Goal: Task Accomplishment & Management: Use online tool/utility

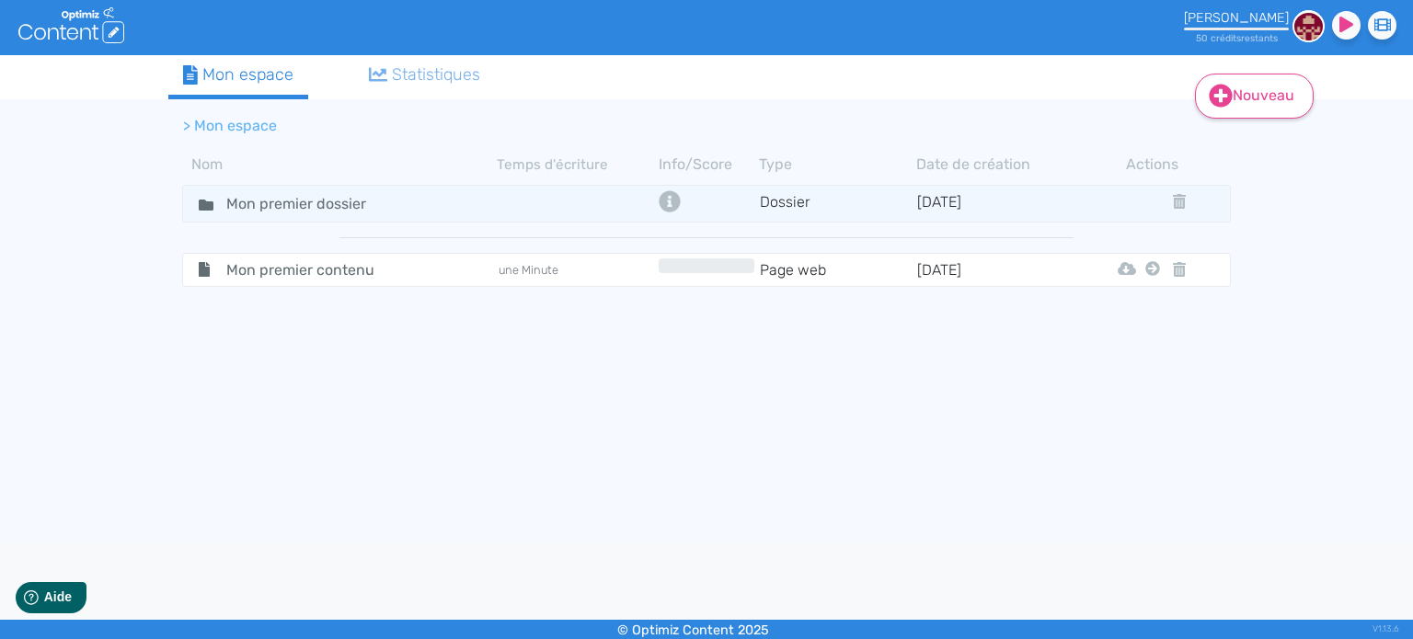
click at [1264, 97] on link "Nouveau" at bounding box center [1254, 96] width 119 height 45
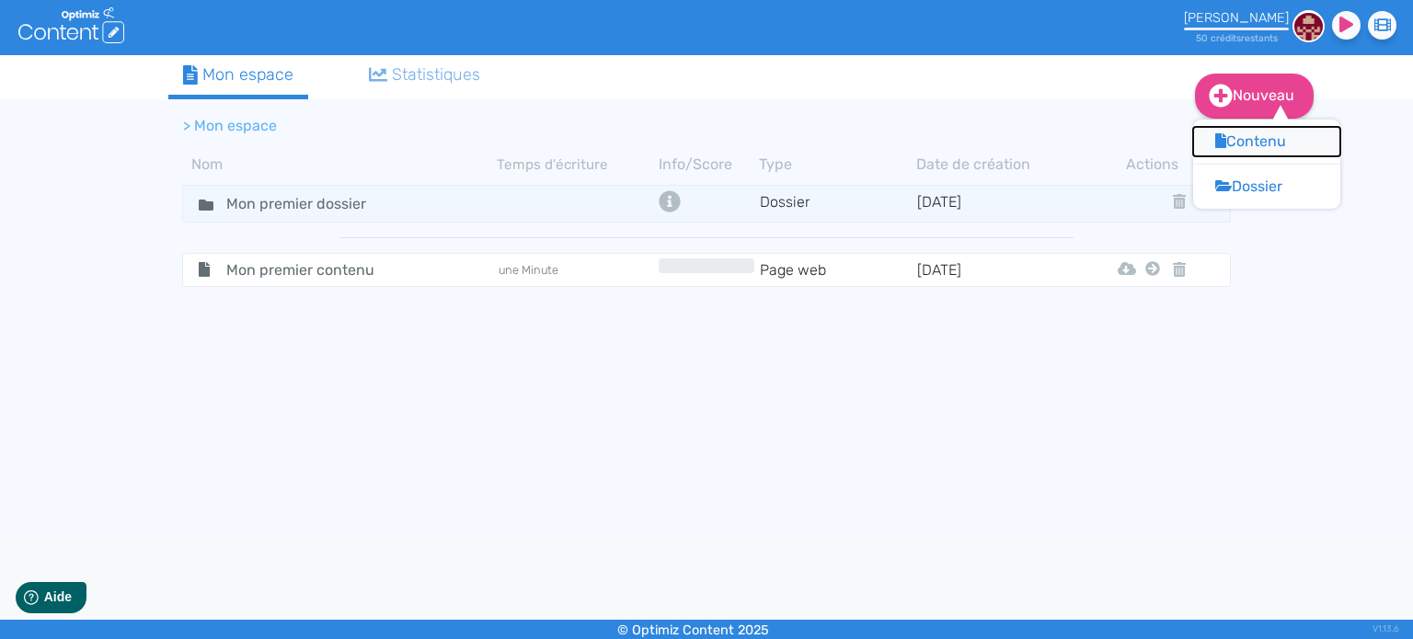
click at [1247, 145] on button "Contenu" at bounding box center [1266, 141] width 147 height 29
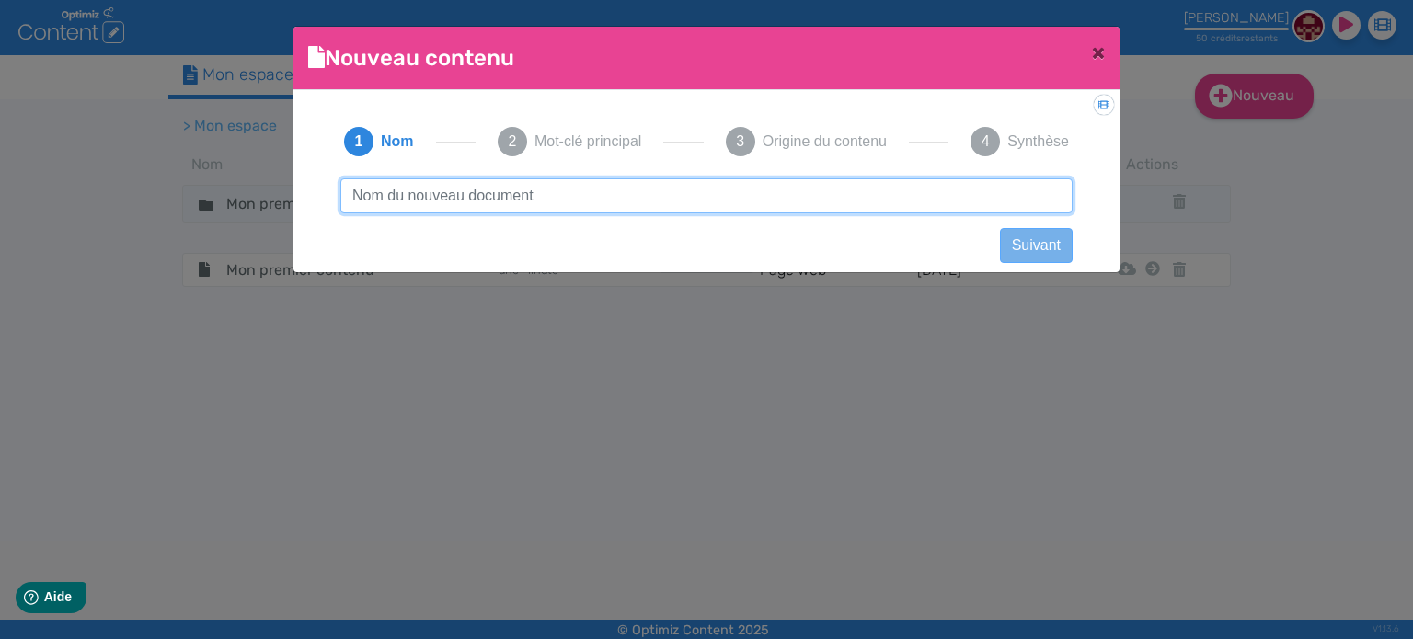
click at [508, 200] on input "text" at bounding box center [706, 195] width 732 height 35
paste input "acarhousses"
type input "acarhousses"
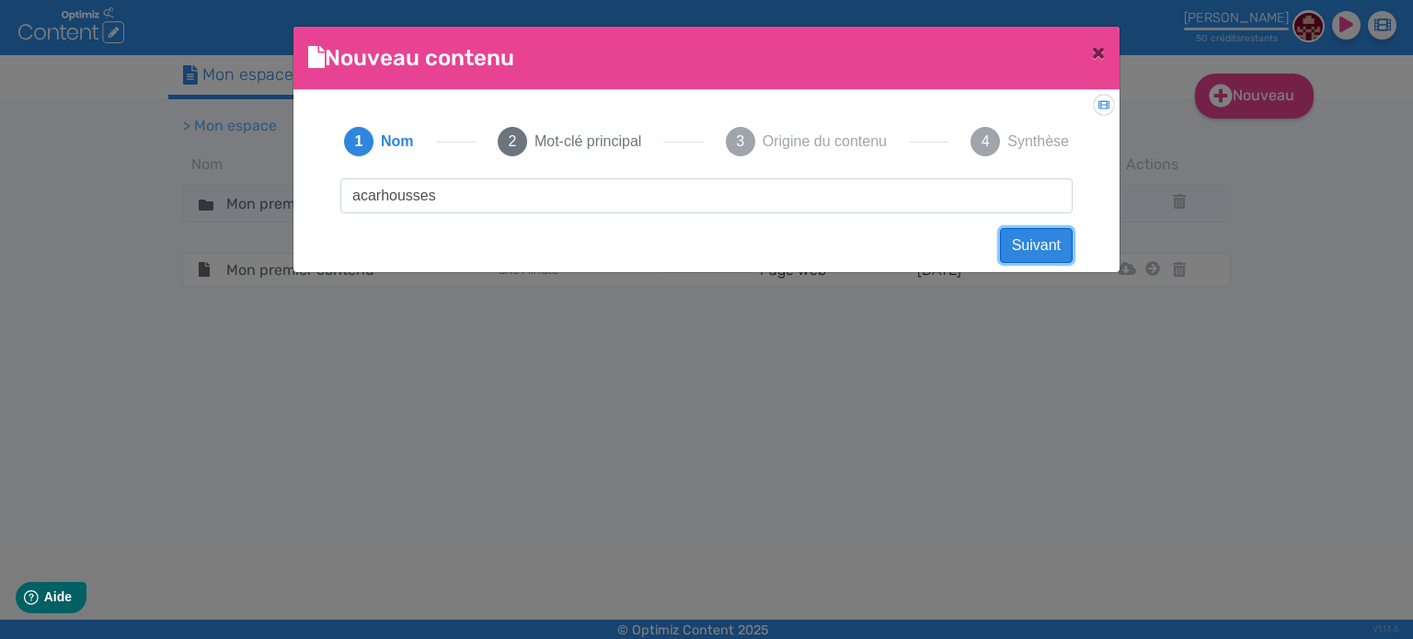
click at [1046, 251] on button "Suivant" at bounding box center [1036, 245] width 73 height 35
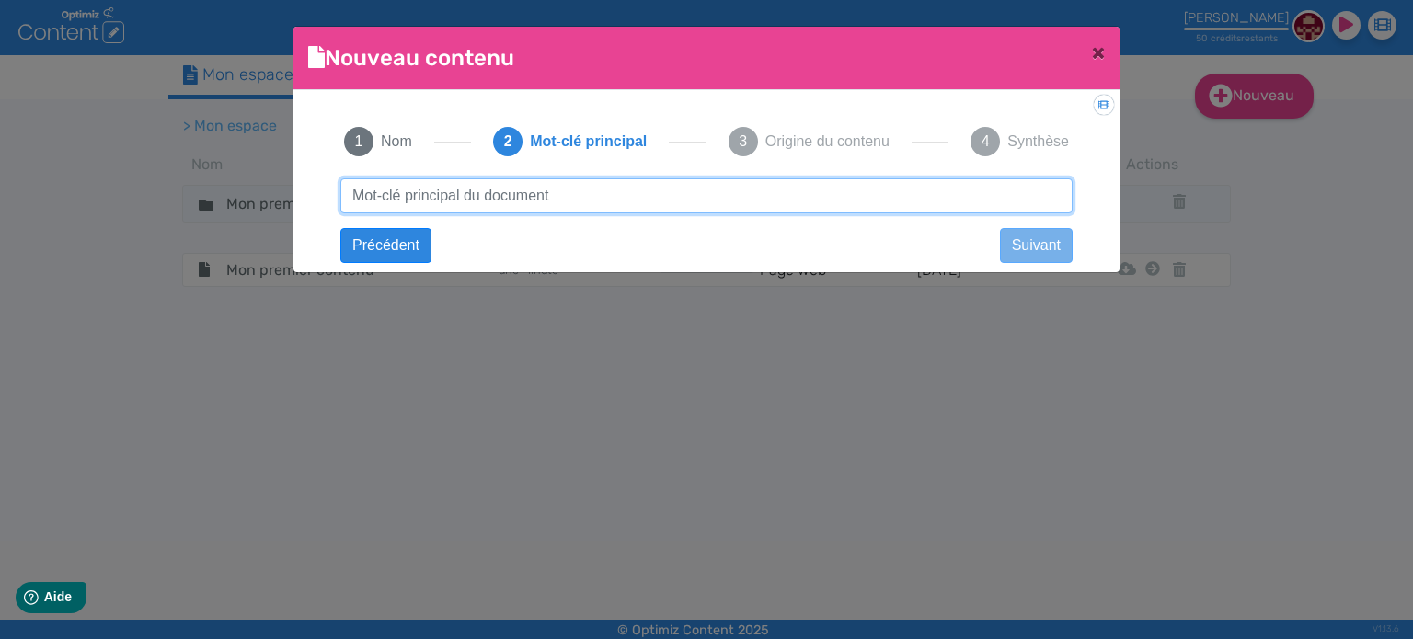
paste input "housse de matelas anti-acariens"
type input "housse de matelas anti-acariens"
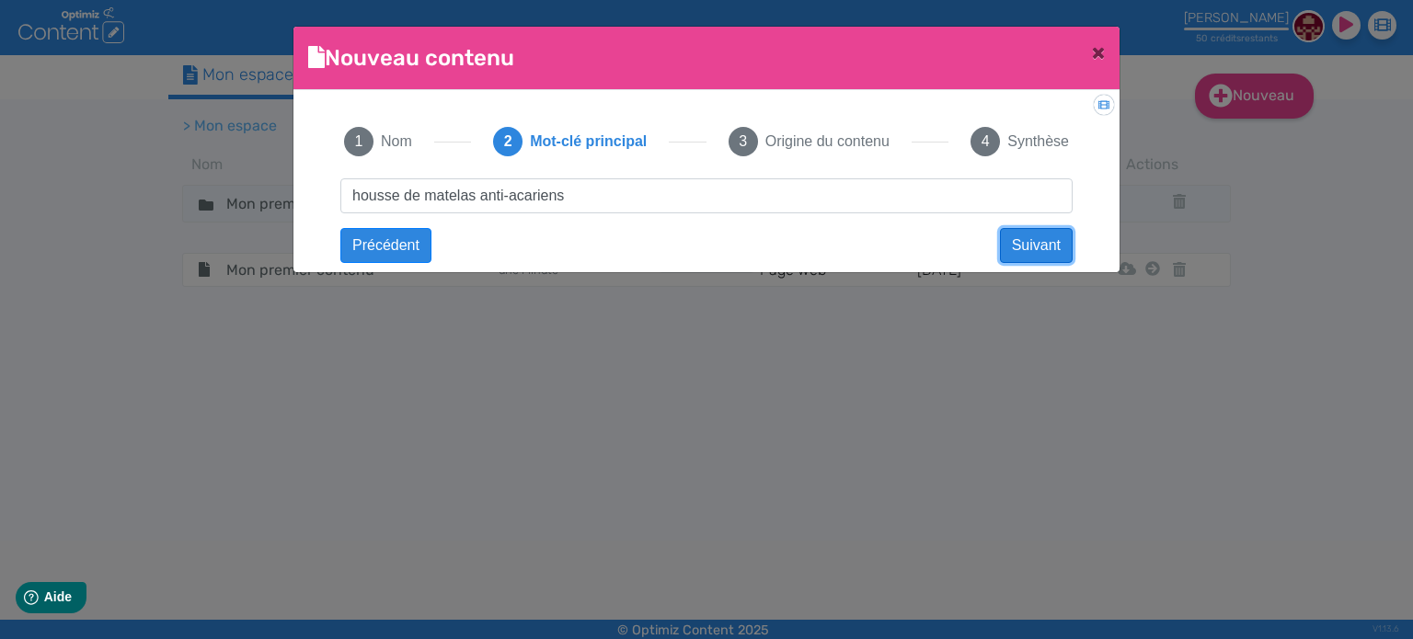
click at [1019, 245] on button "Suivant" at bounding box center [1036, 245] width 73 height 35
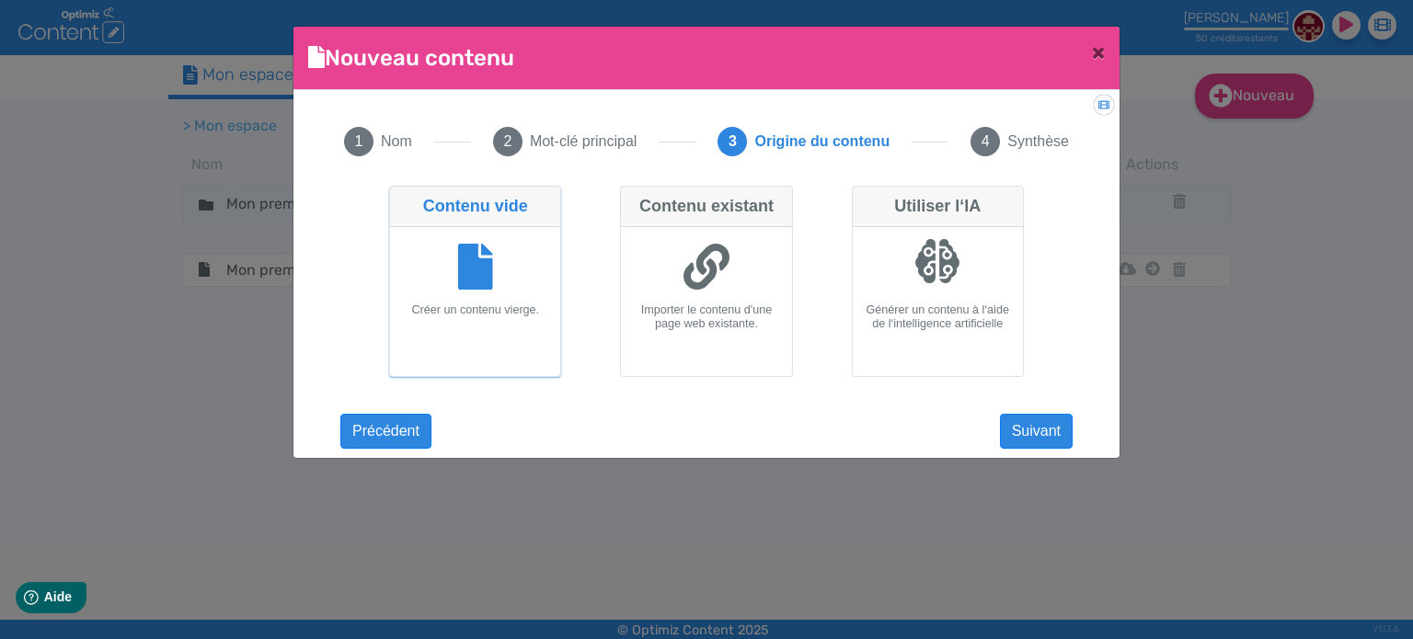
click at [725, 268] on icon at bounding box center [706, 267] width 46 height 46
click at [632, 198] on input "Contenu existant Importer le contenu d'une page web existante." at bounding box center [626, 192] width 12 height 12
radio input "true"
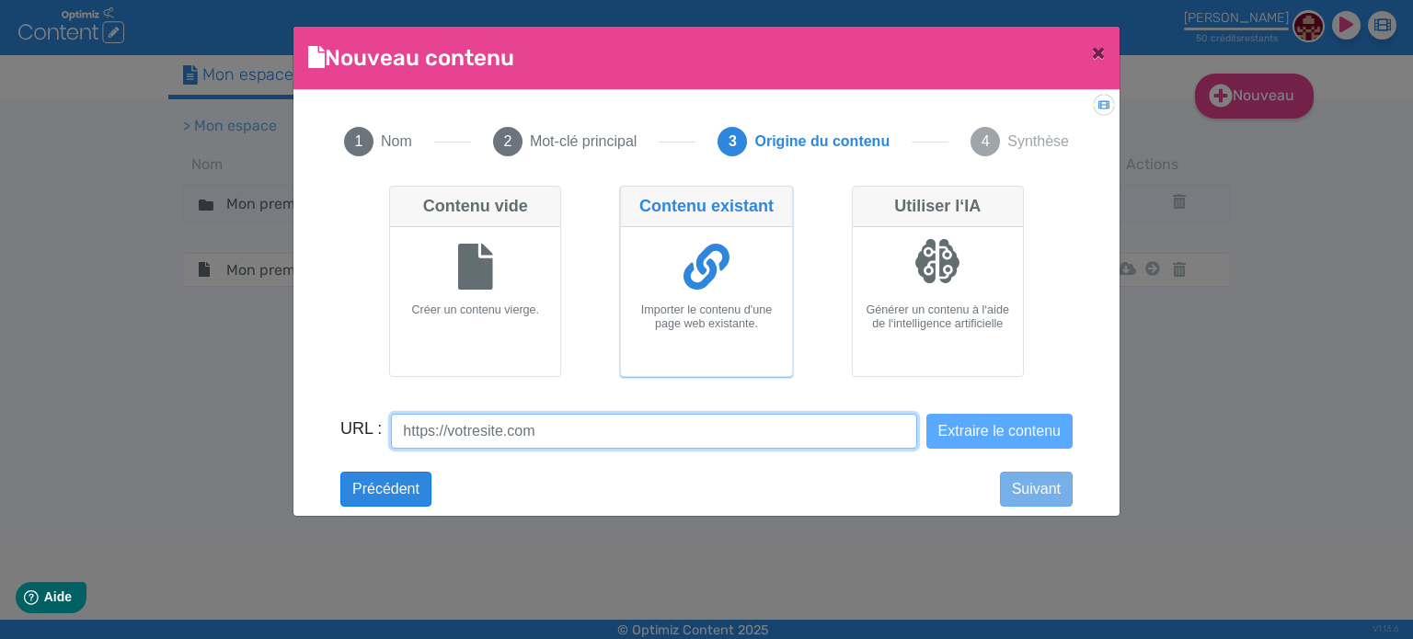
click at [504, 433] on input "URL :" at bounding box center [653, 431] width 525 height 35
paste input "[URL][DOMAIN_NAME]"
type input "[URL][DOMAIN_NAME]"
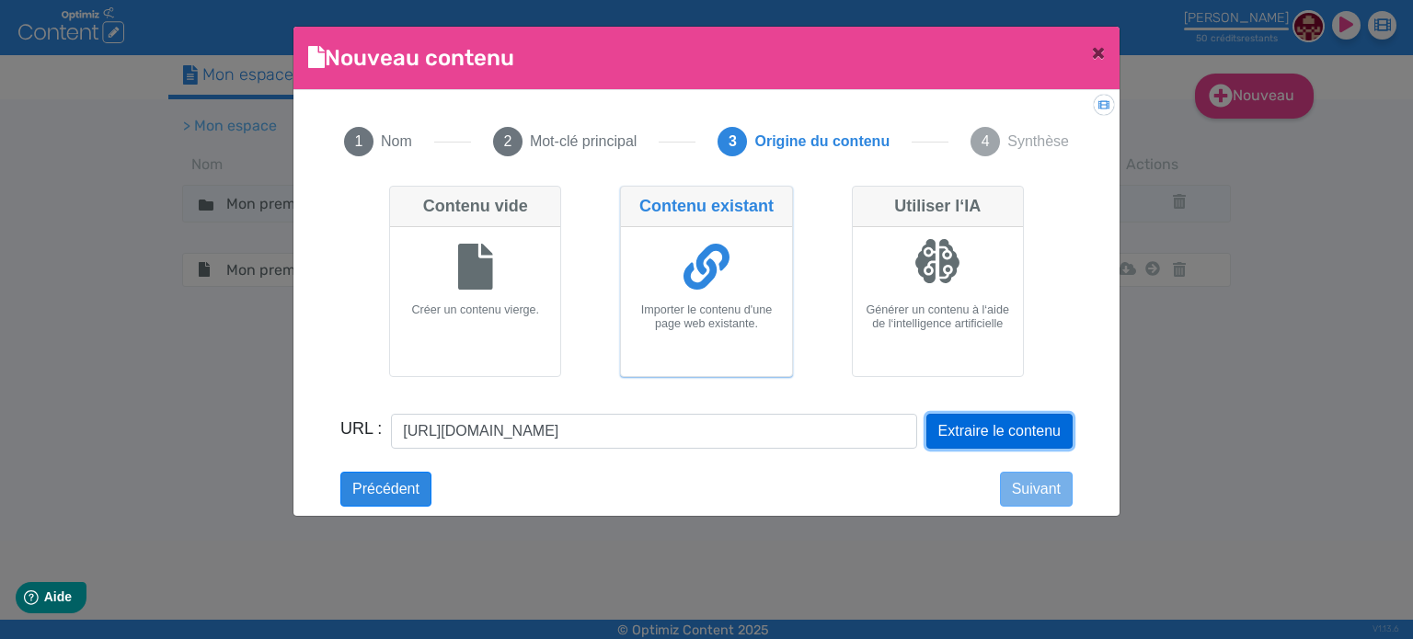
click at [957, 433] on button "Extraire le contenu" at bounding box center [999, 431] width 146 height 35
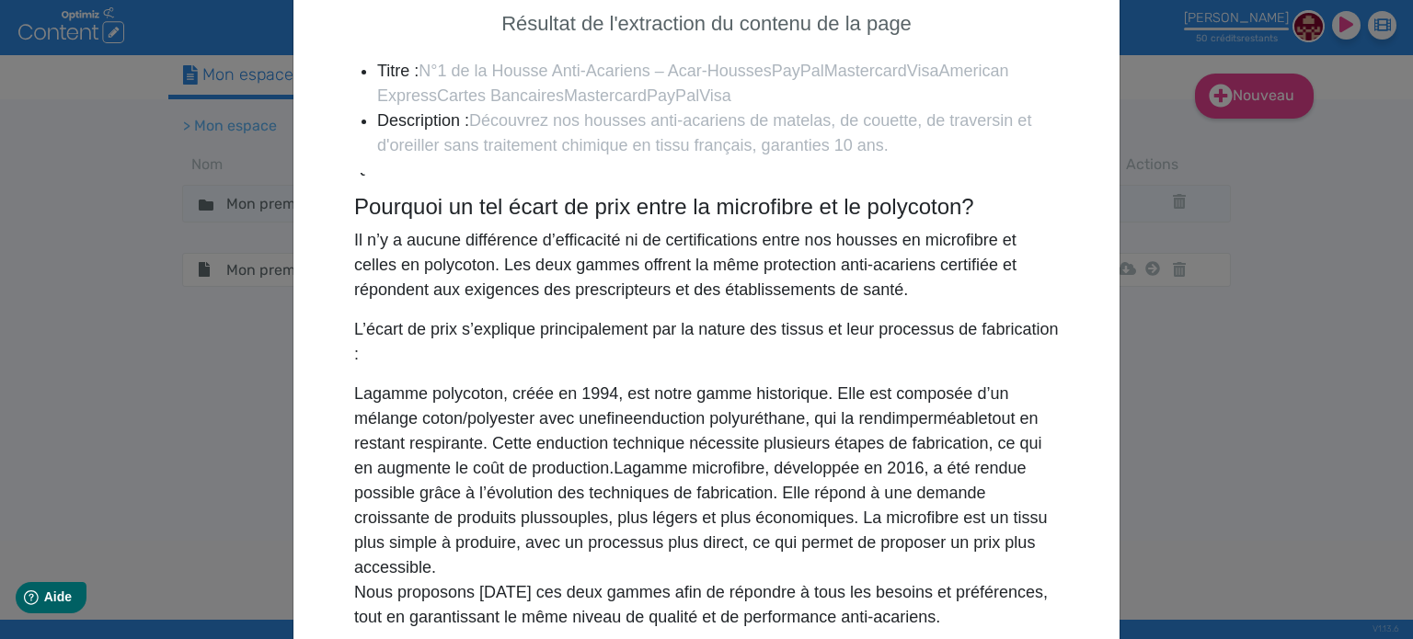
scroll to position [542, 0]
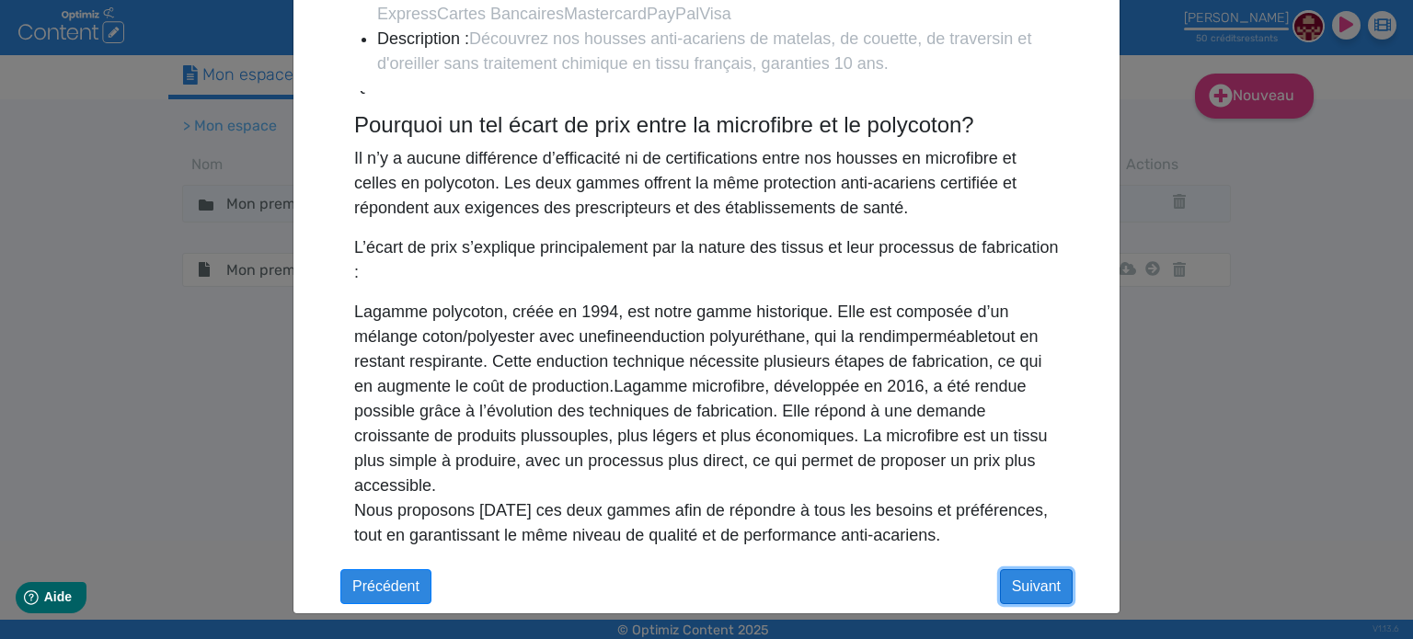
click at [1024, 584] on button "Suivant" at bounding box center [1036, 586] width 73 height 35
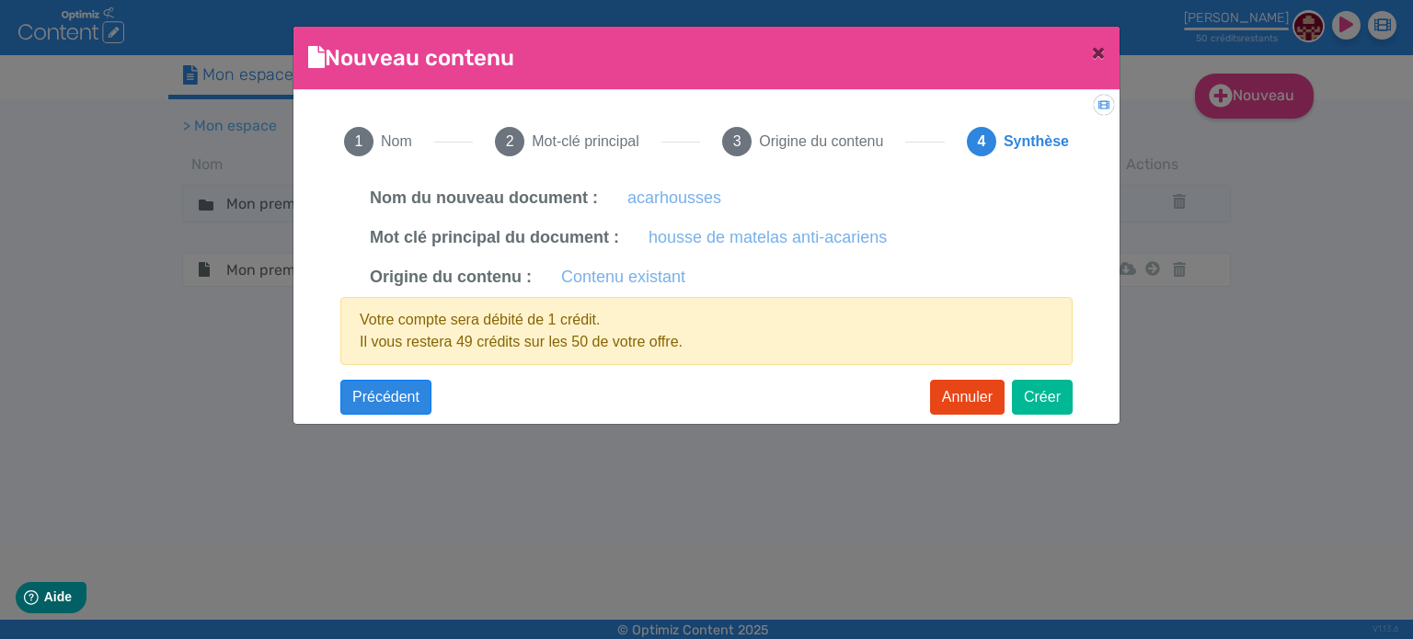
scroll to position [0, 0]
click at [1046, 396] on button "Créer" at bounding box center [1042, 397] width 61 height 35
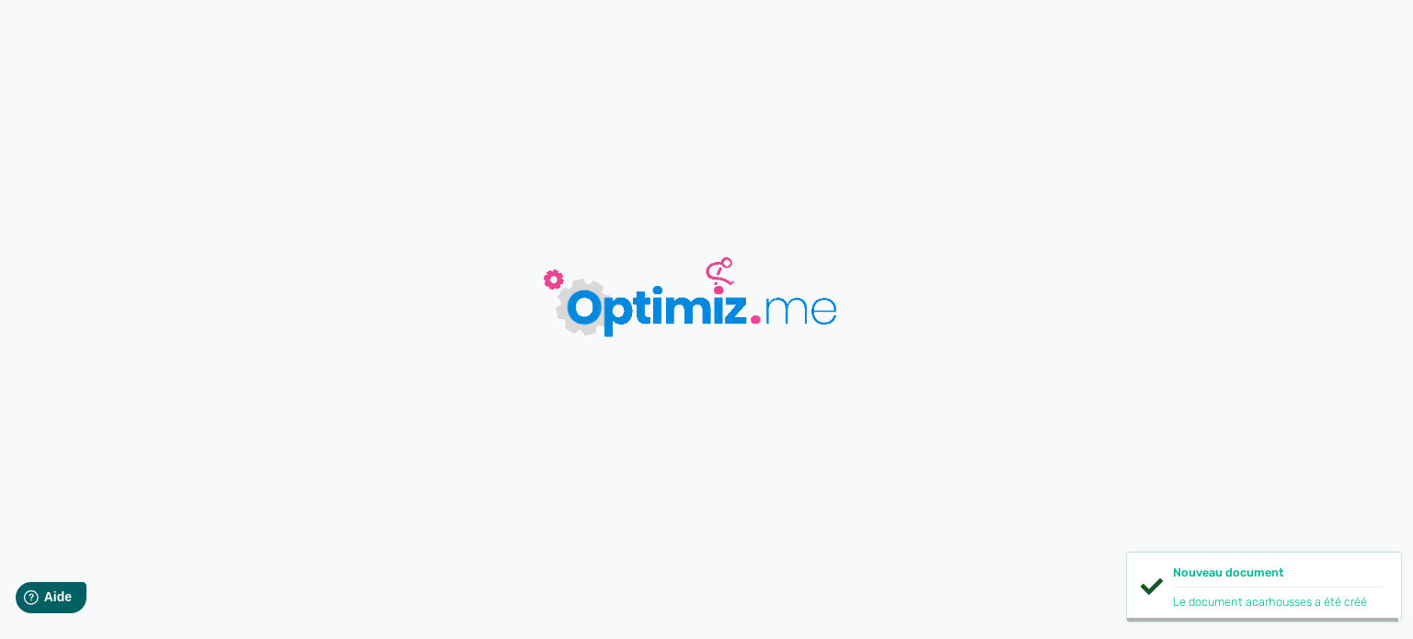
type input "acarhousses"
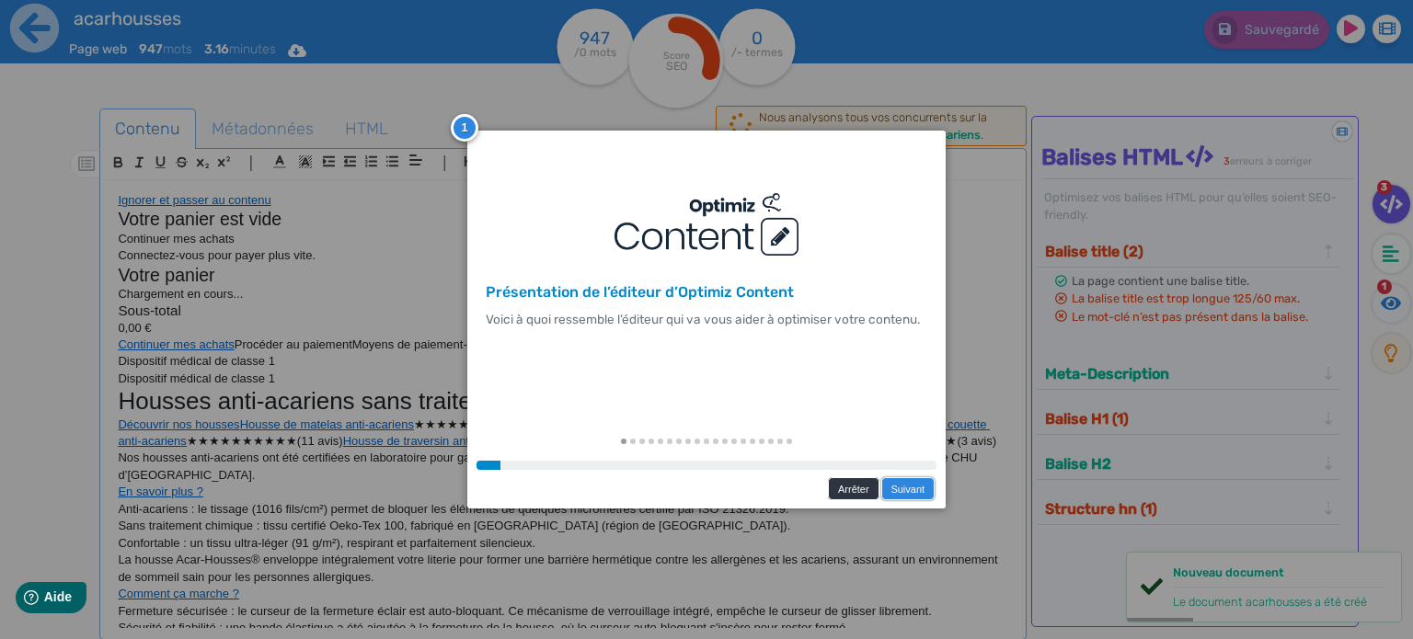
click at [903, 489] on link "Suivant" at bounding box center [907, 488] width 53 height 23
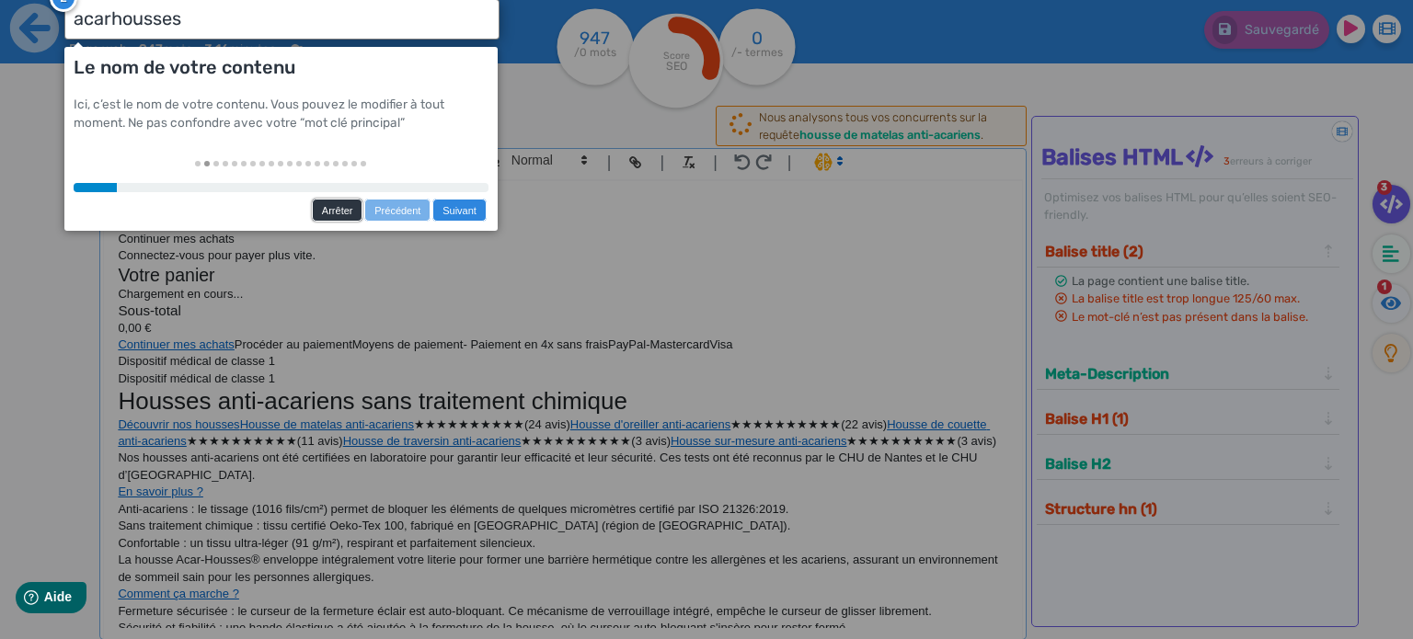
click at [345, 210] on link "Arrêter" at bounding box center [337, 210] width 51 height 23
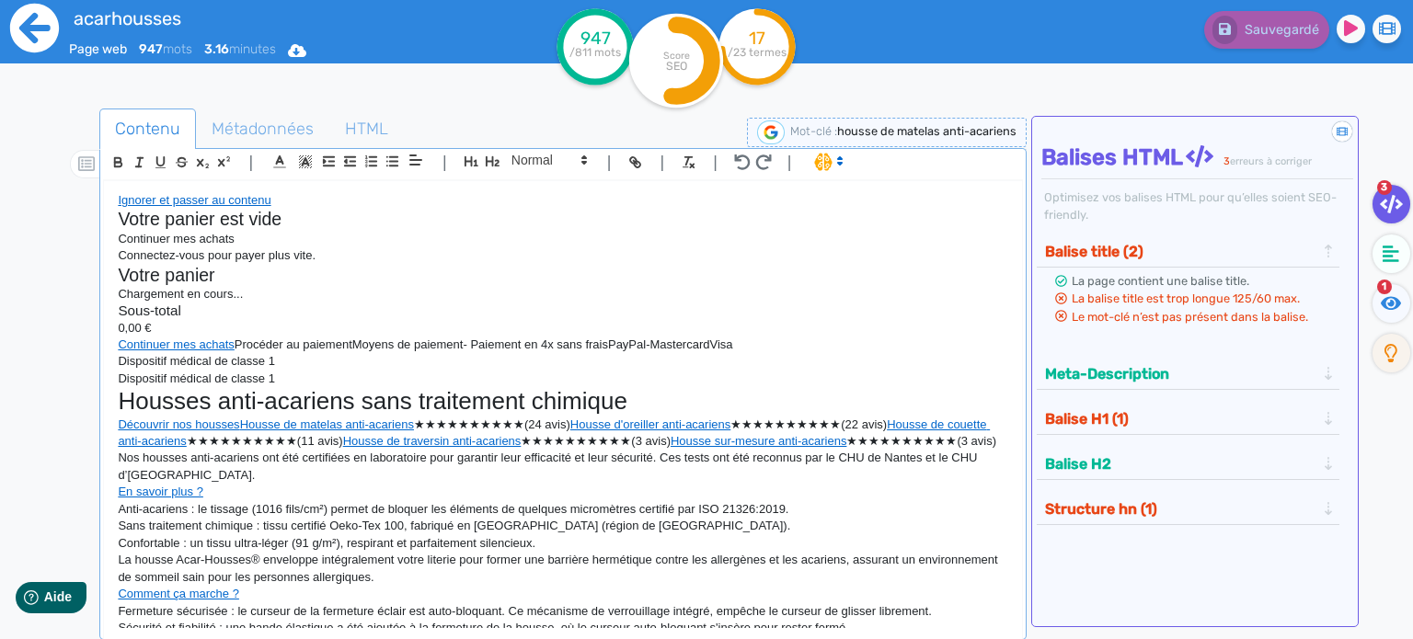
click at [40, 31] on icon at bounding box center [34, 28] width 49 height 49
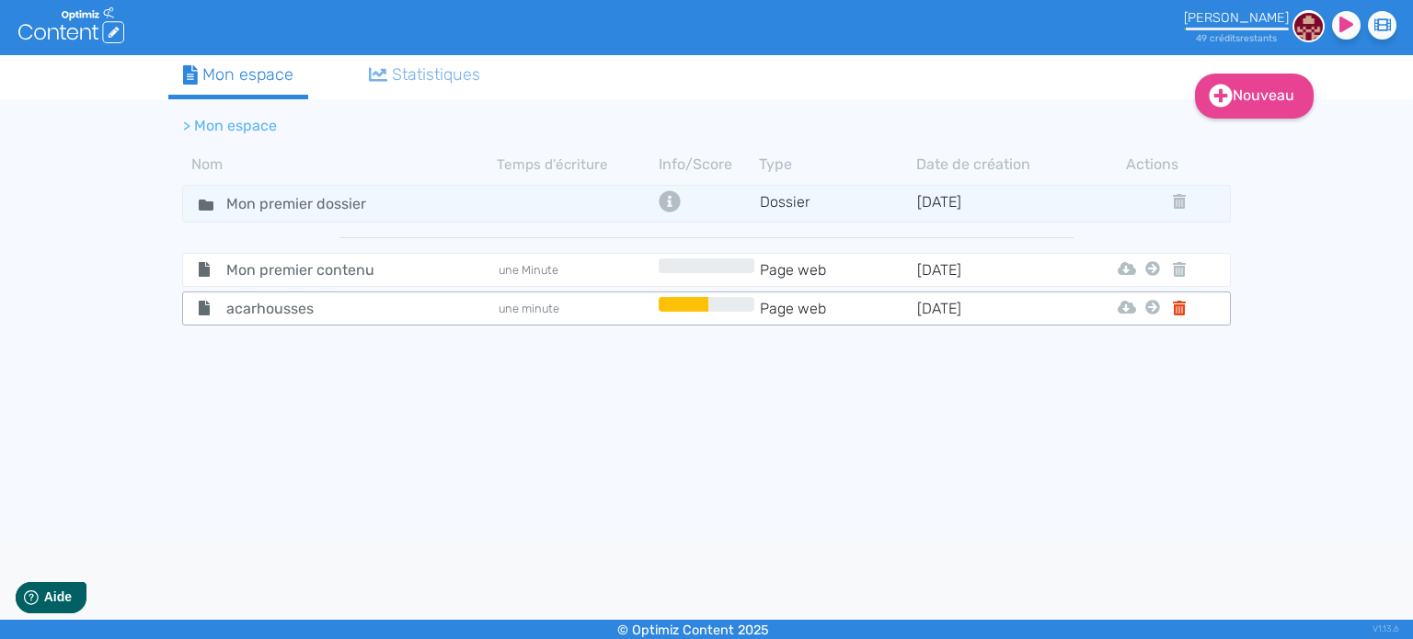
click at [1174, 308] on icon at bounding box center [1179, 308] width 13 height 15
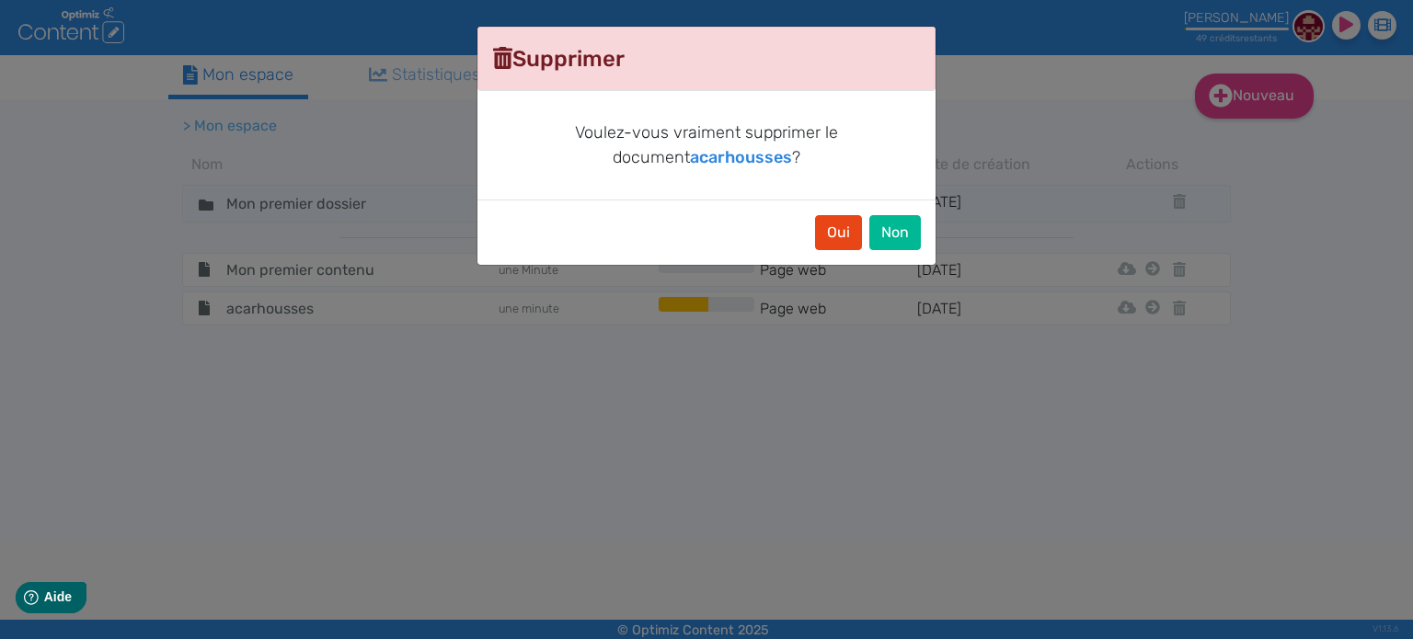
click at [738, 416] on modal-container "Supprimer Voulez-vous vraiment supprimer le document acarhousses ? Oui Non" at bounding box center [706, 319] width 1413 height 639
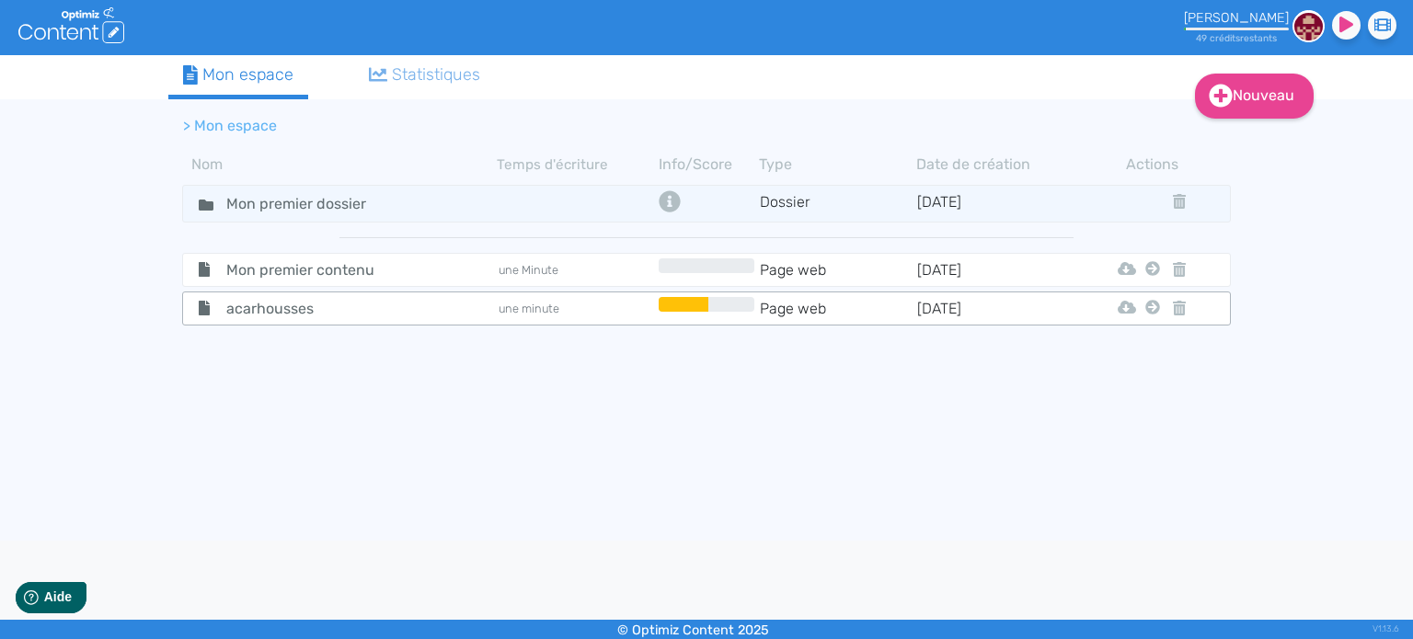
click at [296, 317] on tr "acarhousses une minute Page web 22/9/2025 Html Pdf Word Mon Premier Dossier" at bounding box center [706, 309] width 1049 height 34
click at [292, 307] on span "acarhousses" at bounding box center [315, 308] width 207 height 23
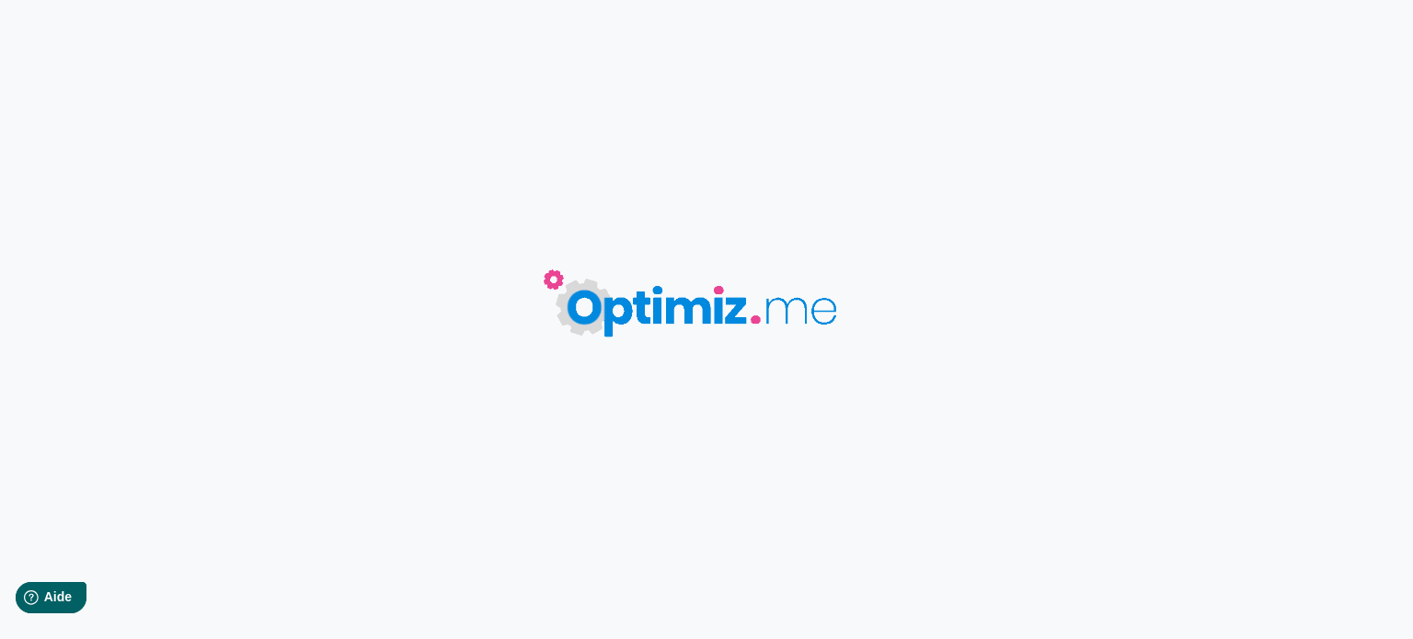
type input "acarhousses"
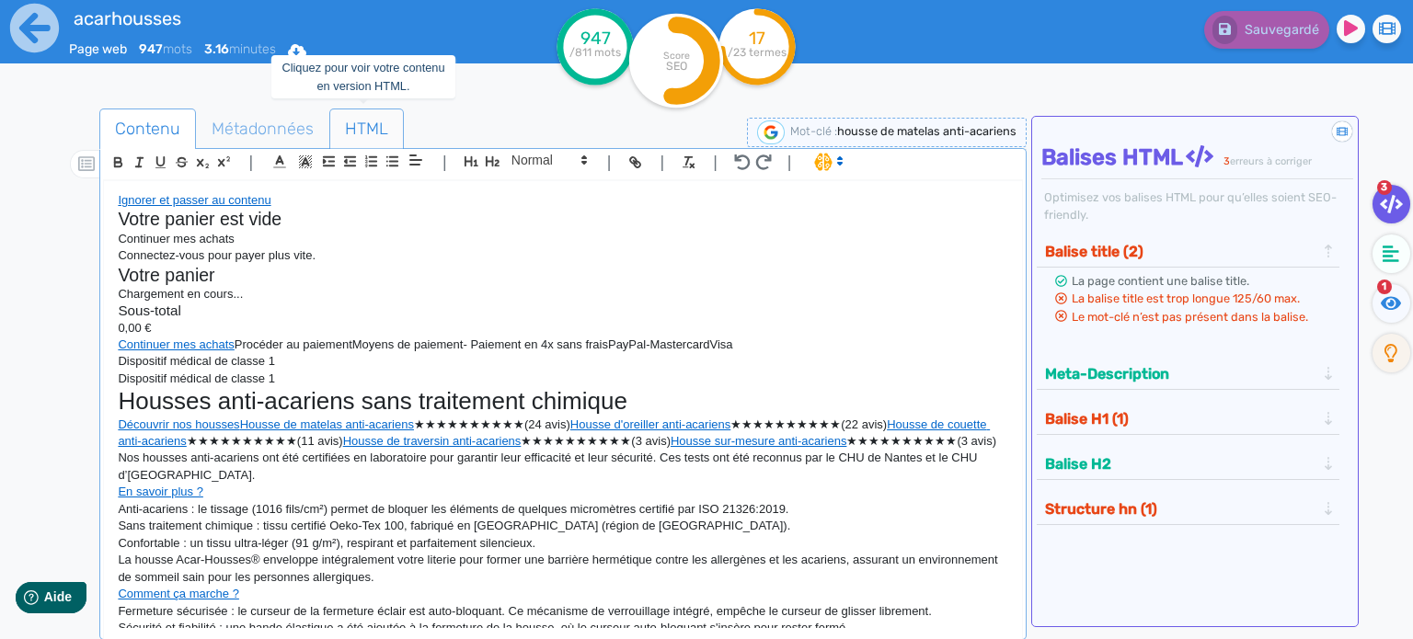
click at [366, 120] on span "HTML" at bounding box center [366, 129] width 73 height 50
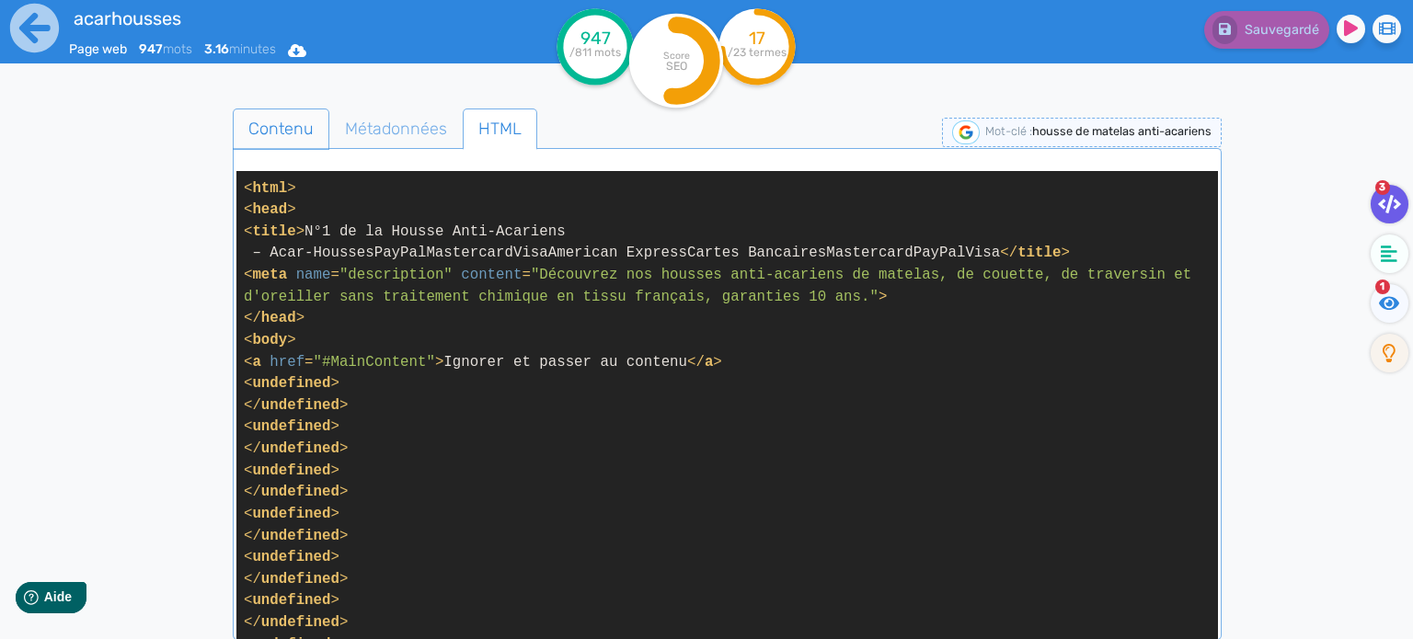
click at [261, 135] on span "Contenu" at bounding box center [281, 129] width 95 height 50
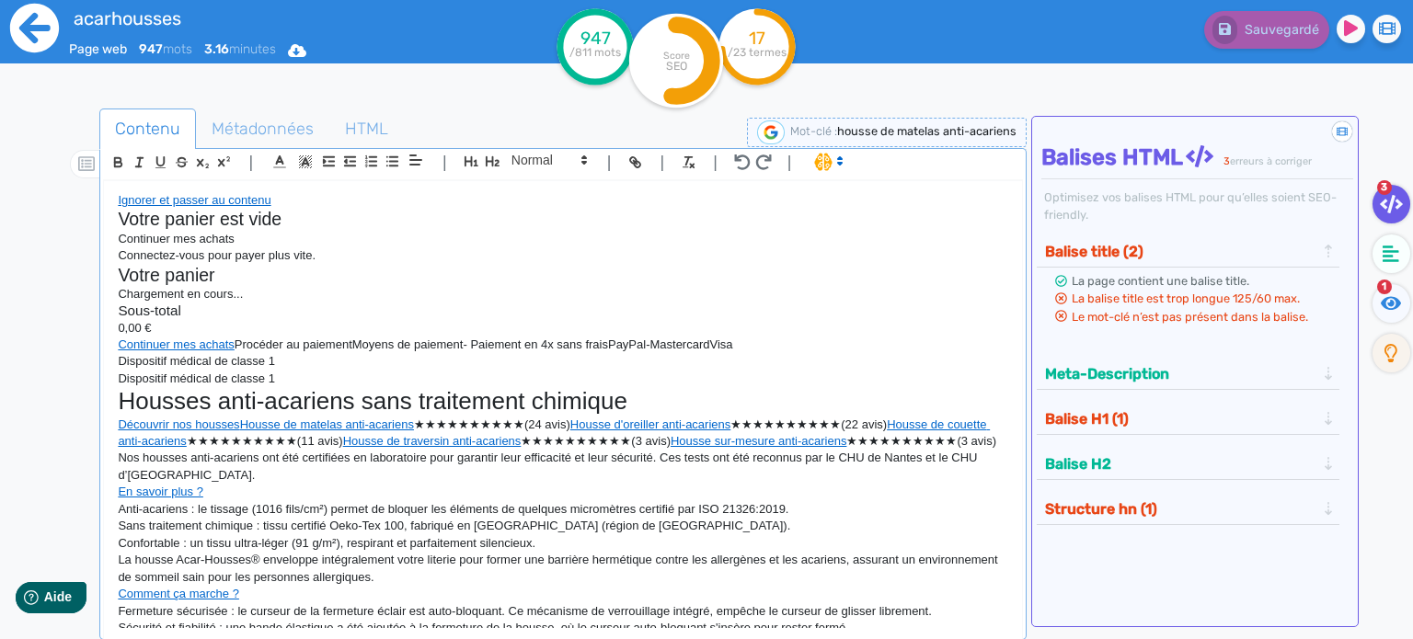
click at [28, 35] on icon at bounding box center [34, 28] width 51 height 51
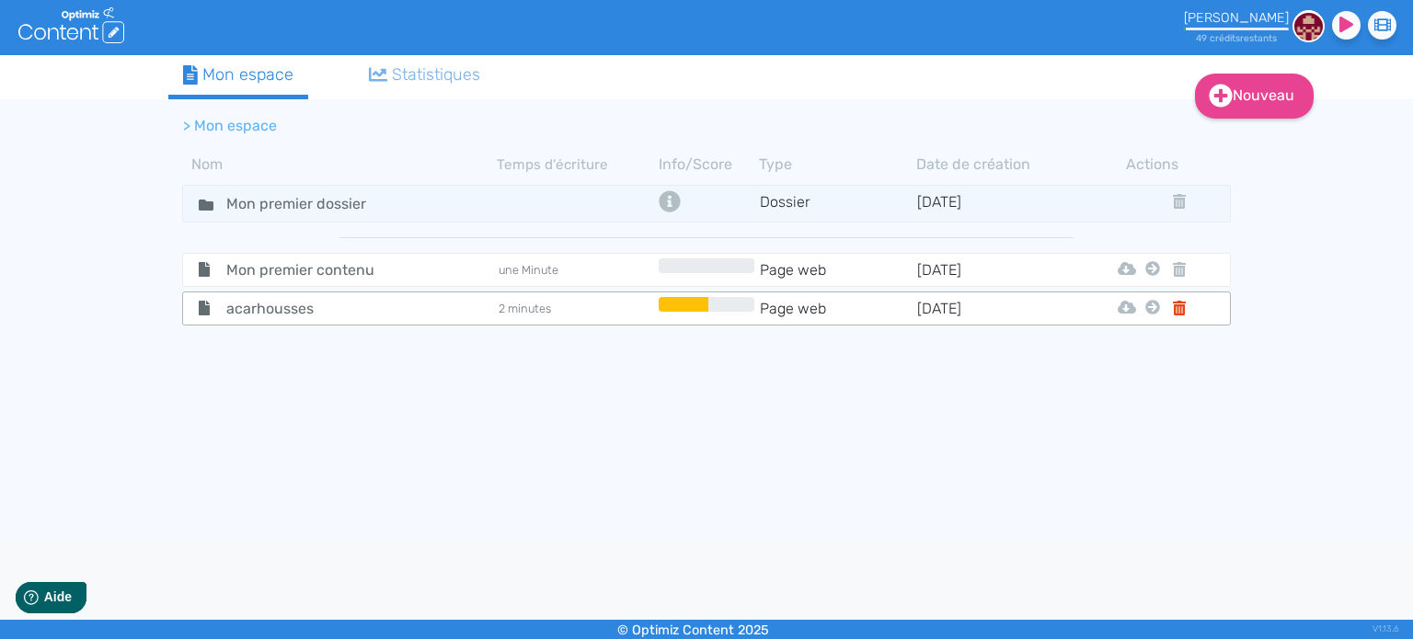
click at [1182, 310] on icon at bounding box center [1179, 308] width 13 height 15
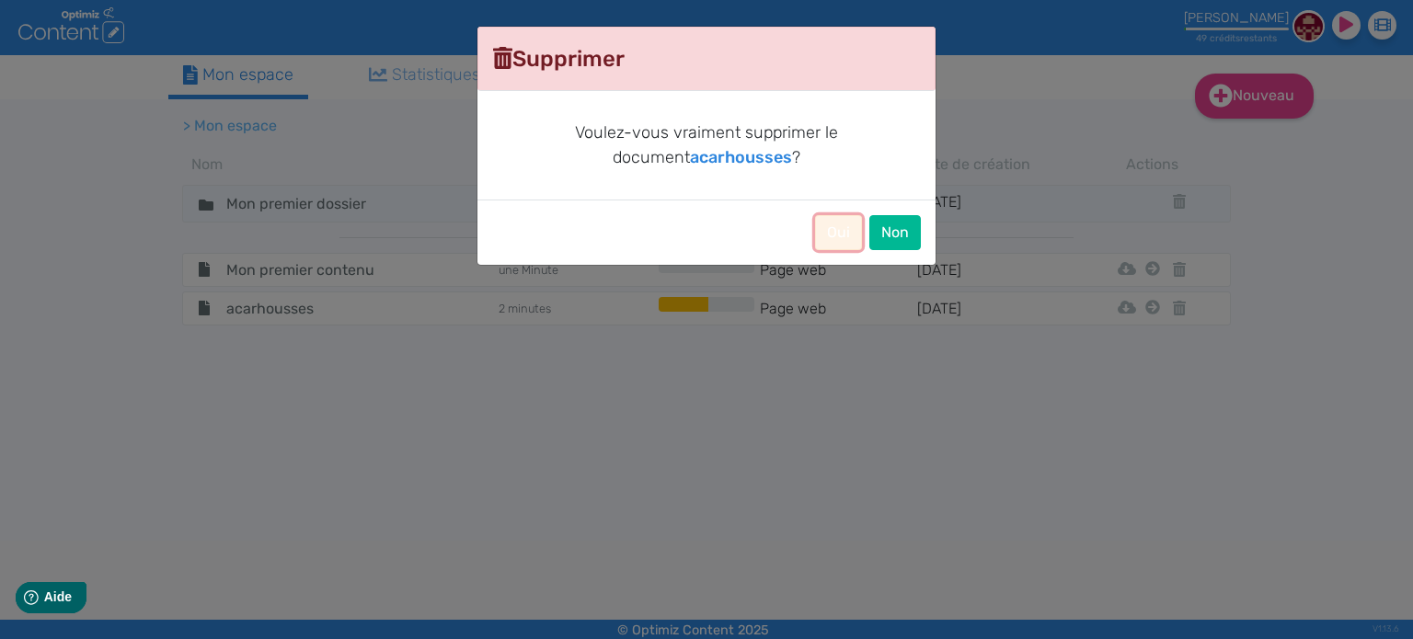
click at [820, 220] on button "Oui" at bounding box center [838, 232] width 47 height 35
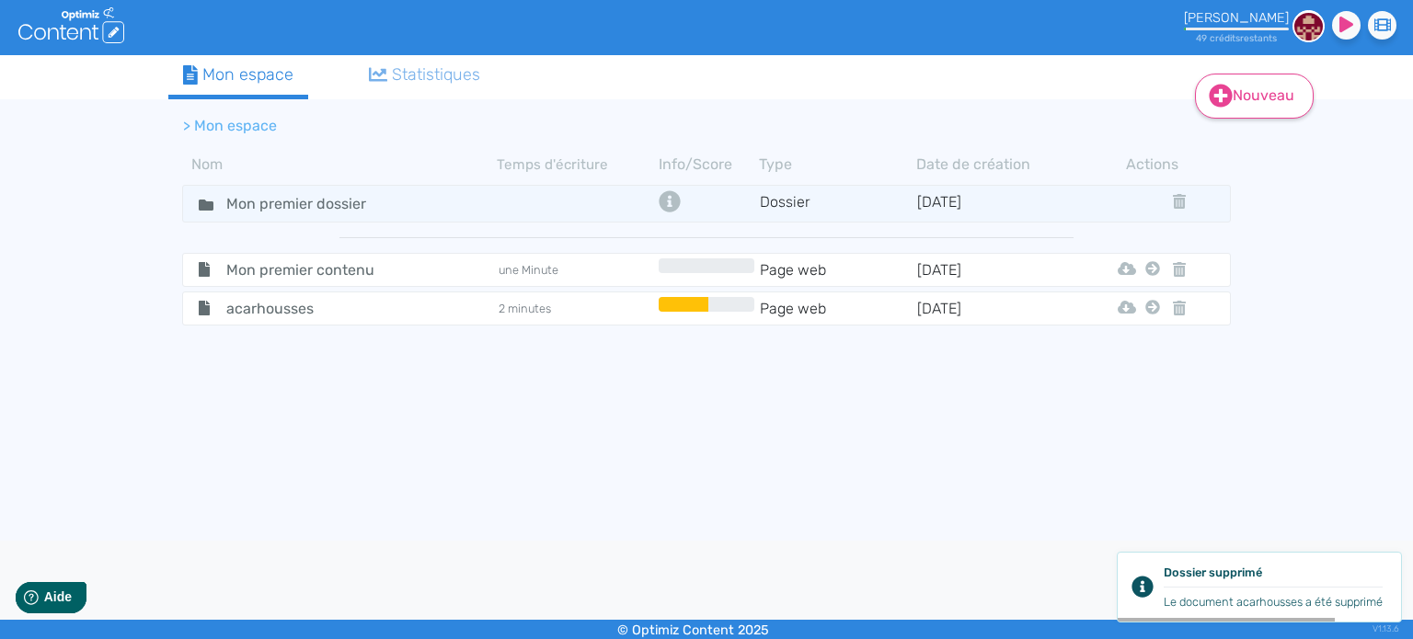
click at [1277, 97] on link "Nouveau" at bounding box center [1254, 96] width 119 height 45
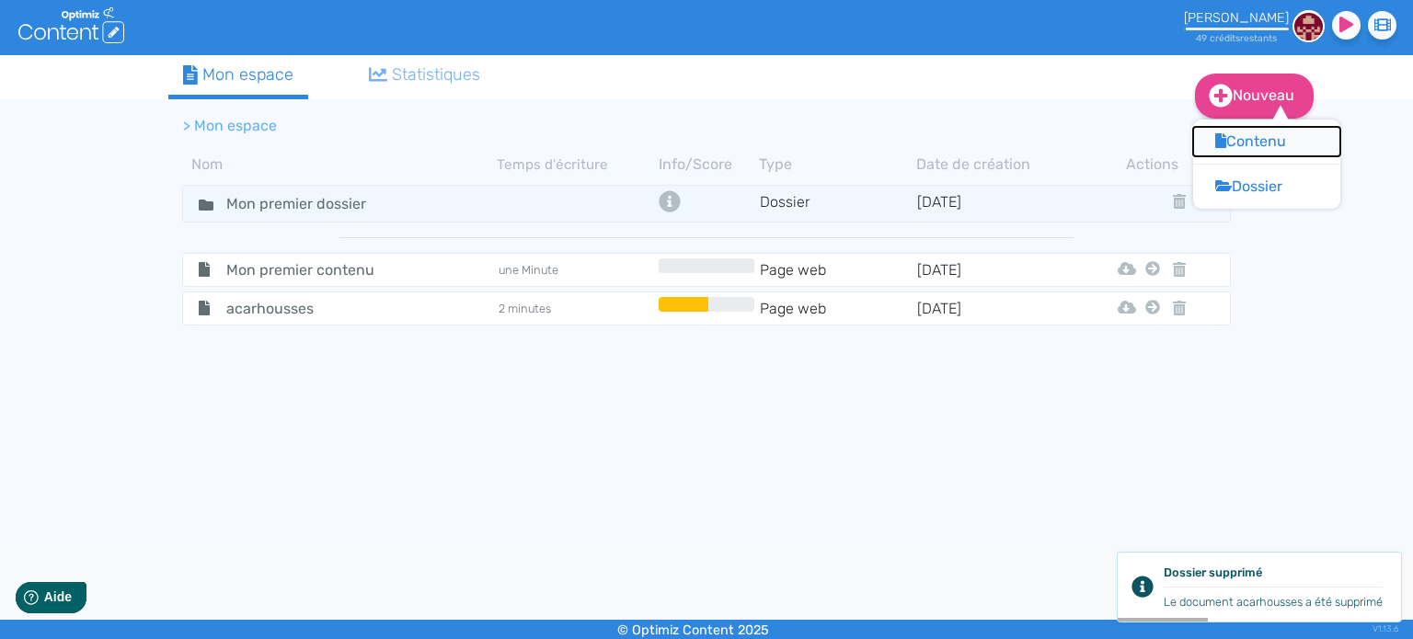
click at [1259, 152] on button "Contenu" at bounding box center [1266, 141] width 147 height 29
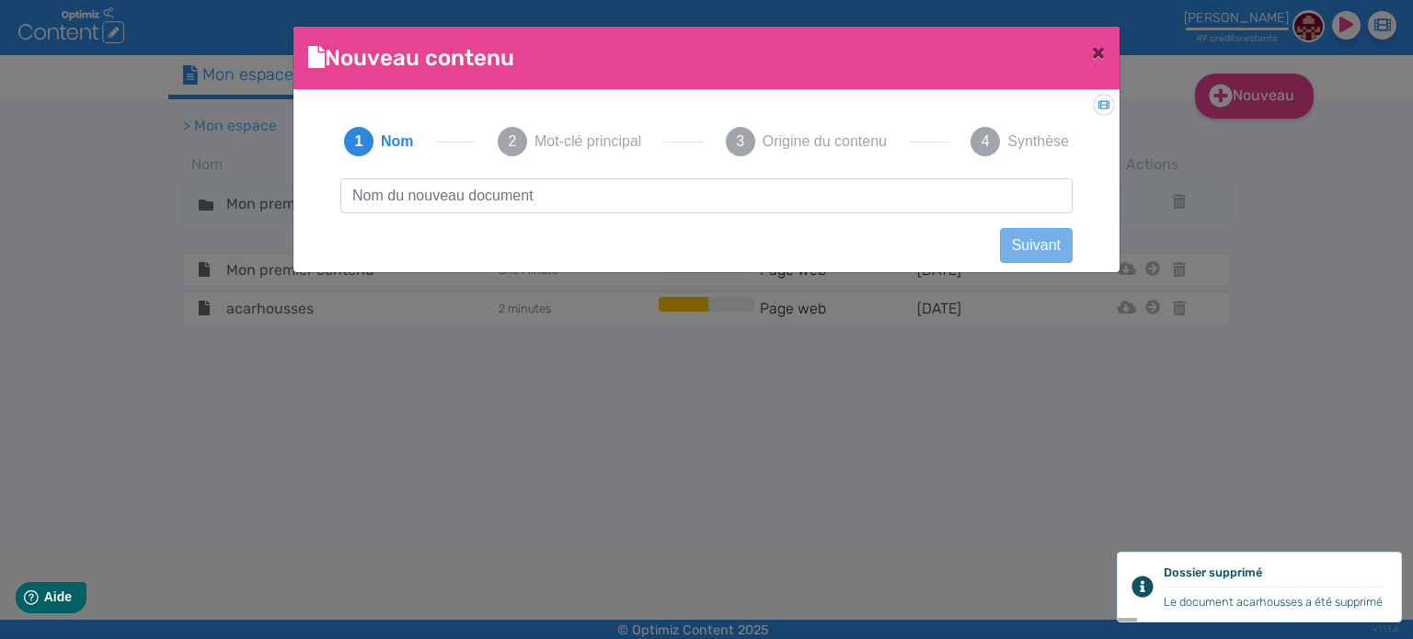
click at [463, 199] on input "text" at bounding box center [706, 195] width 732 height 35
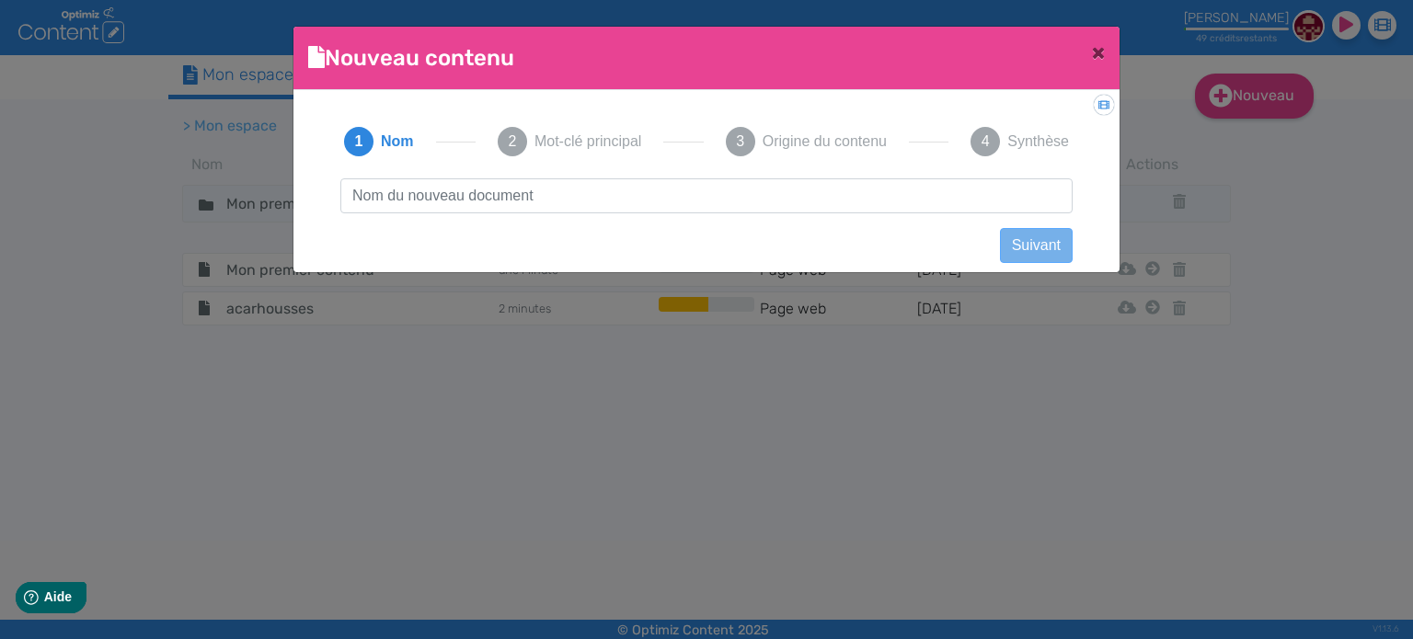
click at [464, 196] on input "text" at bounding box center [706, 195] width 732 height 35
click at [447, 201] on input "text" at bounding box center [706, 195] width 732 height 35
type input "Acar Housses"
click at [1040, 249] on button "Suivant" at bounding box center [1036, 245] width 73 height 35
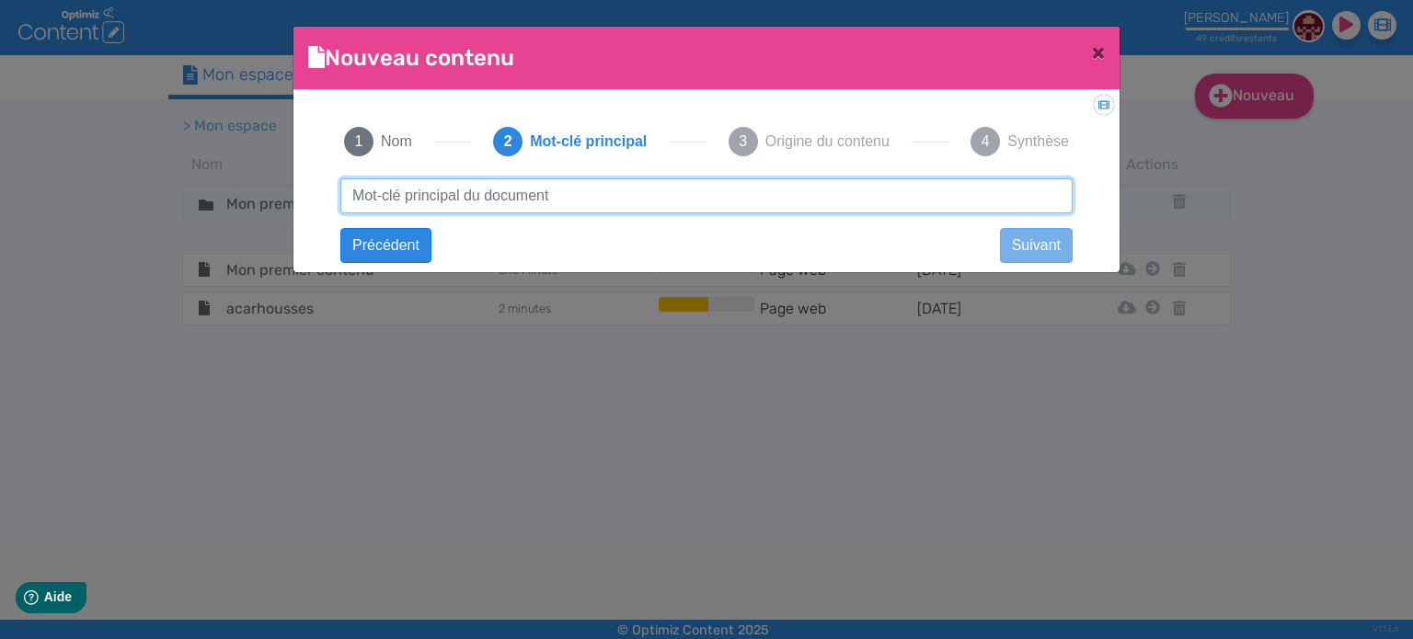
click at [597, 188] on input "text" at bounding box center [706, 195] width 732 height 35
click at [593, 204] on input "text" at bounding box center [706, 195] width 732 height 35
paste input "housse de matelas anti-acariens"
type input "housse de matelas anti-acariens"
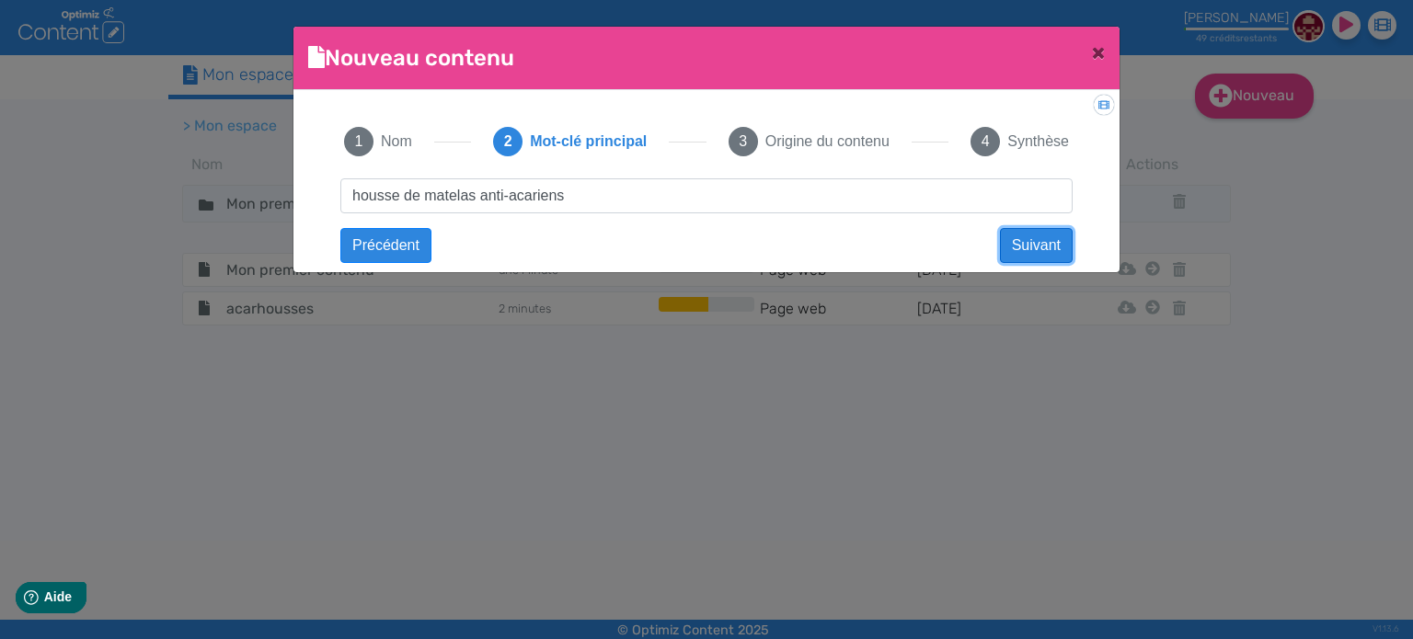
click at [1024, 243] on button "Suivant" at bounding box center [1036, 245] width 73 height 35
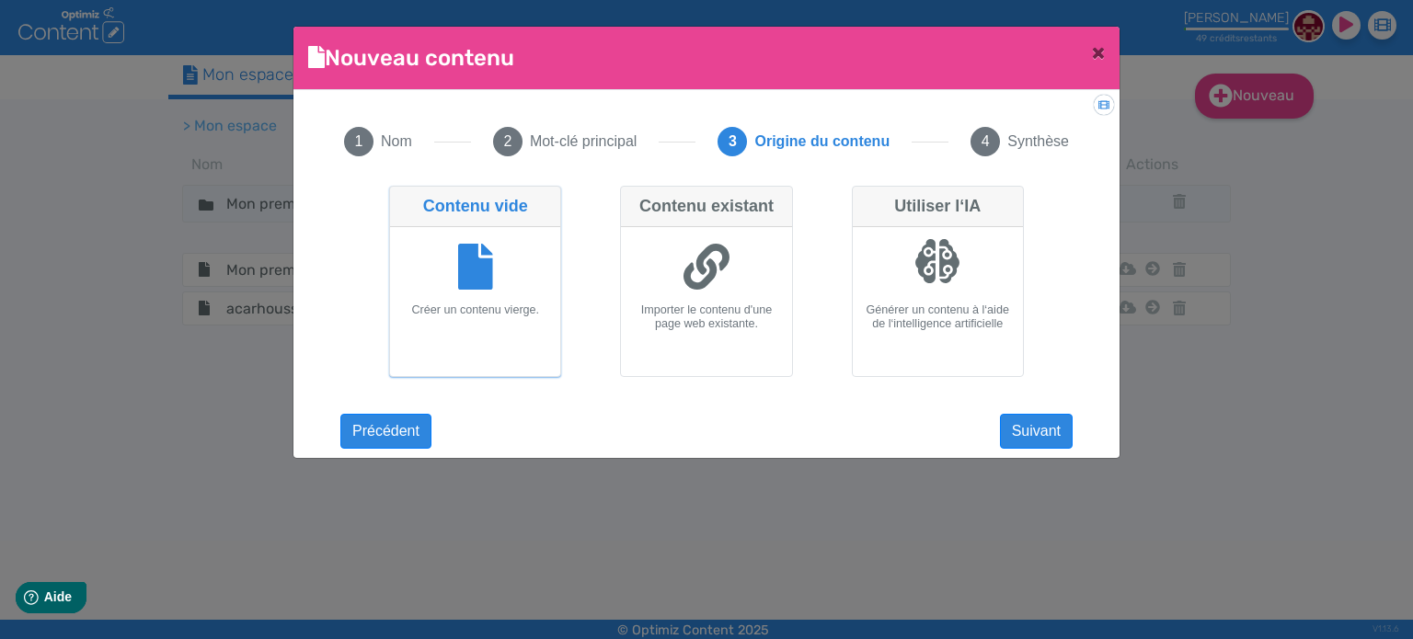
click at [721, 263] on icon at bounding box center [706, 267] width 46 height 46
click at [632, 198] on input "Contenu existant Importer le contenu d'une page web existante." at bounding box center [626, 192] width 12 height 12
radio input "true"
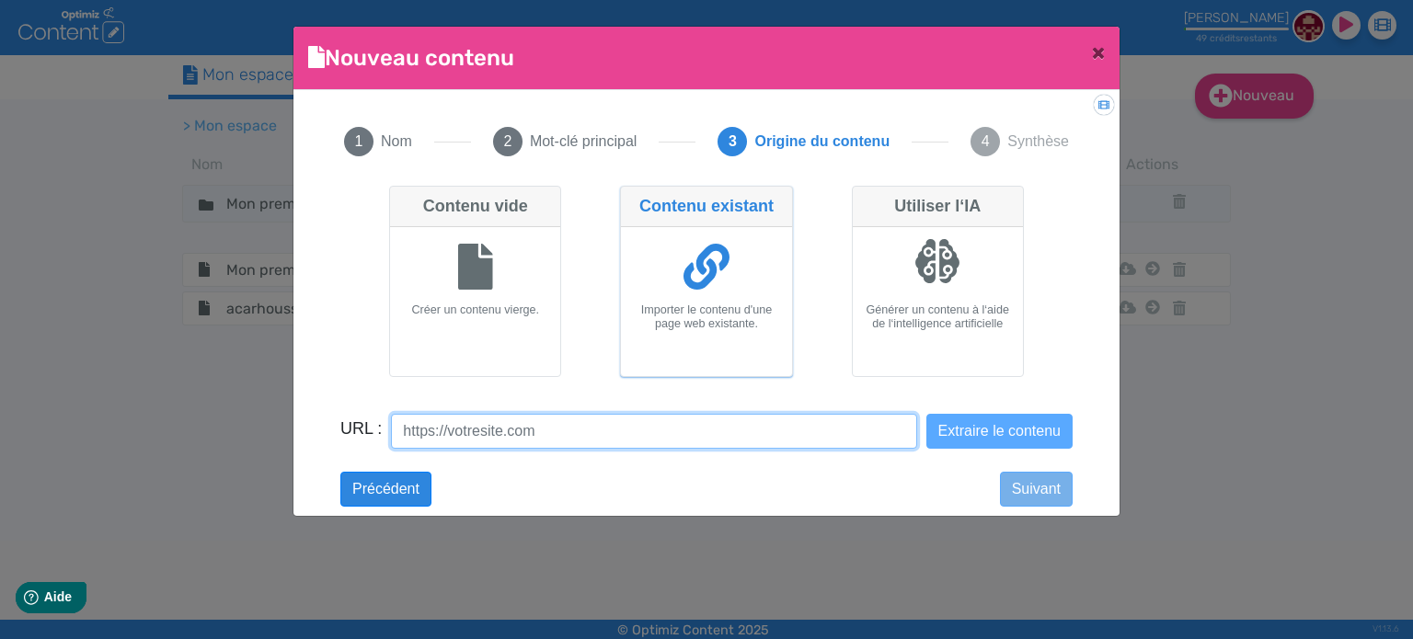
click at [544, 430] on input "URL :" at bounding box center [653, 431] width 525 height 35
paste input "[URL][DOMAIN_NAME]"
type input "[URL][DOMAIN_NAME]"
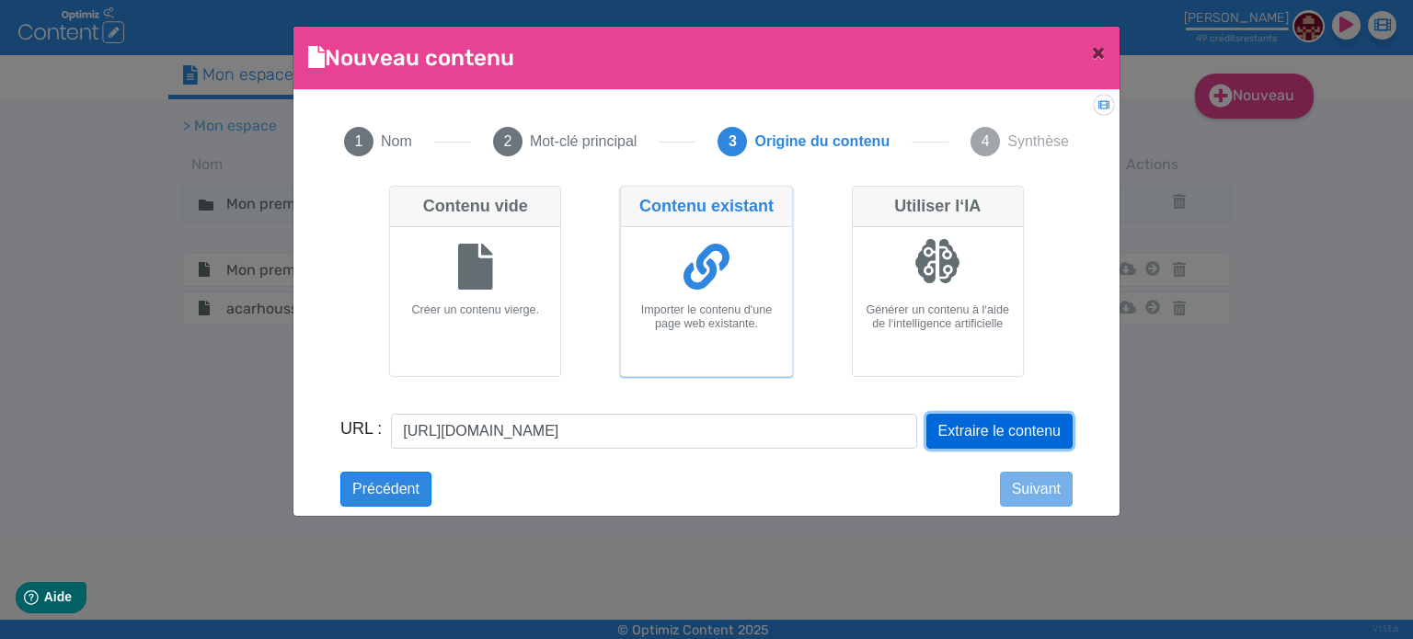
click at [1021, 424] on button "Extraire le contenu" at bounding box center [999, 431] width 146 height 35
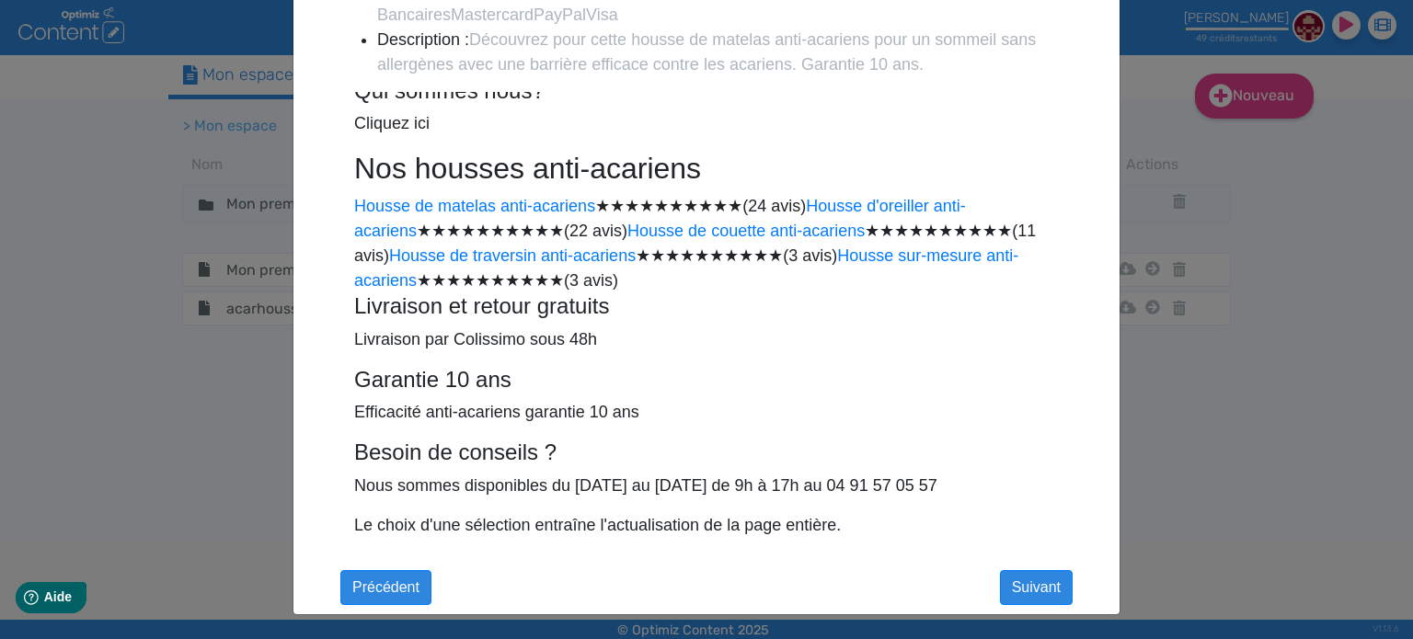
scroll to position [567, 0]
click at [1020, 591] on button "Suivant" at bounding box center [1036, 586] width 73 height 35
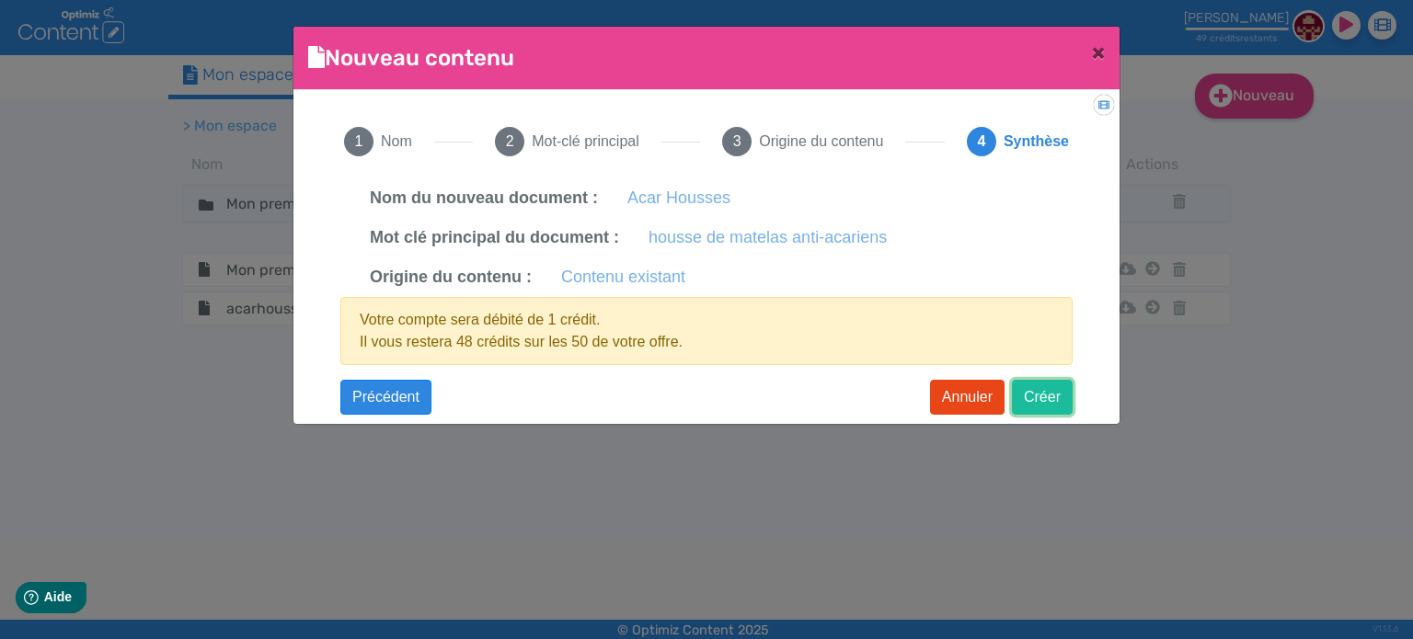
click at [1061, 396] on button "Créer" at bounding box center [1042, 397] width 61 height 35
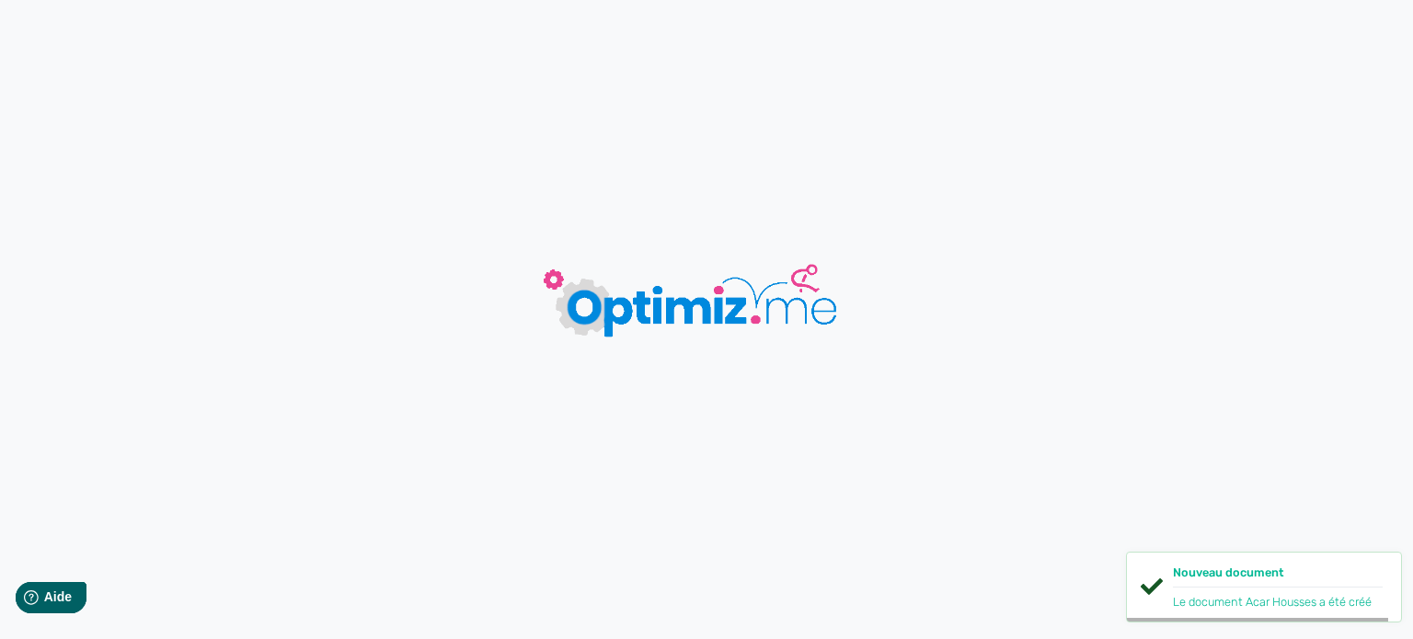
type input "Acar Housses"
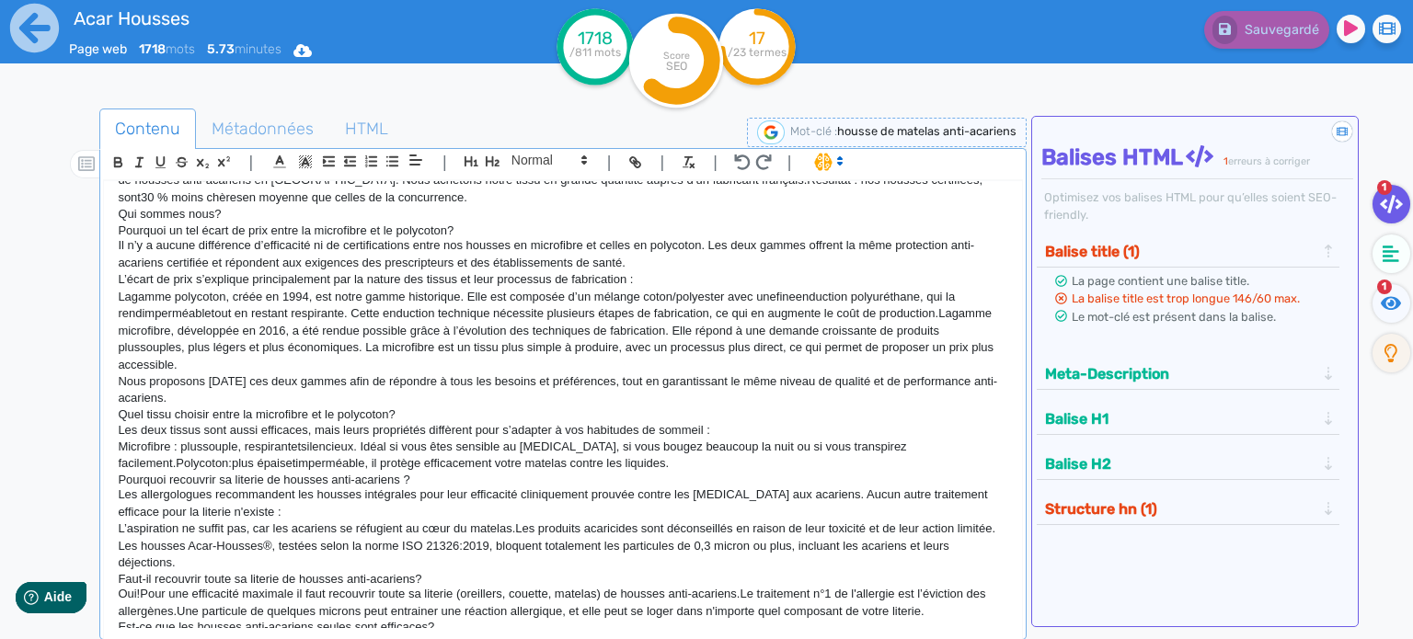
scroll to position [1564, 0]
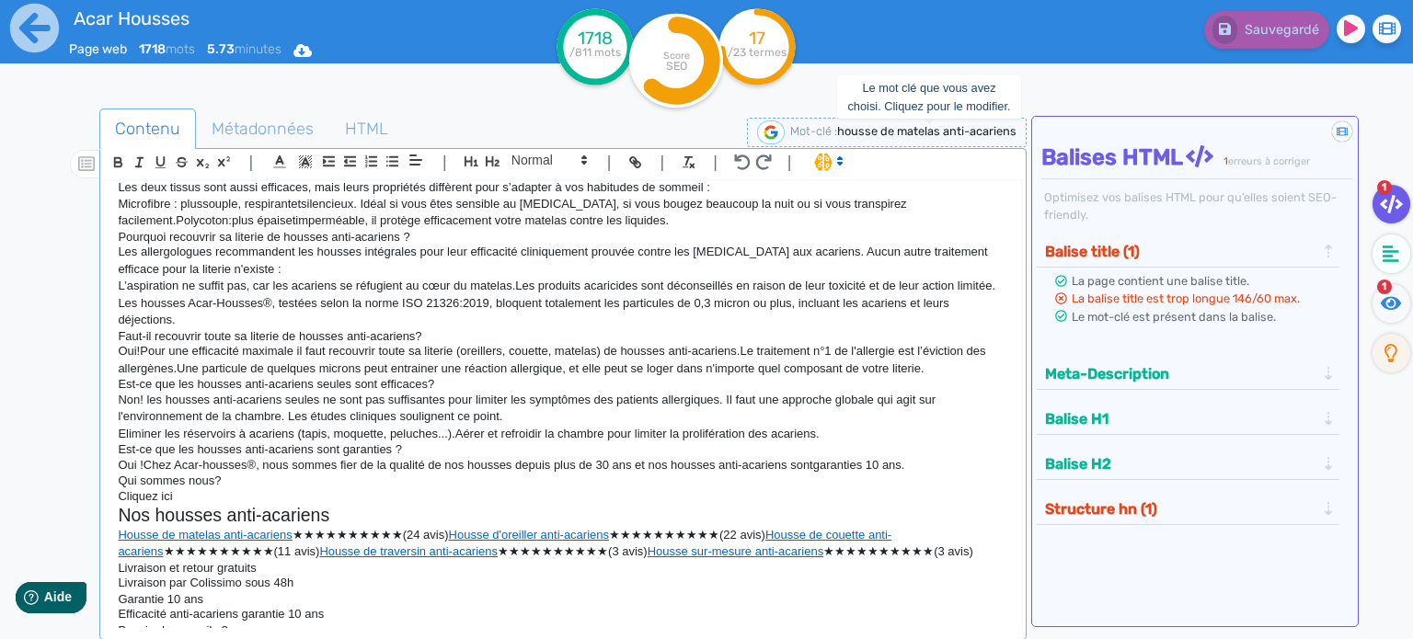
click at [882, 126] on span "housse de matelas anti-acariens" at bounding box center [926, 131] width 179 height 14
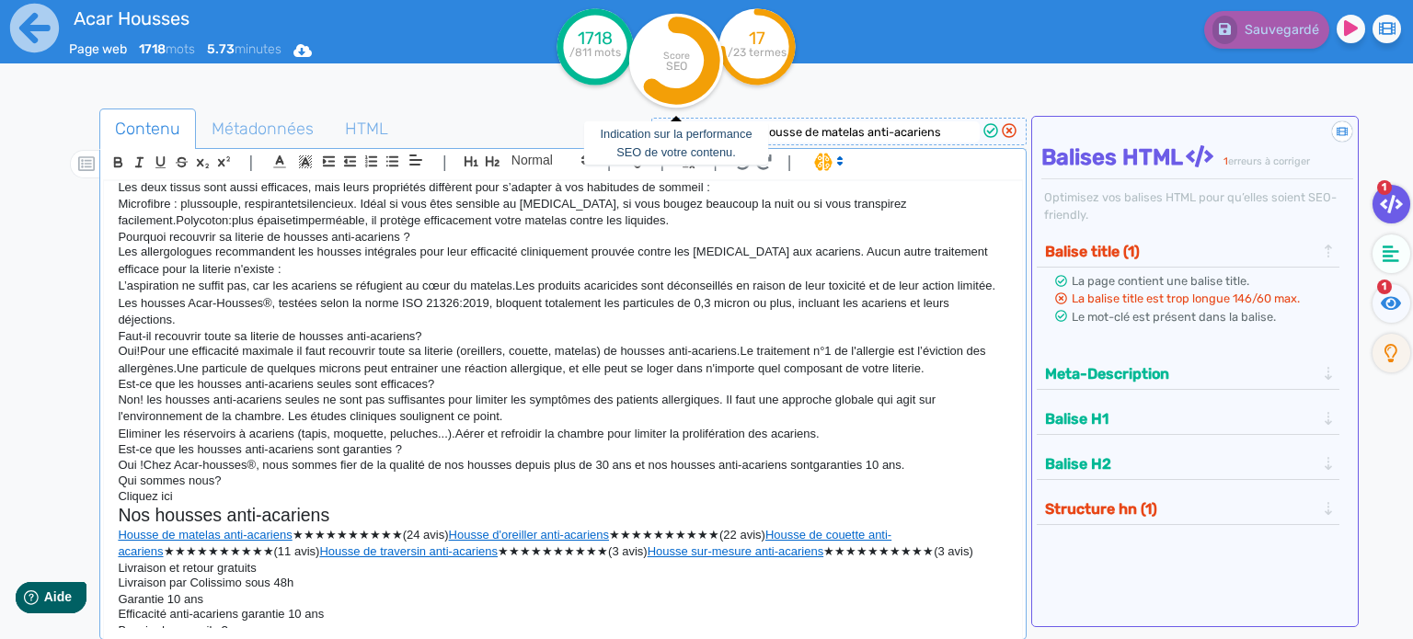
click at [678, 70] on tspan "SEO" at bounding box center [676, 66] width 21 height 14
click at [747, 52] on tspan "/23 termes" at bounding box center [757, 52] width 59 height 13
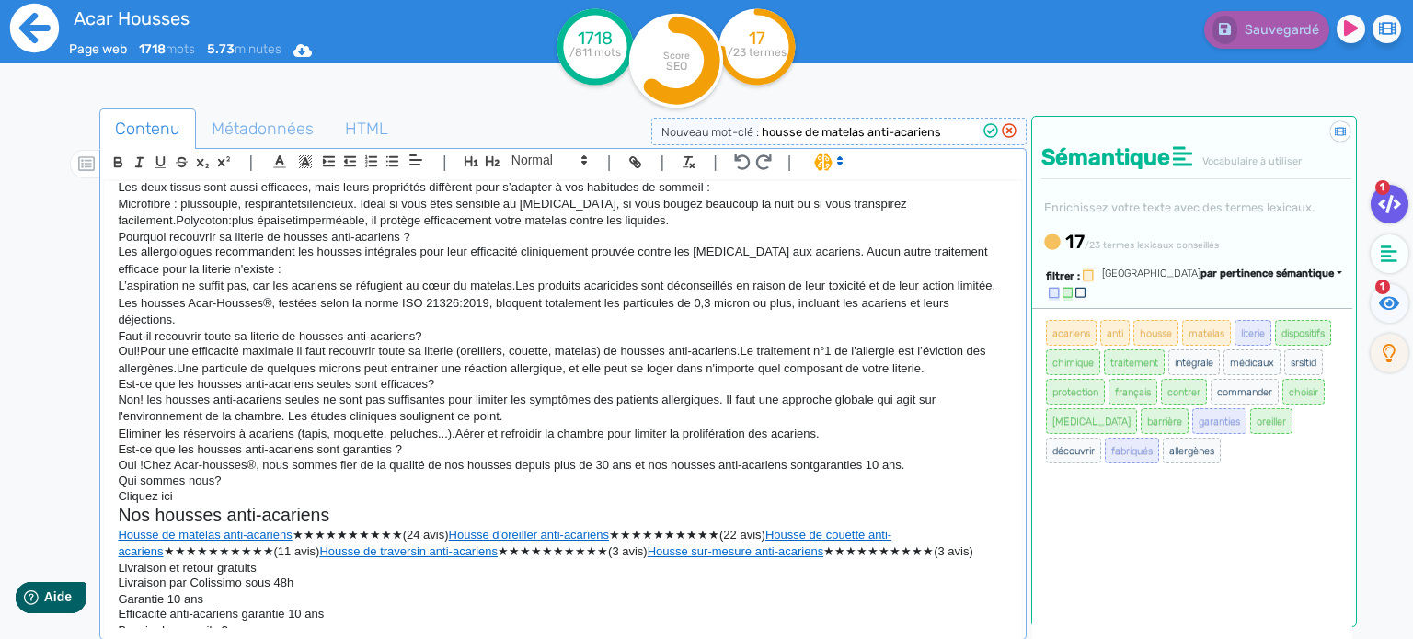
click at [36, 30] on icon at bounding box center [34, 28] width 51 height 51
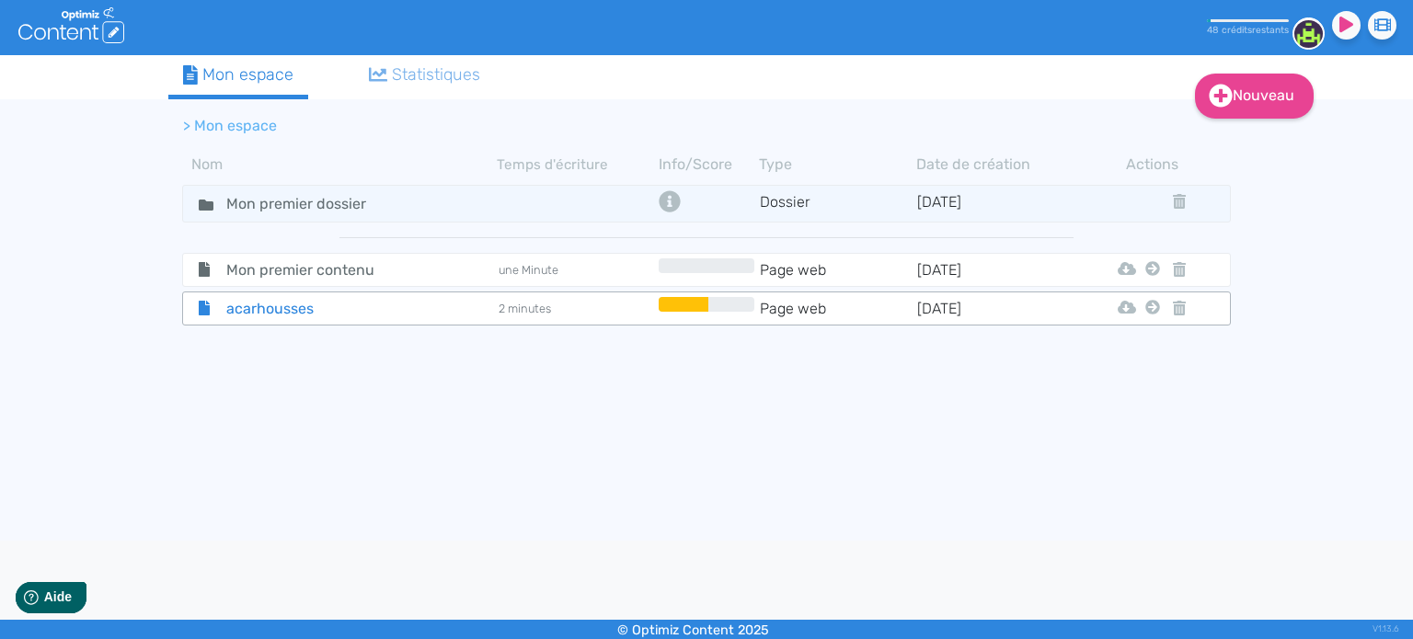
click at [292, 315] on span "acarhousses" at bounding box center [315, 308] width 207 height 23
click at [1176, 307] on icon at bounding box center [1179, 308] width 13 height 15
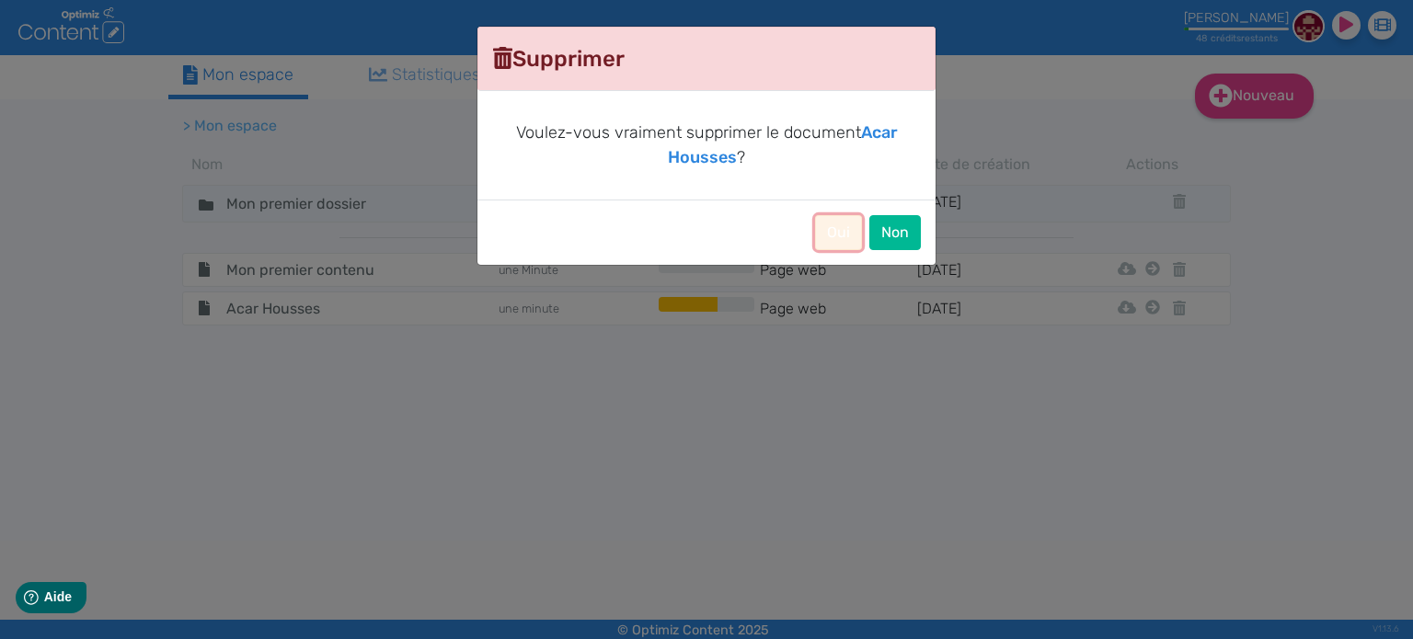
click at [838, 236] on button "Oui" at bounding box center [838, 232] width 47 height 35
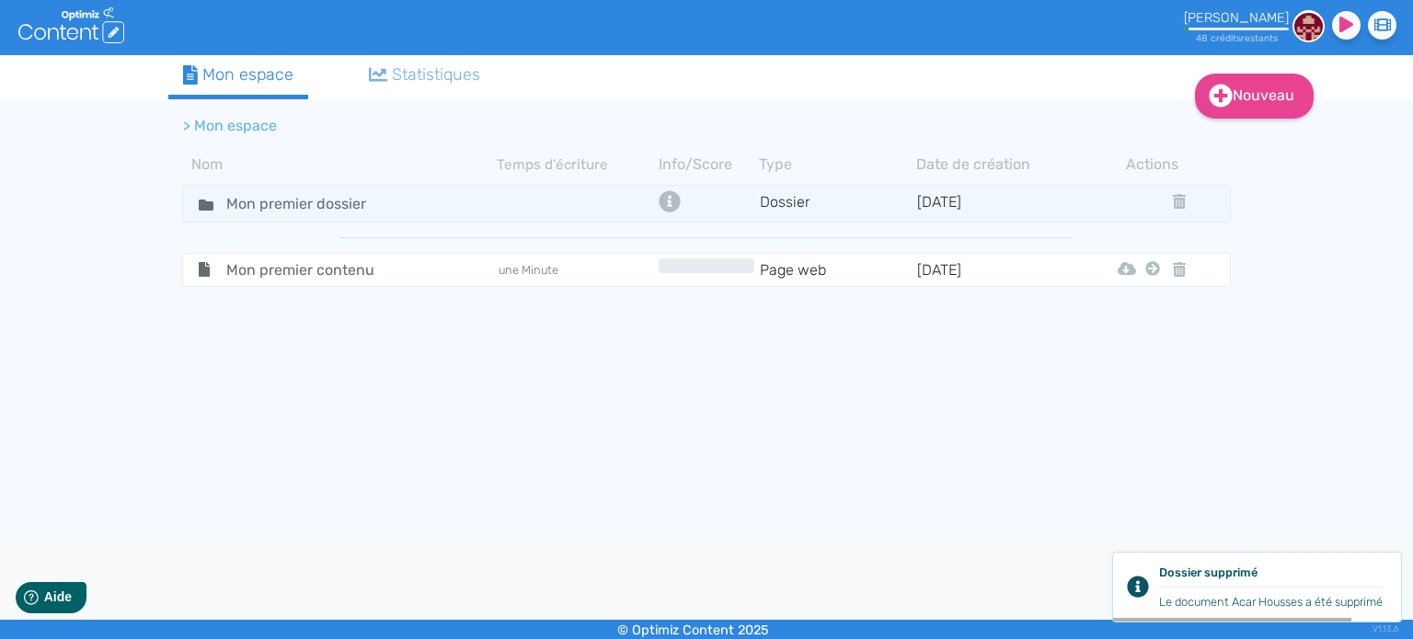
click at [691, 464] on tbody "Mon premier dossier Dossier 9/9/2025 Mon premier contenu une Minute Page web 4/…" at bounding box center [706, 372] width 1076 height 384
click at [79, 31] on icon ".cls-1 { fill: #fff; } logos_optimized_solutions" at bounding box center [71, 25] width 106 height 36
click at [1249, 14] on div "[PERSON_NAME]" at bounding box center [1236, 18] width 105 height 16
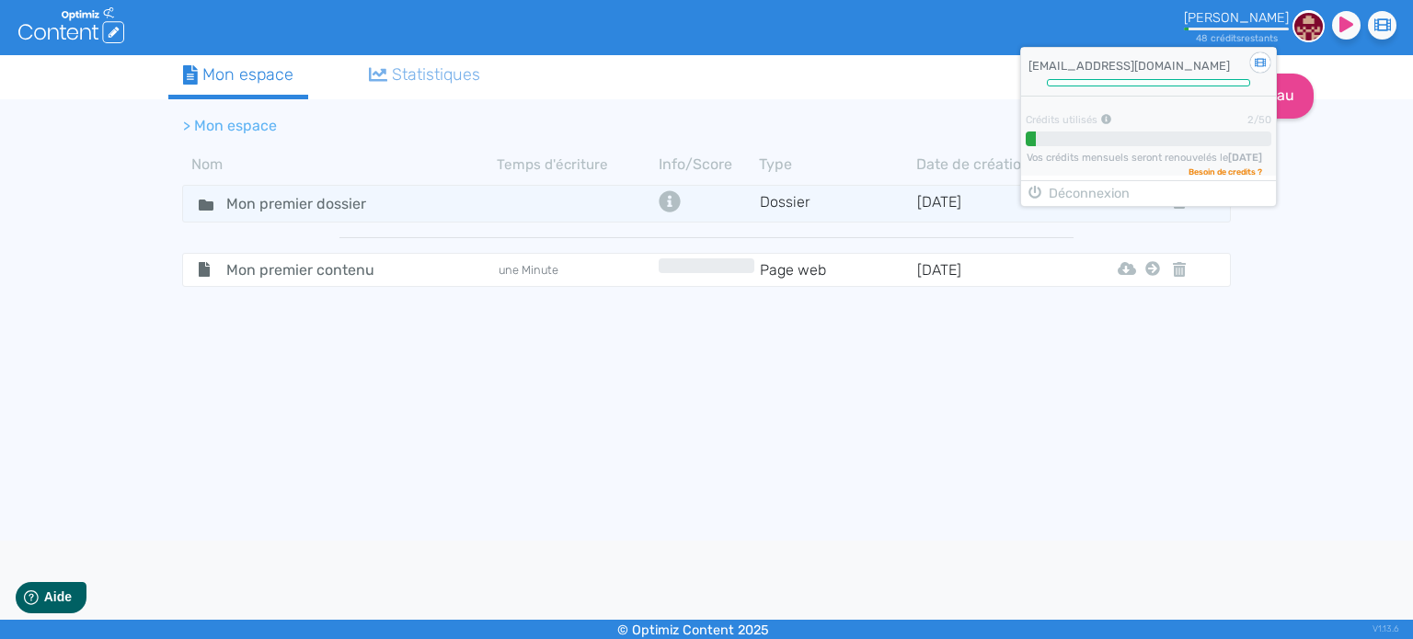
click at [1095, 139] on div at bounding box center [1149, 139] width 246 height 15
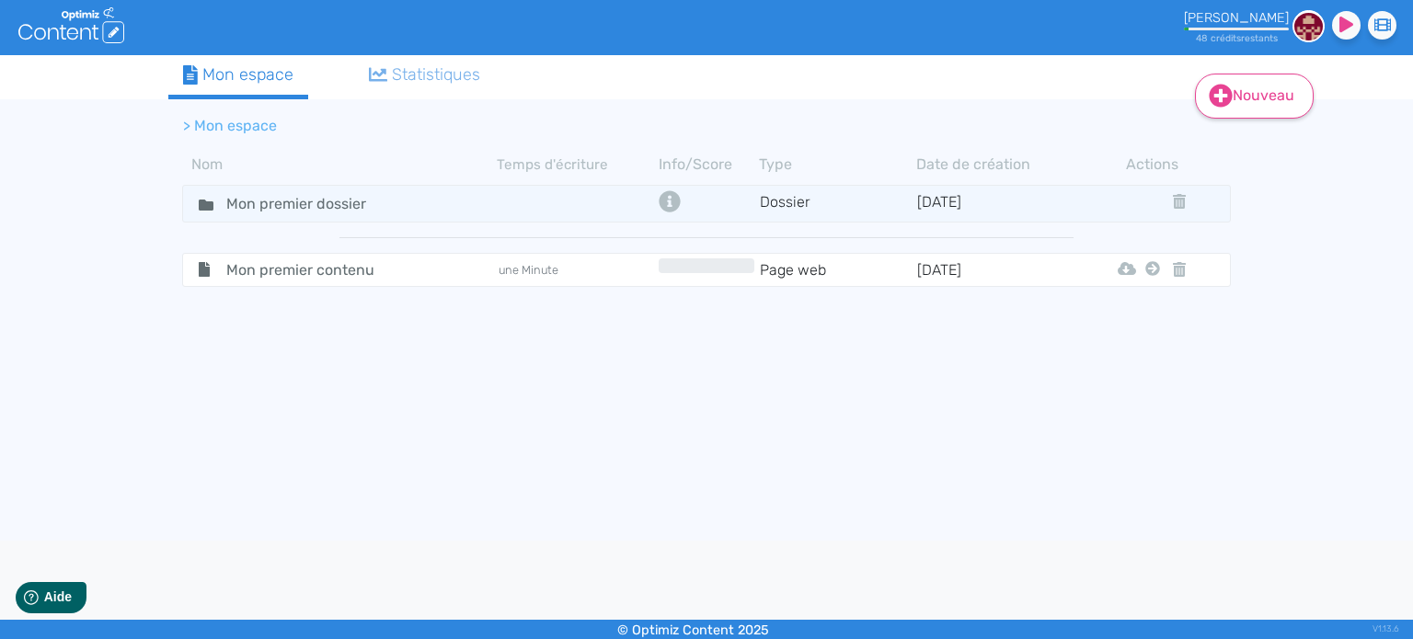
click at [1233, 96] on link "Nouveau" at bounding box center [1254, 96] width 119 height 45
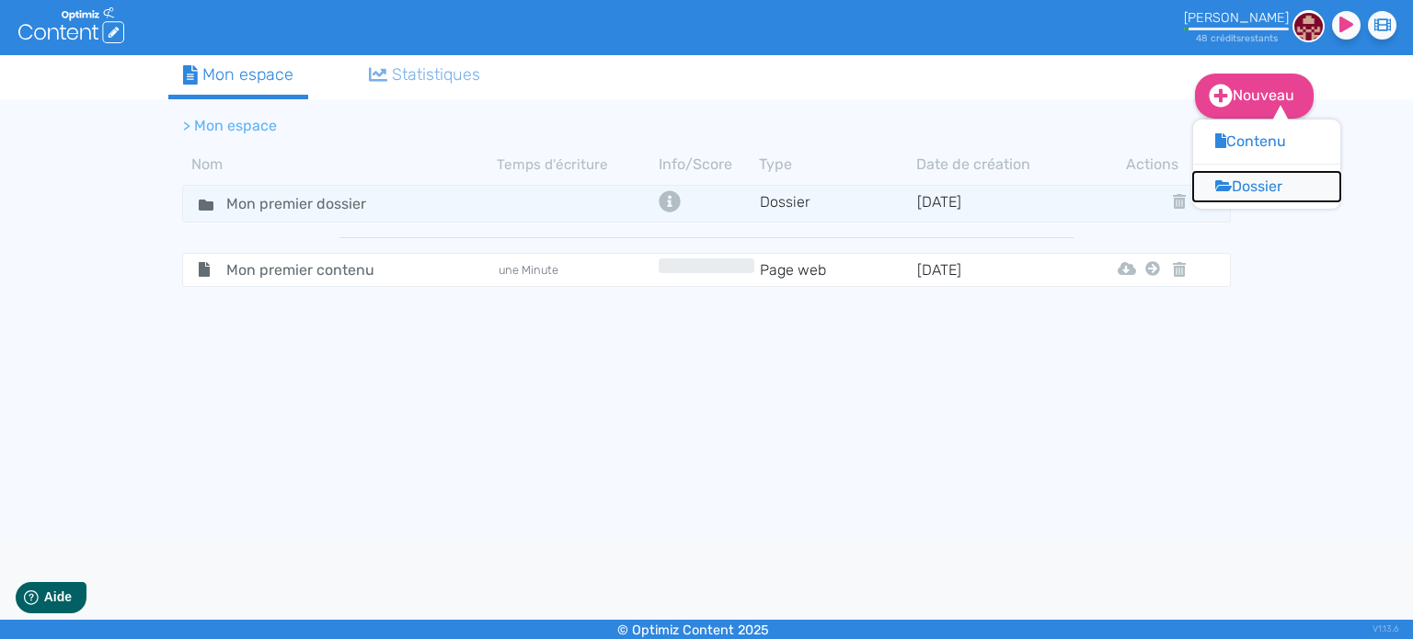
click at [1251, 182] on button "Dossier" at bounding box center [1266, 186] width 147 height 29
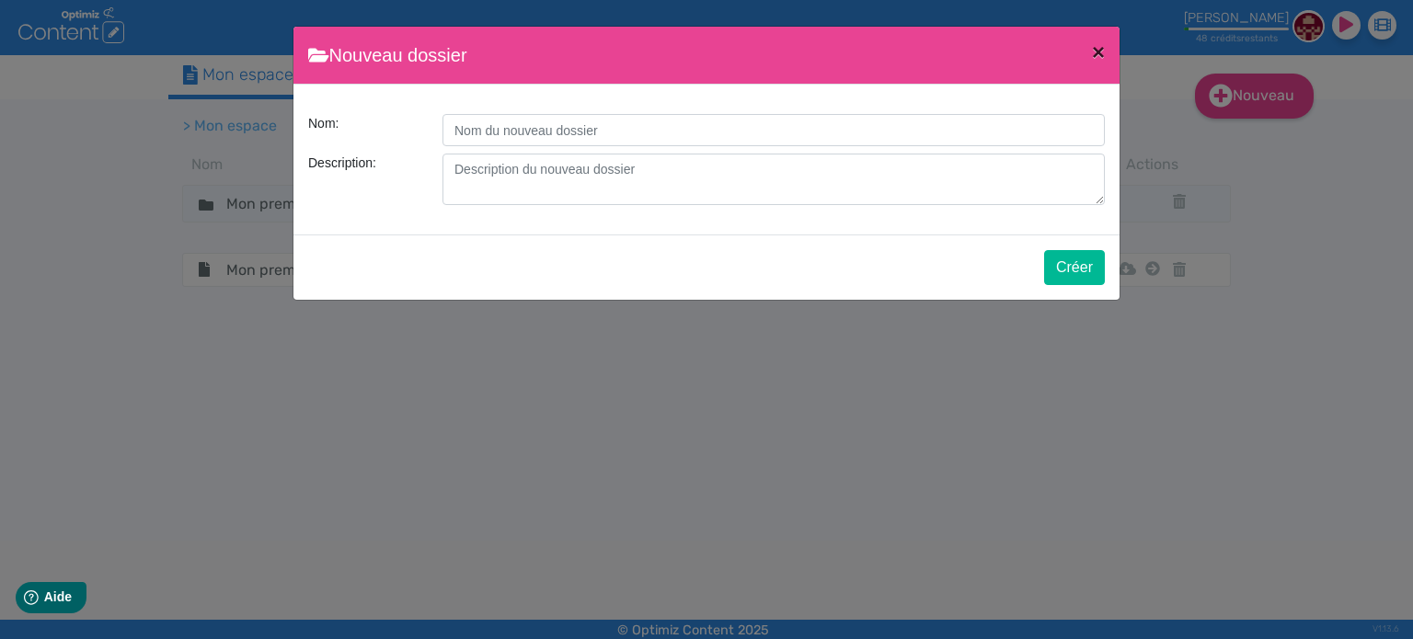
click at [1089, 58] on button "×" at bounding box center [1098, 53] width 42 height 52
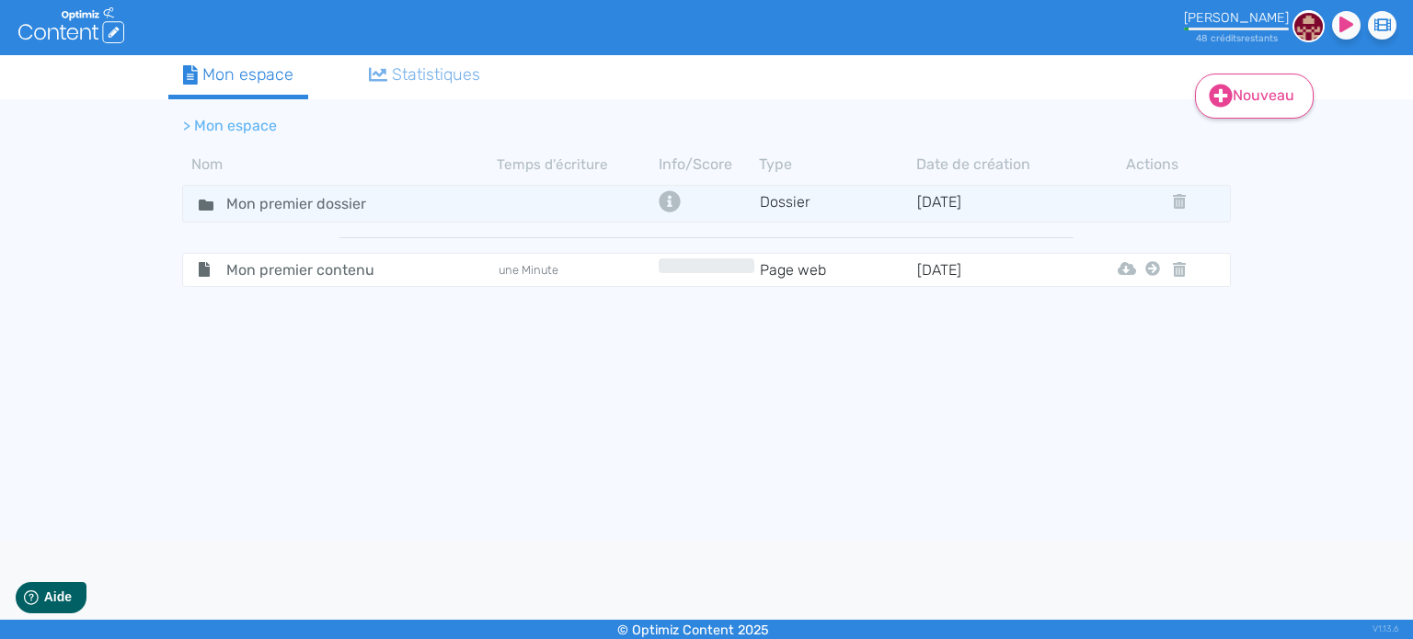
click at [1244, 92] on link "Nouveau" at bounding box center [1254, 96] width 119 height 45
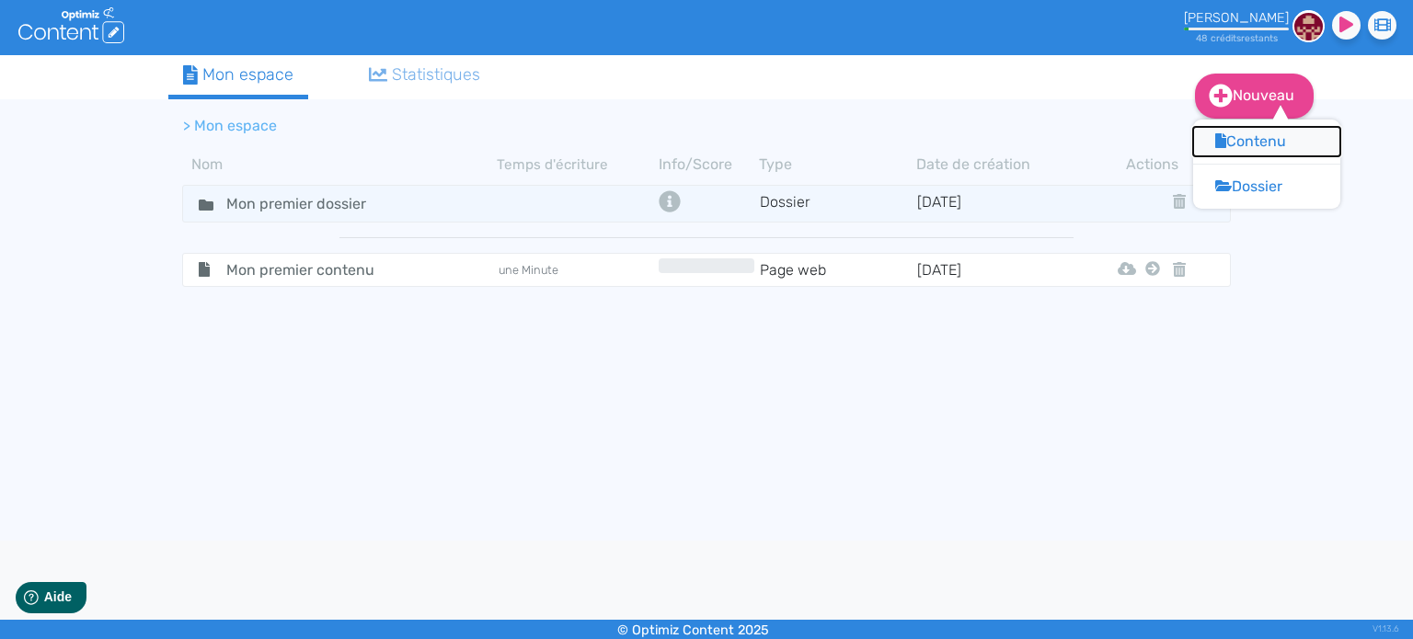
click at [1243, 136] on button "Contenu" at bounding box center [1266, 141] width 147 height 29
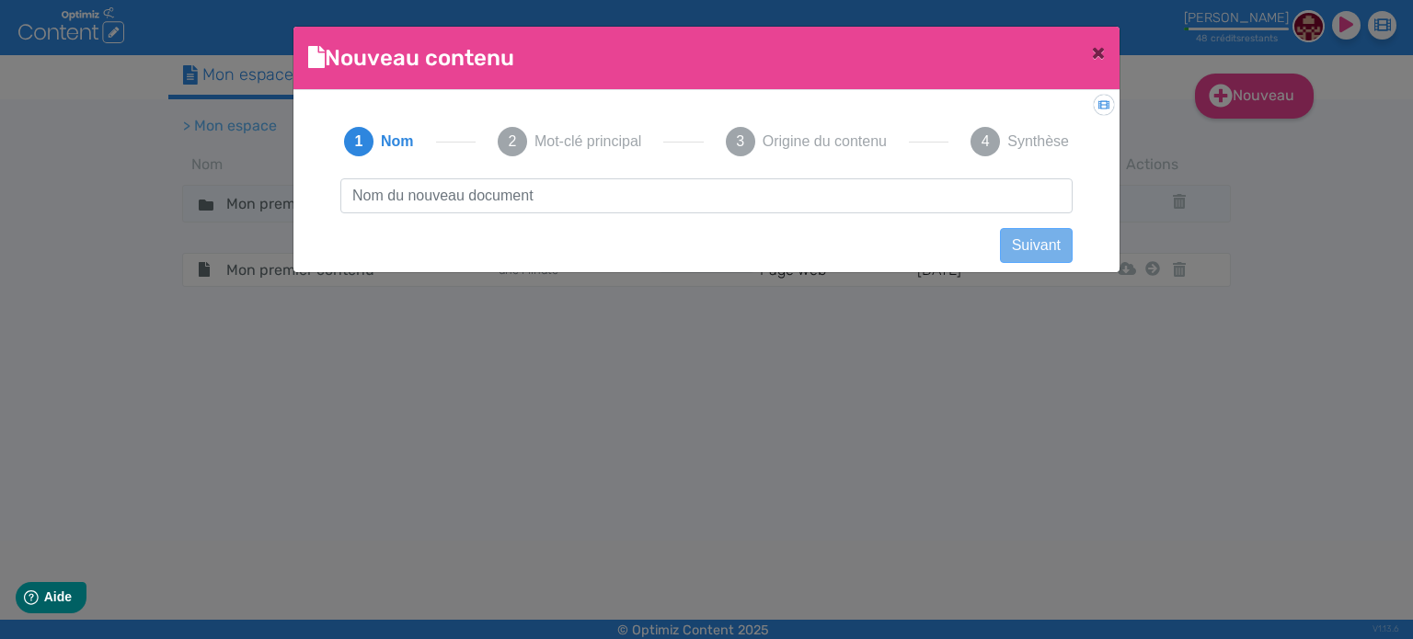
click at [590, 201] on input "text" at bounding box center [706, 195] width 732 height 35
type input "Acar Housses"
click at [1017, 244] on button "Suivant" at bounding box center [1036, 245] width 73 height 35
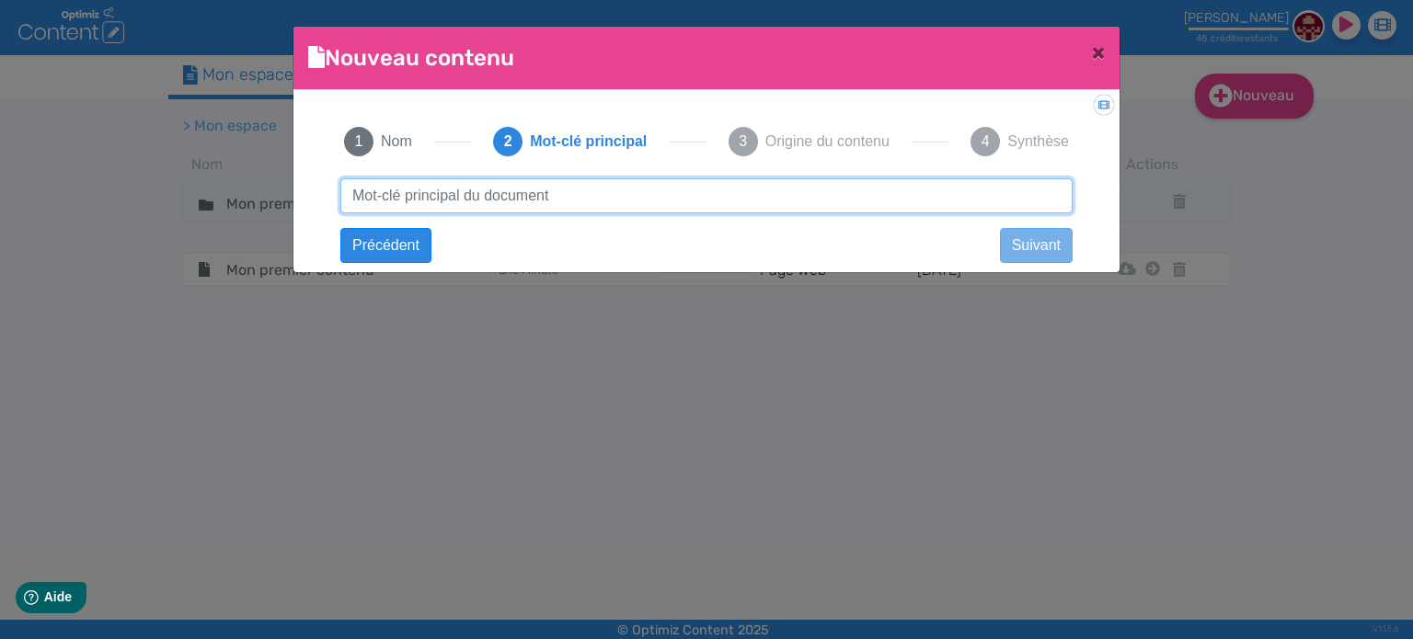
click at [438, 200] on input "text" at bounding box center [706, 195] width 732 height 35
paste input "[URL][DOMAIN_NAME]"
drag, startPoint x: 610, startPoint y: 198, endPoint x: 296, endPoint y: 198, distance: 313.7
click at [296, 198] on div "Didacticiel: Créer un document 1 Nom 2 Mot-clé principal 3 Origine du contenu 4…" at bounding box center [706, 175] width 826 height 171
click at [403, 195] on input "housse-de-matelas-anti-acariens" at bounding box center [706, 195] width 732 height 35
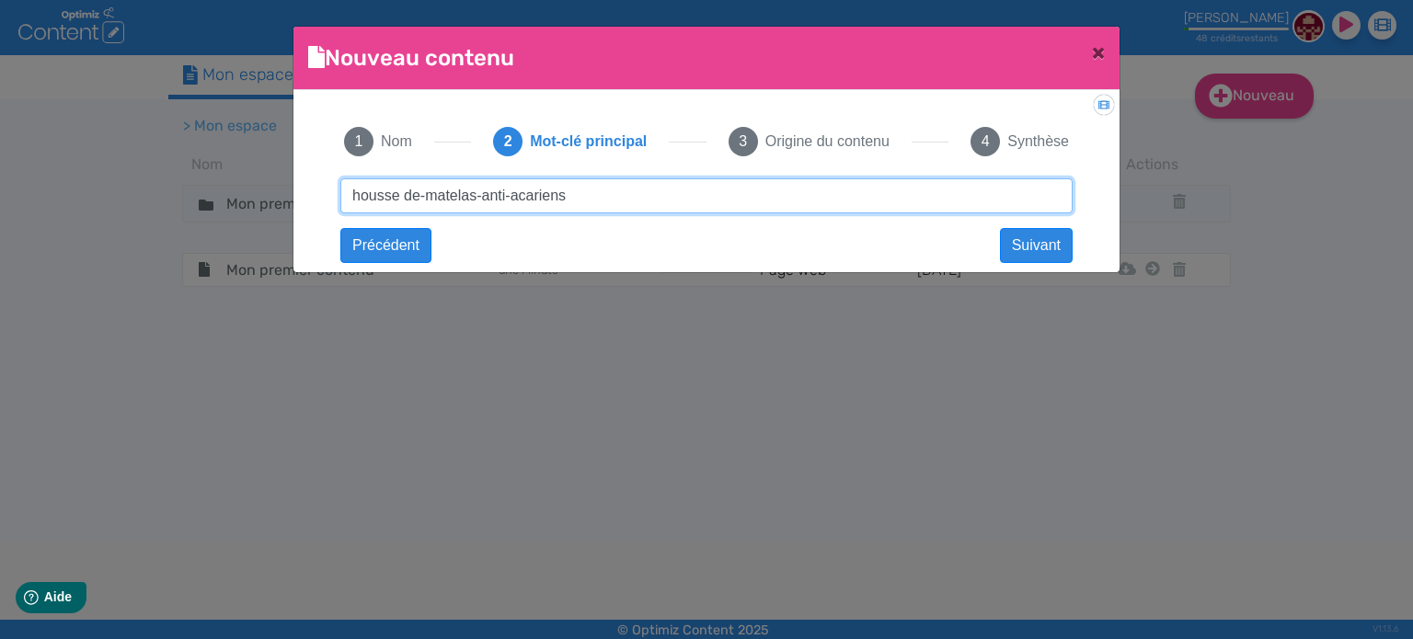
click at [427, 194] on input "housse de-matelas-anti-acariens" at bounding box center [706, 195] width 732 height 35
click at [475, 194] on input "housse de matelas-anti-acariens" at bounding box center [706, 195] width 732 height 35
click at [481, 194] on input "housse de matelas-anti-acariens" at bounding box center [706, 195] width 732 height 35
type input "housse de matelas anti-acariens"
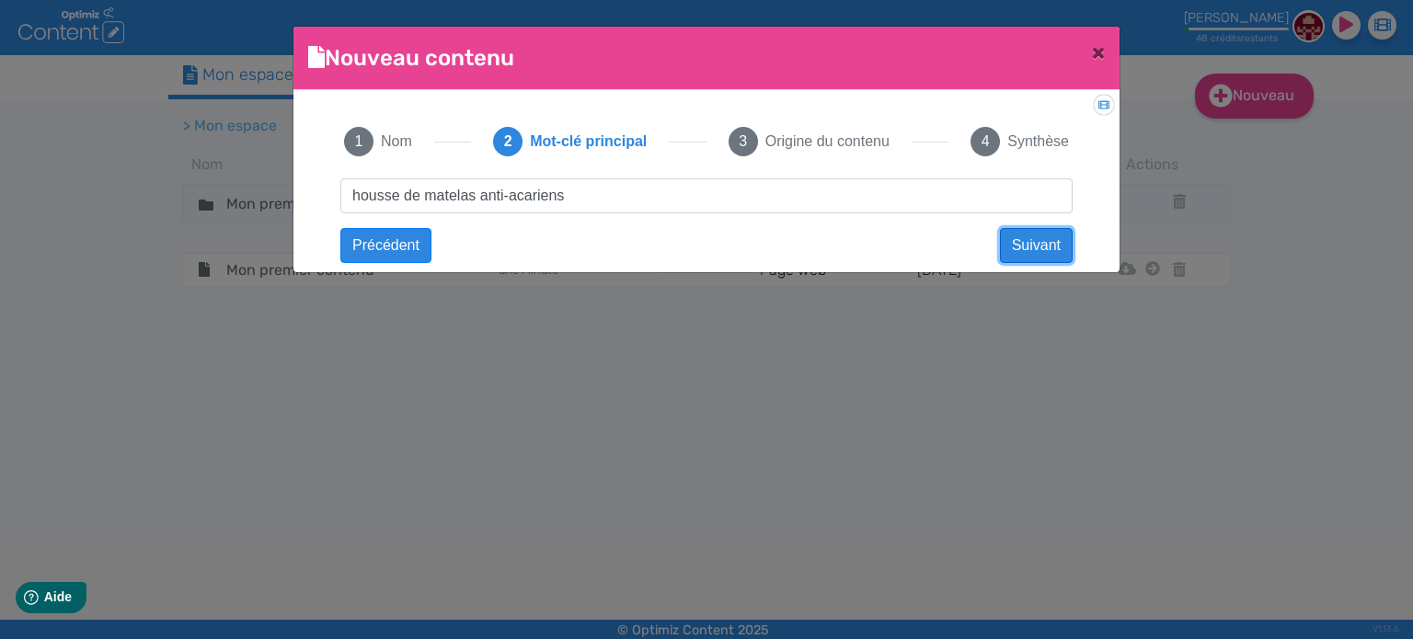
click at [1056, 242] on button "Suivant" at bounding box center [1036, 245] width 73 height 35
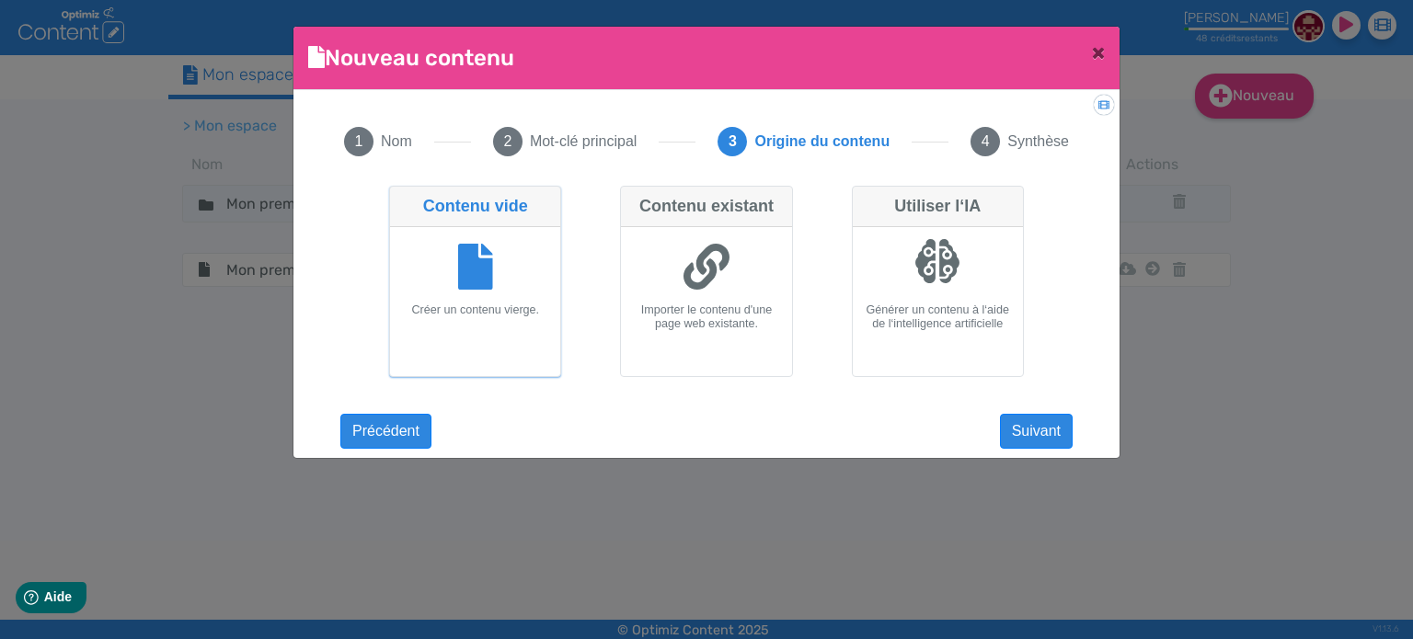
click at [689, 258] on icon at bounding box center [706, 267] width 46 height 46
click at [632, 198] on input "Contenu existant Importer le contenu d'une page web existante." at bounding box center [626, 192] width 12 height 12
radio input "true"
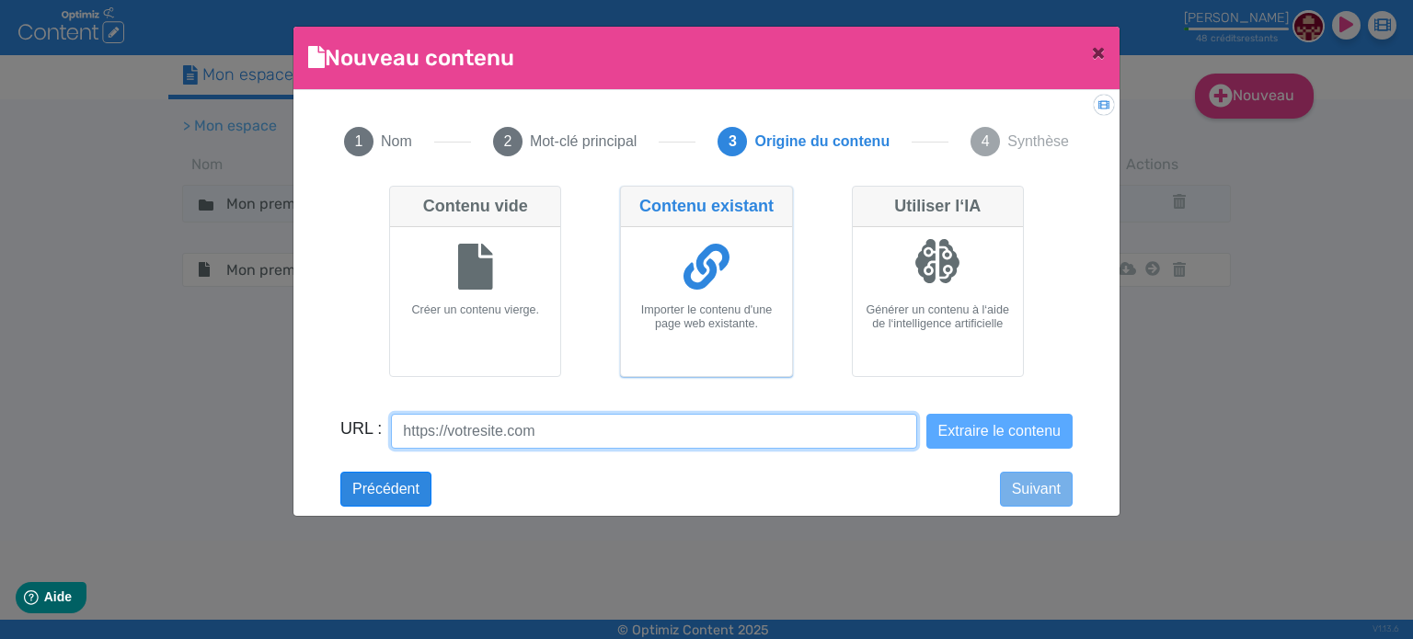
click at [482, 433] on input "URL :" at bounding box center [653, 431] width 525 height 35
paste input "[URL][DOMAIN_NAME]"
type input "[URL][DOMAIN_NAME]"
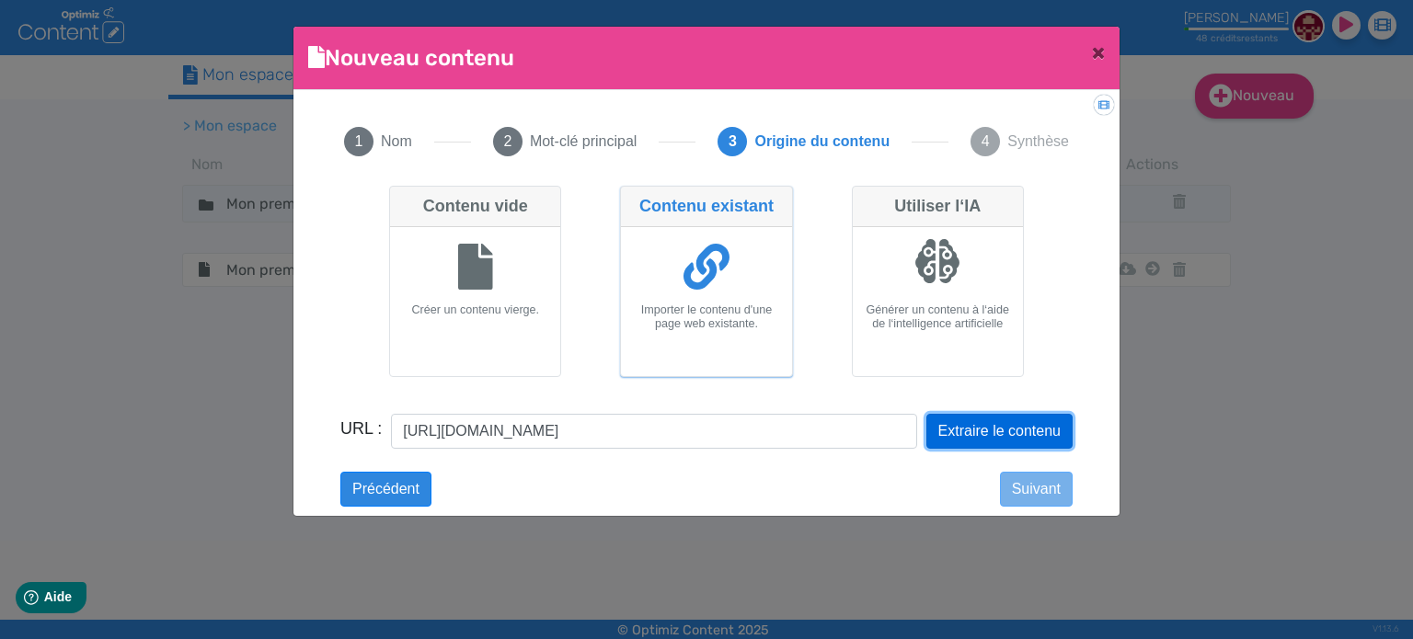
click at [990, 428] on button "Extraire le contenu" at bounding box center [999, 431] width 146 height 35
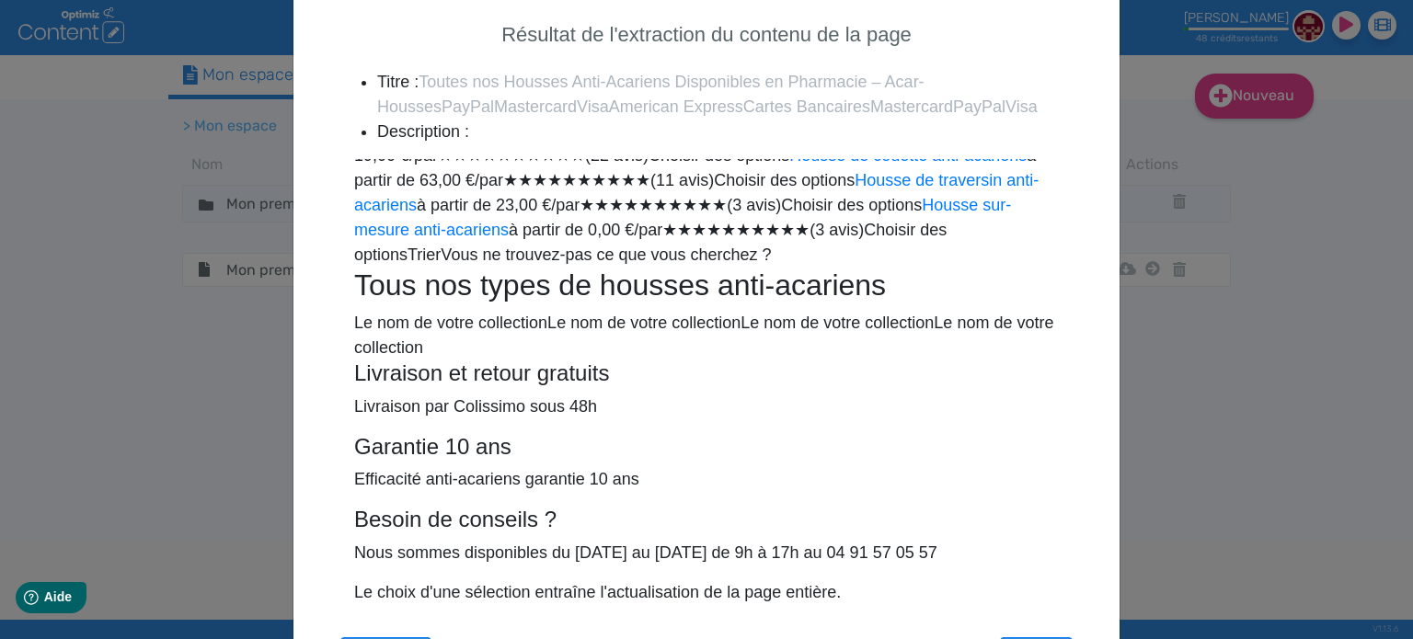
scroll to position [517, 0]
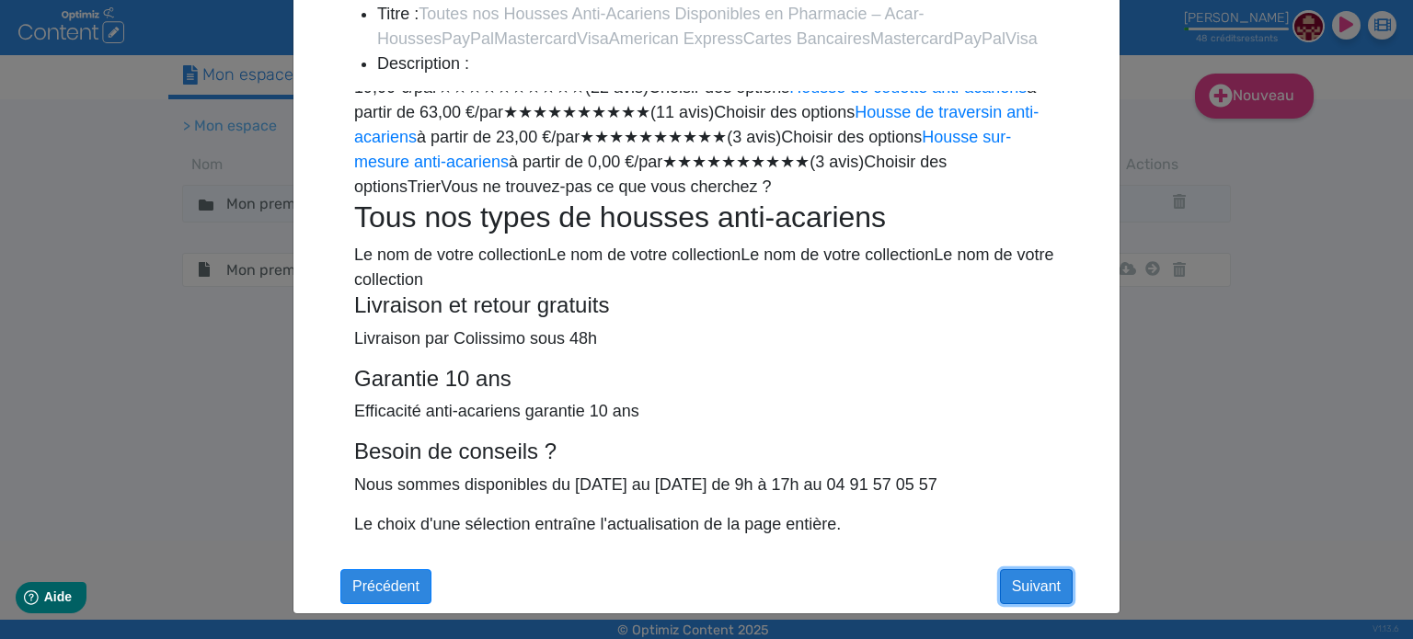
click at [1018, 580] on button "Suivant" at bounding box center [1036, 586] width 73 height 35
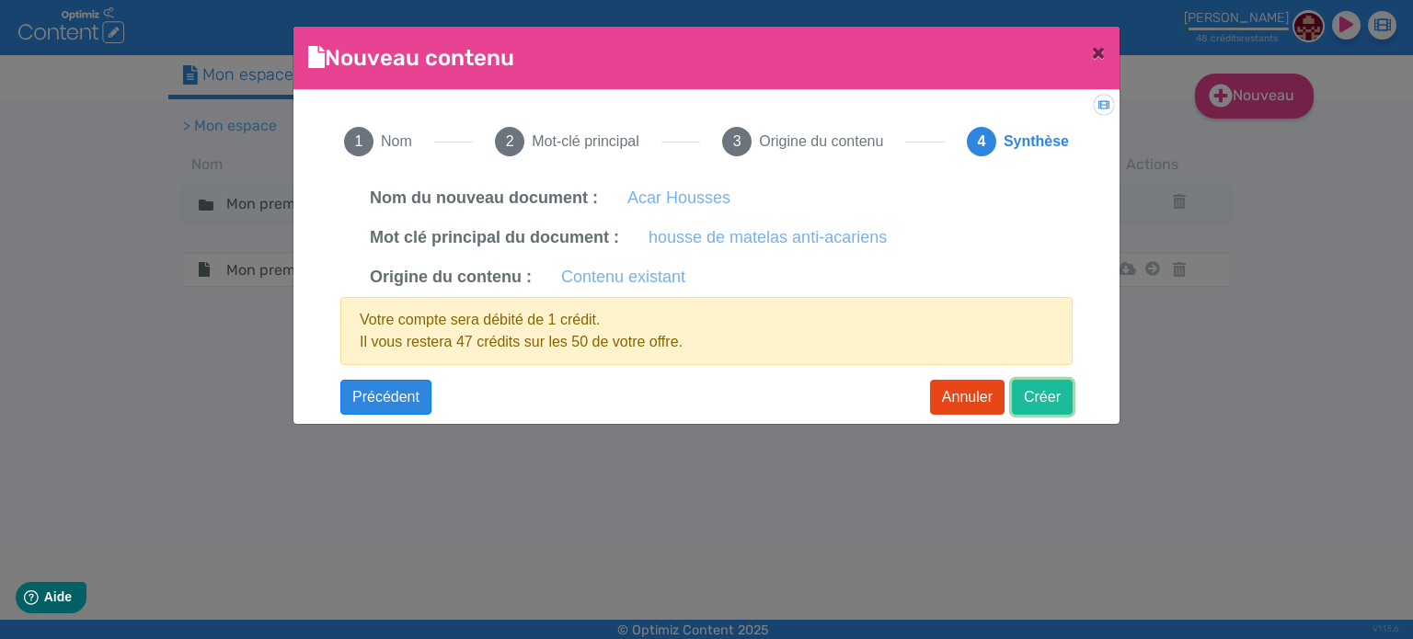
click at [1060, 396] on button "Créer" at bounding box center [1042, 397] width 61 height 35
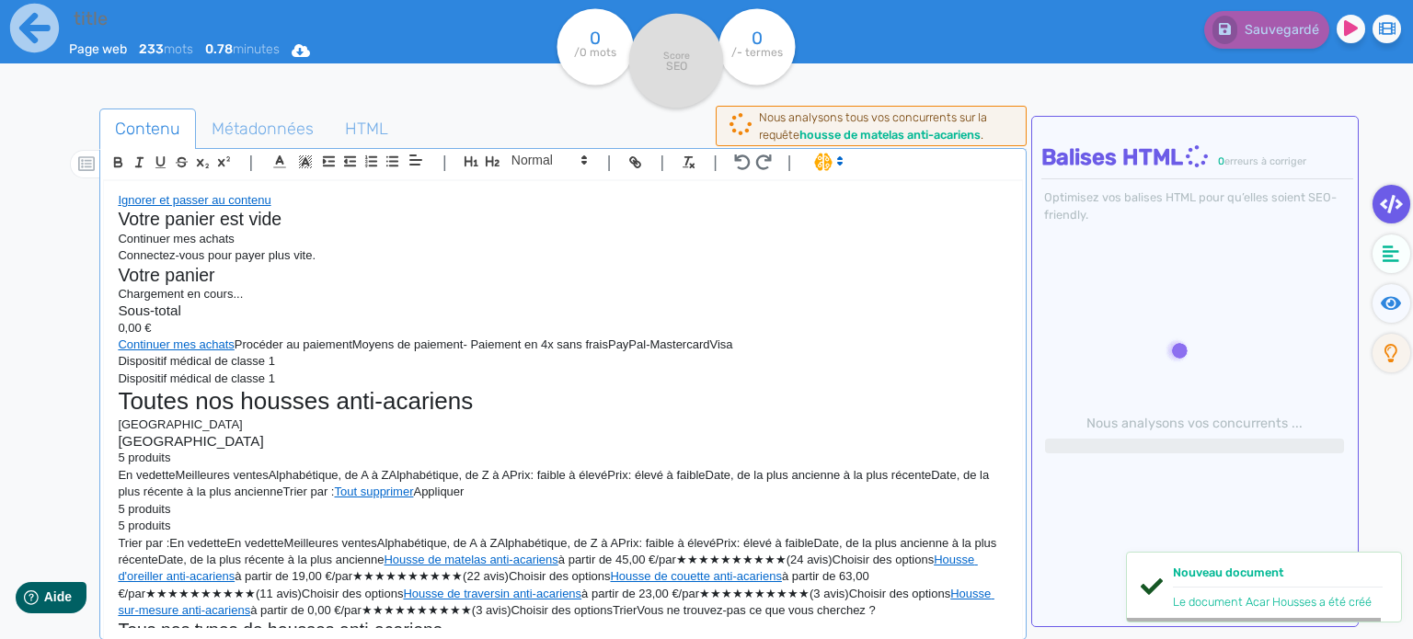
type input "Acar Housses"
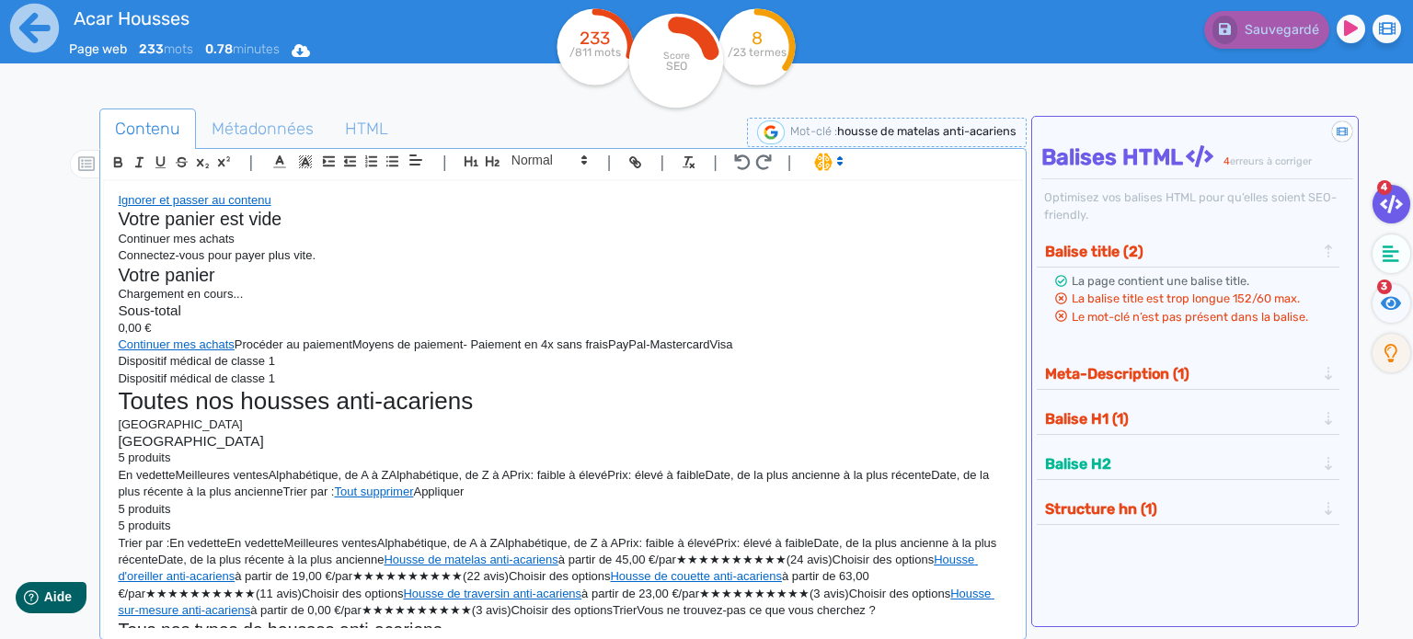
click at [54, 327] on div at bounding box center [76, 429] width 46 height 651
drag, startPoint x: 17, startPoint y: 319, endPoint x: 37, endPoint y: 316, distance: 19.5
click at [17, 319] on div "Acar Housses Page web 233 mots 0.78 minutes Html Pdf Word 233 /811 mots Score S…" at bounding box center [706, 377] width 1413 height 755
click at [887, 135] on span "housse de matelas anti-acariens" at bounding box center [926, 131] width 179 height 14
click at [844, 130] on input "housse de matelas anti-acariens" at bounding box center [869, 131] width 221 height 21
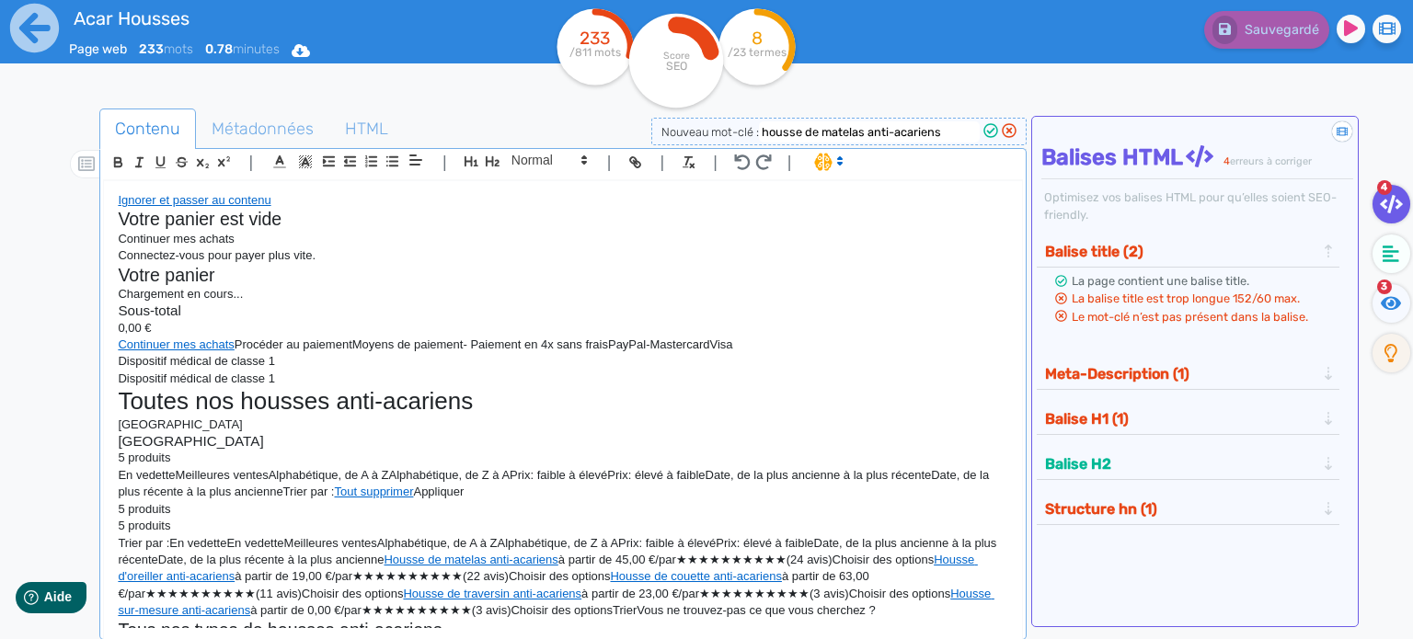
click at [844, 130] on input "housse de matelas anti-acariens" at bounding box center [869, 131] width 221 height 21
type input "housse anti-acariens"
click at [993, 135] on icon at bounding box center [991, 130] width 15 height 15
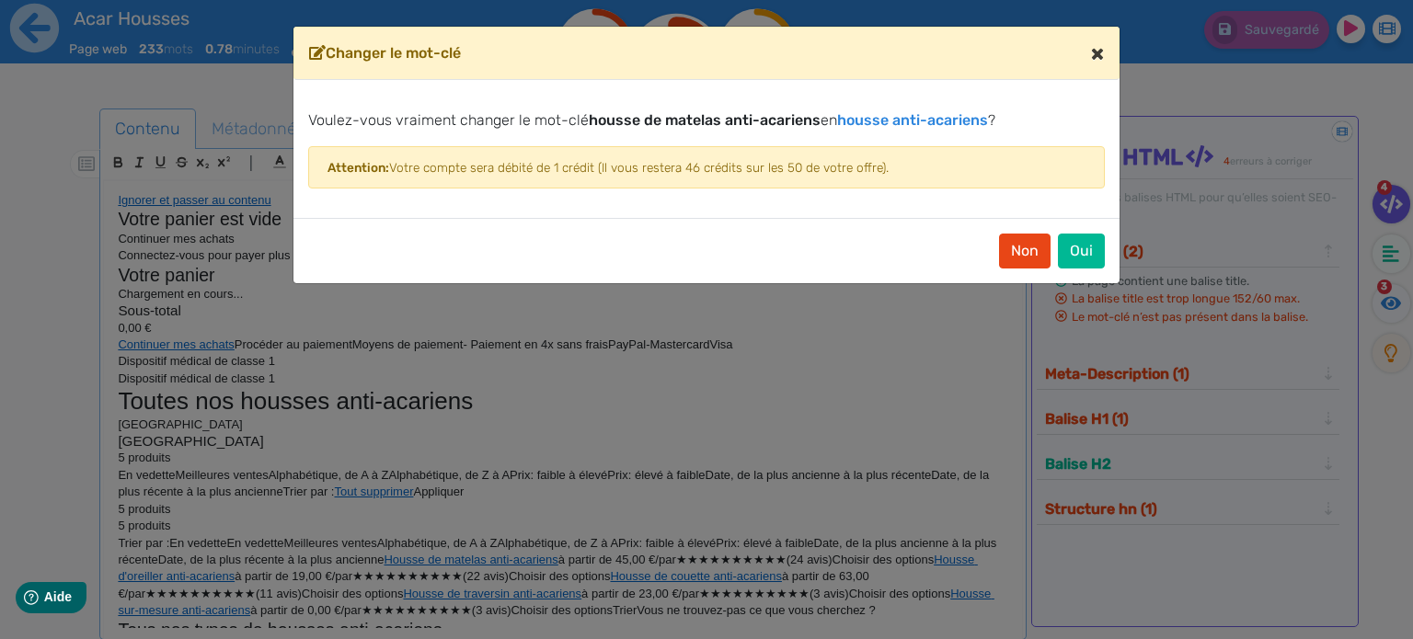
click at [1093, 54] on span "×" at bounding box center [1097, 53] width 13 height 26
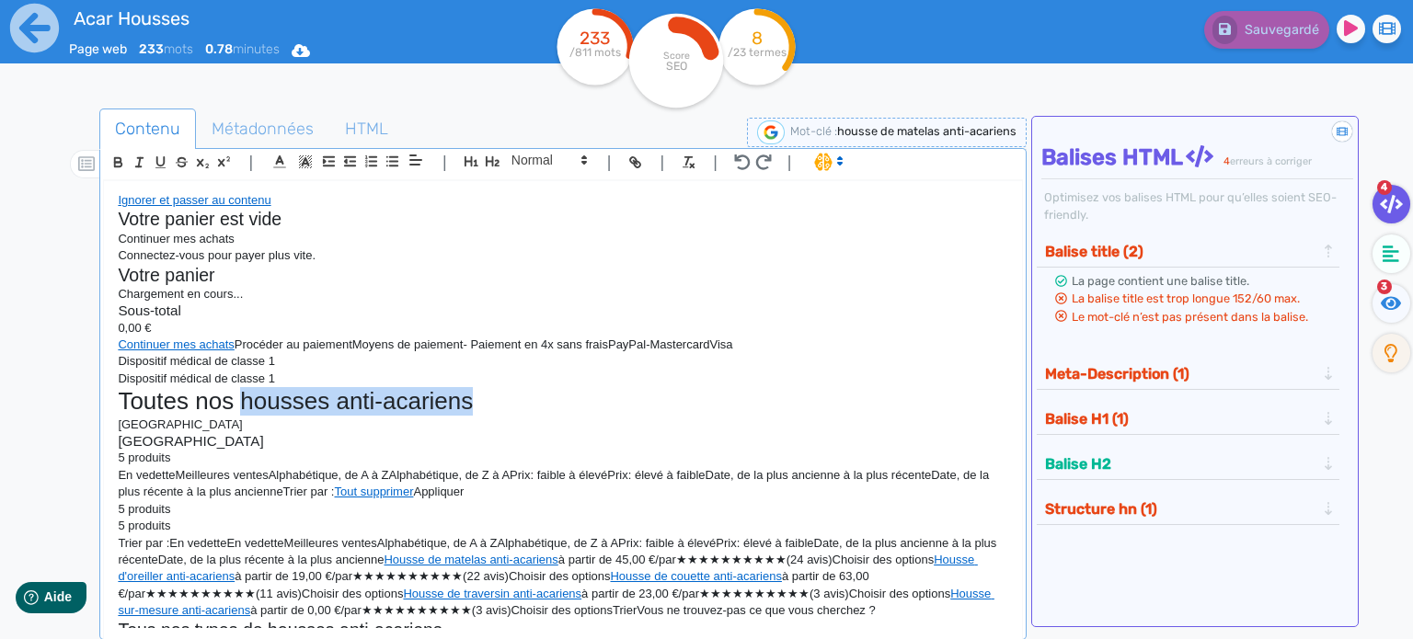
drag, startPoint x: 487, startPoint y: 402, endPoint x: 243, endPoint y: 393, distance: 244.8
click at [243, 393] on h1 "Toutes nos housses anti-acariens" at bounding box center [563, 401] width 890 height 29
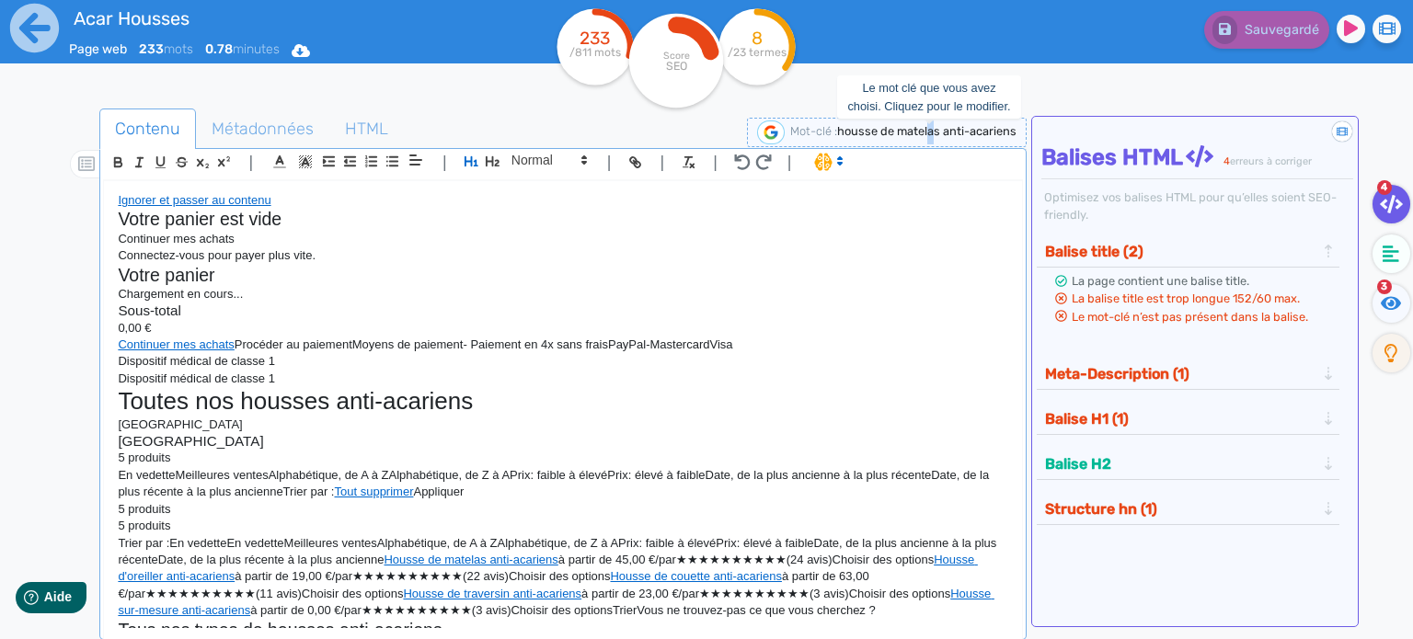
click at [926, 132] on span "housse de matelas anti-acariens" at bounding box center [926, 131] width 179 height 14
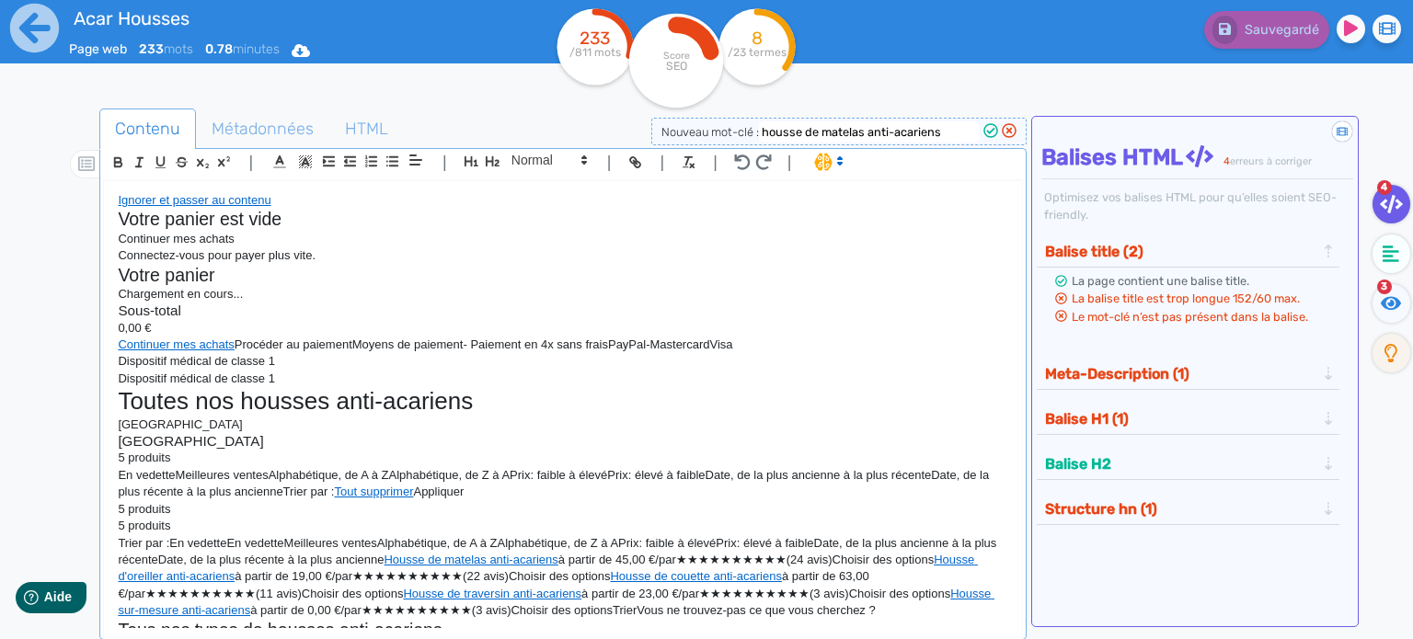
click at [846, 129] on input "housse de matelas anti-acariens" at bounding box center [869, 131] width 221 height 21
type input "housse anti-acariens"
click at [990, 127] on icon at bounding box center [990, 130] width 15 height 15
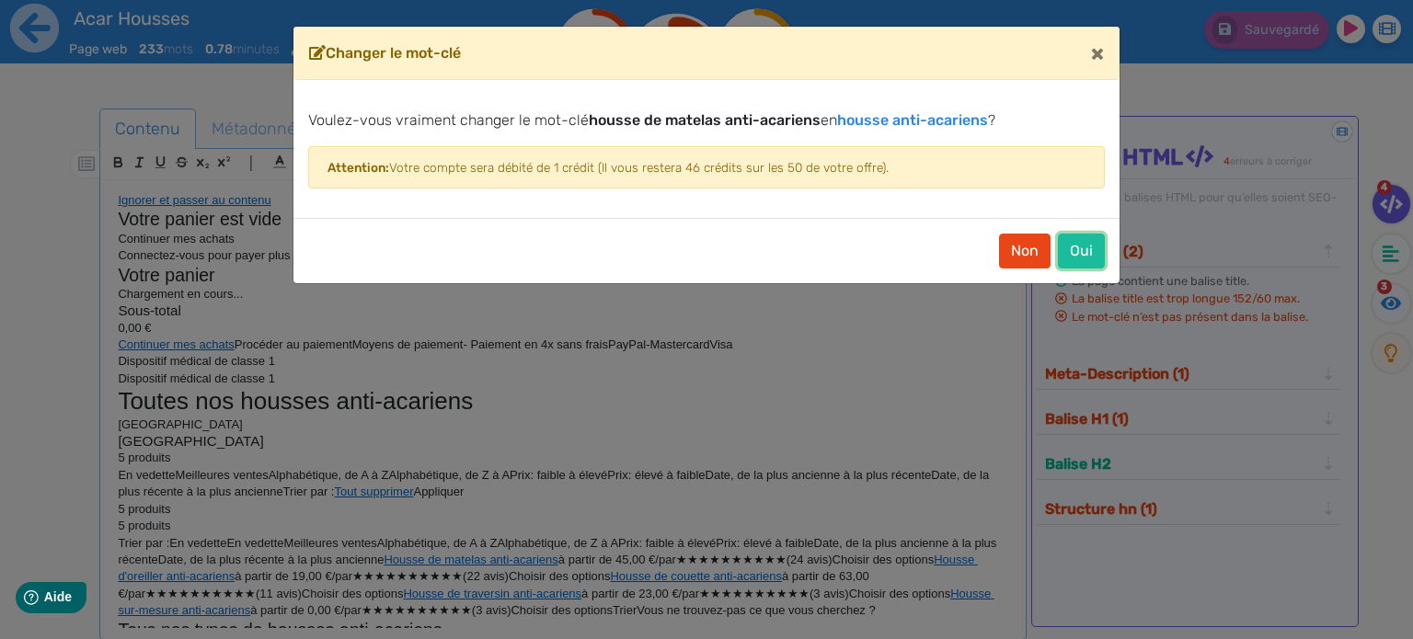
click at [1092, 251] on button "Oui" at bounding box center [1081, 251] width 47 height 35
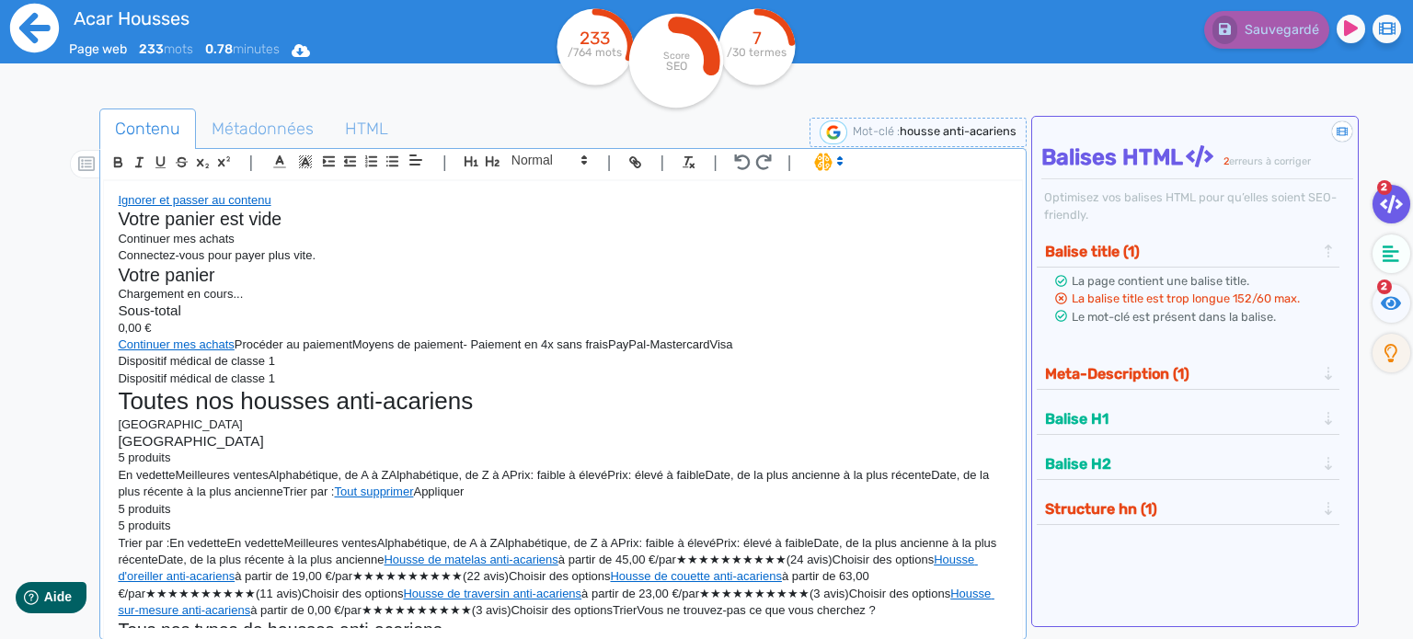
click at [28, 29] on icon at bounding box center [34, 28] width 51 height 51
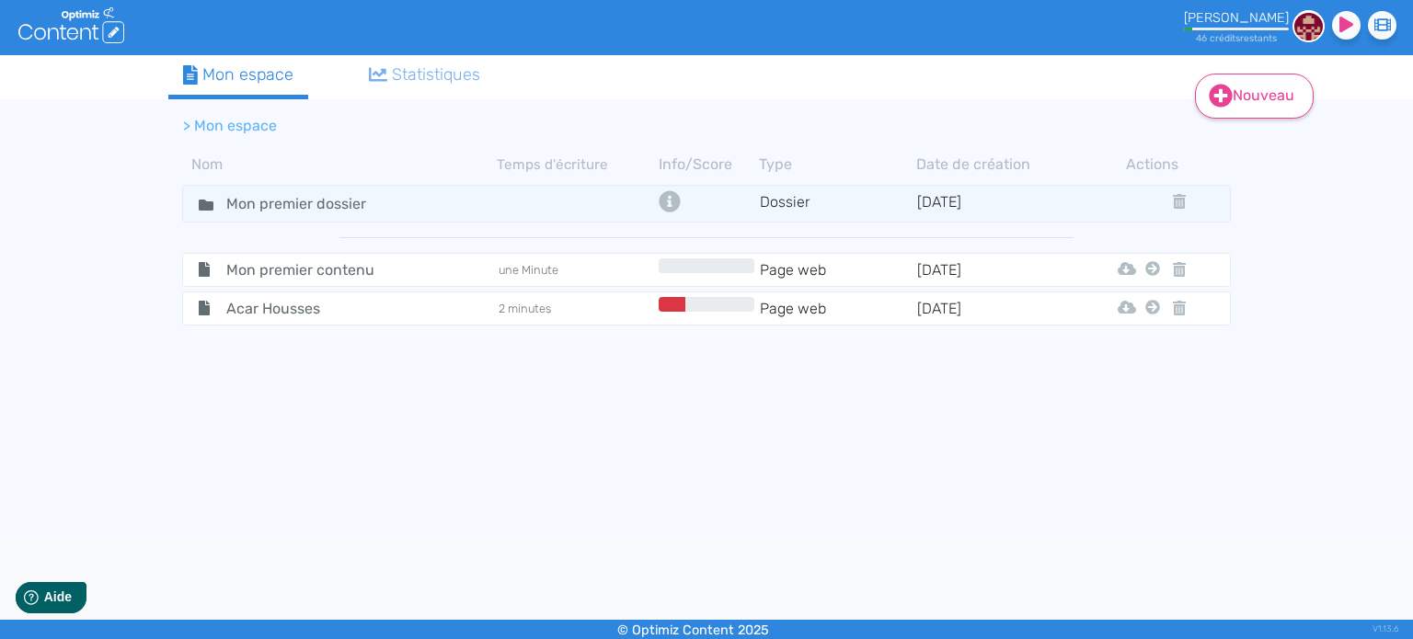
click at [1239, 106] on link "Nouveau" at bounding box center [1254, 96] width 119 height 45
click at [867, 503] on tbody "Mon premier dossier Dossier [DATE] Mon premier contenu une Minute Page web [DAT…" at bounding box center [706, 372] width 1076 height 384
click at [1182, 309] on icon at bounding box center [1179, 308] width 13 height 15
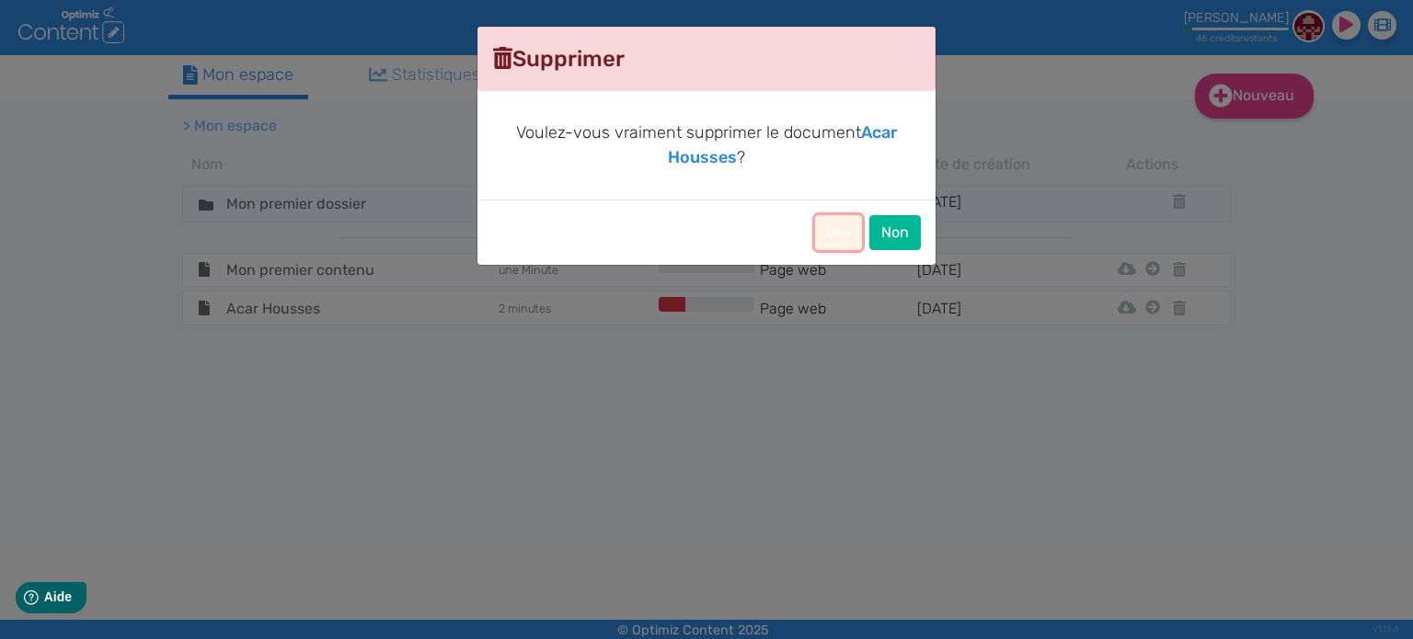
click at [850, 227] on button "Oui" at bounding box center [838, 232] width 47 height 35
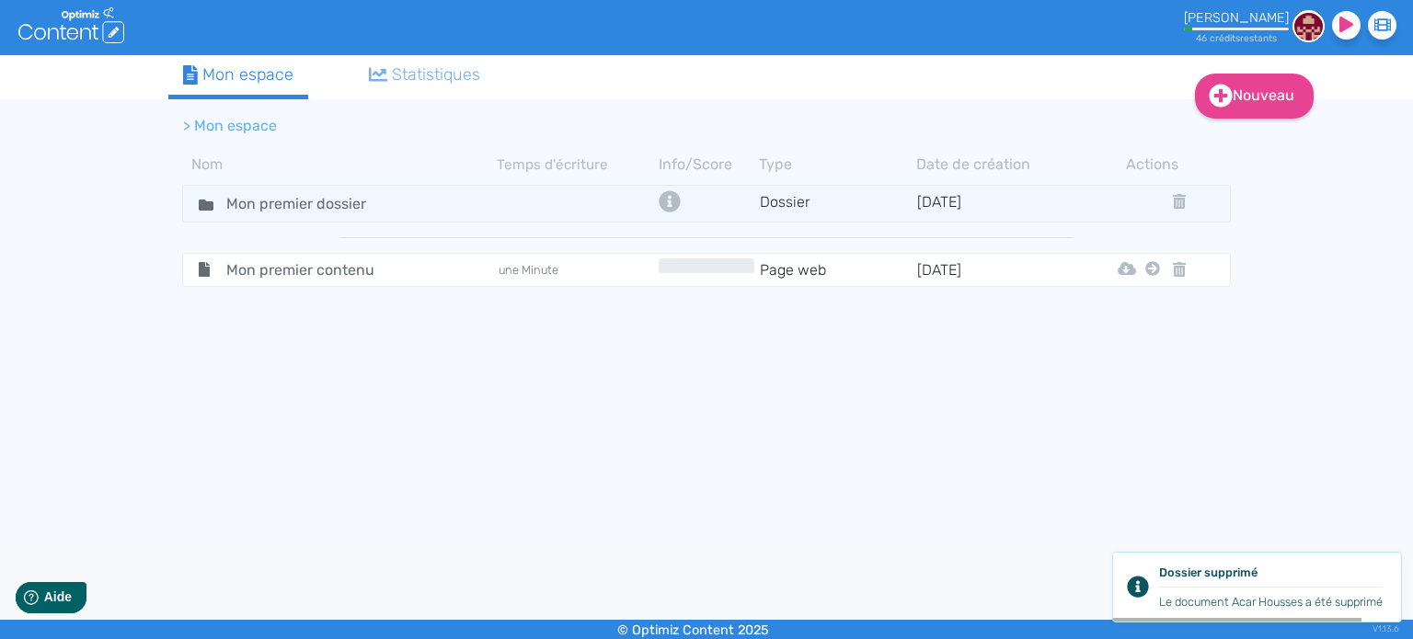
click at [1071, 487] on tbody "Mon premier dossier Dossier [DATE] Mon premier contenu une Minute Page web [DAT…" at bounding box center [706, 372] width 1076 height 384
click at [1243, 94] on link "Nouveau" at bounding box center [1254, 96] width 119 height 45
click at [1258, 155] on button "Contenu" at bounding box center [1266, 141] width 147 height 29
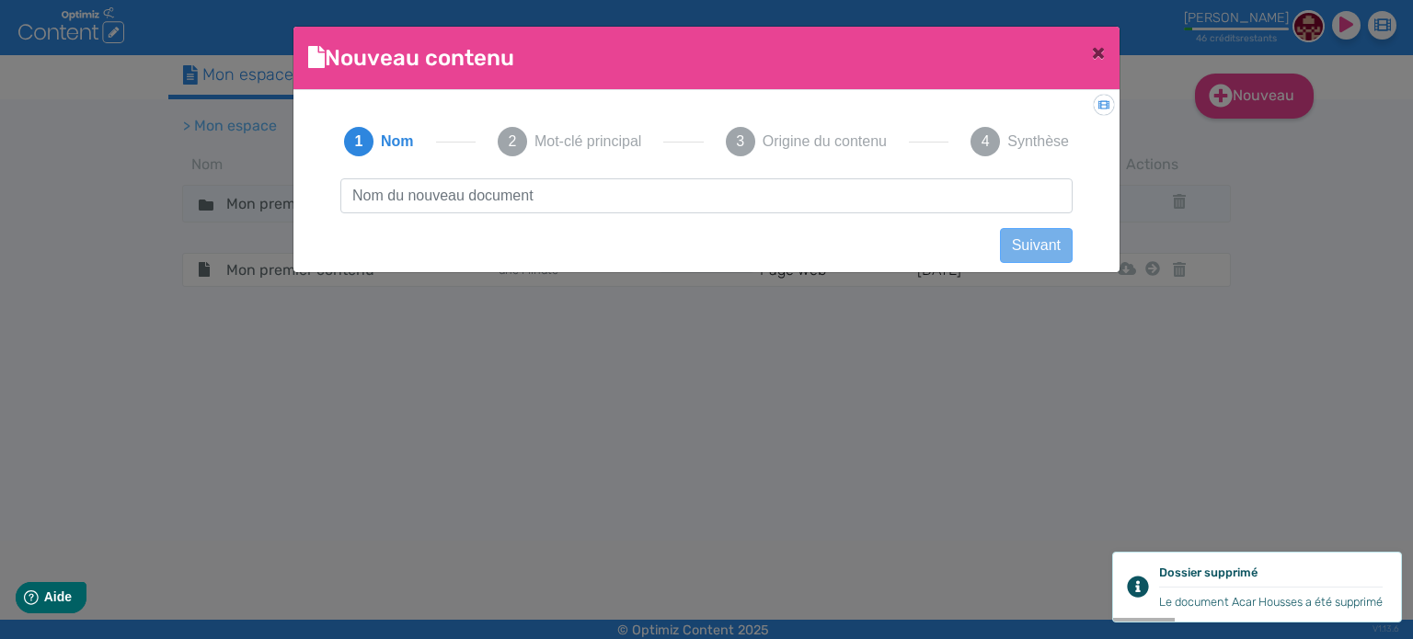
click at [545, 195] on input "text" at bounding box center [706, 195] width 732 height 35
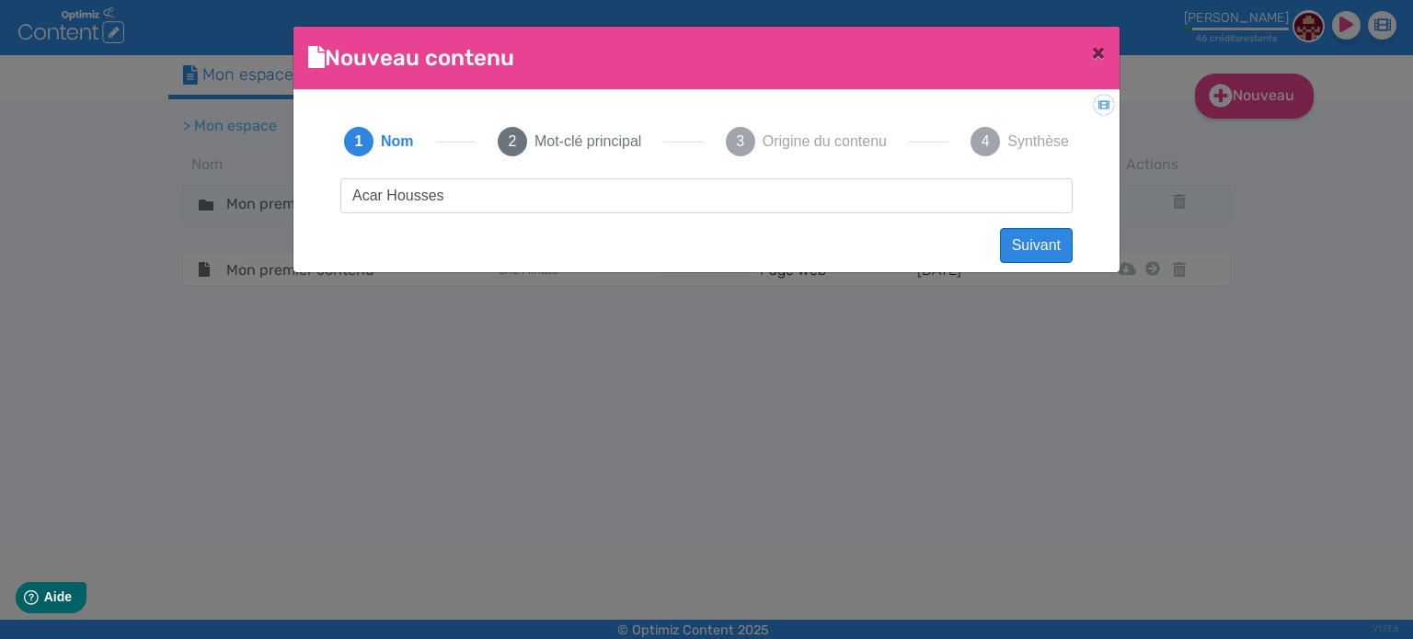
type input "Acar Housses"
click at [1031, 250] on button "Suivant" at bounding box center [1036, 245] width 73 height 35
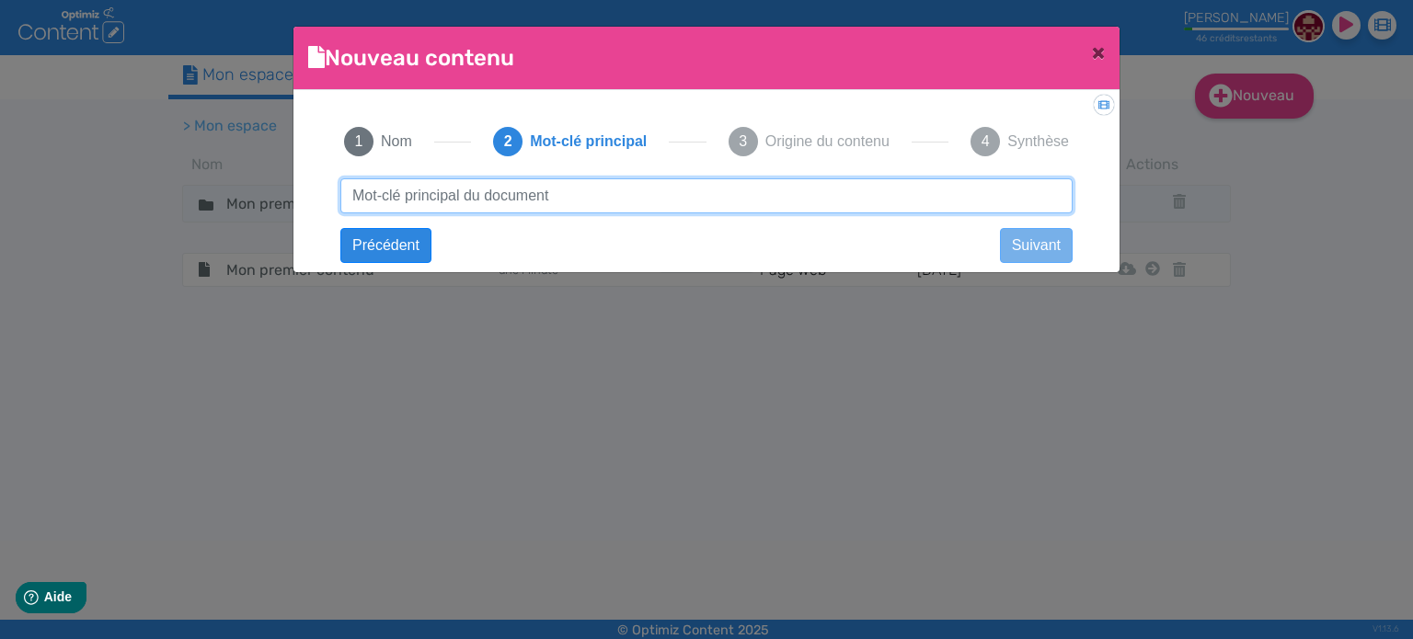
click at [485, 179] on input "text" at bounding box center [706, 195] width 732 height 35
paste input "[URL][DOMAIN_NAME]"
drag, startPoint x: 673, startPoint y: 198, endPoint x: 318, endPoint y: 201, distance: 355.1
click at [318, 201] on div "1 Nom 2 Mot-clé principal 3 Origine du contenu 4 Synthèse Acar Housses Suivant …" at bounding box center [706, 176] width 797 height 142
paste input "ousse de matelas anti-acariens"
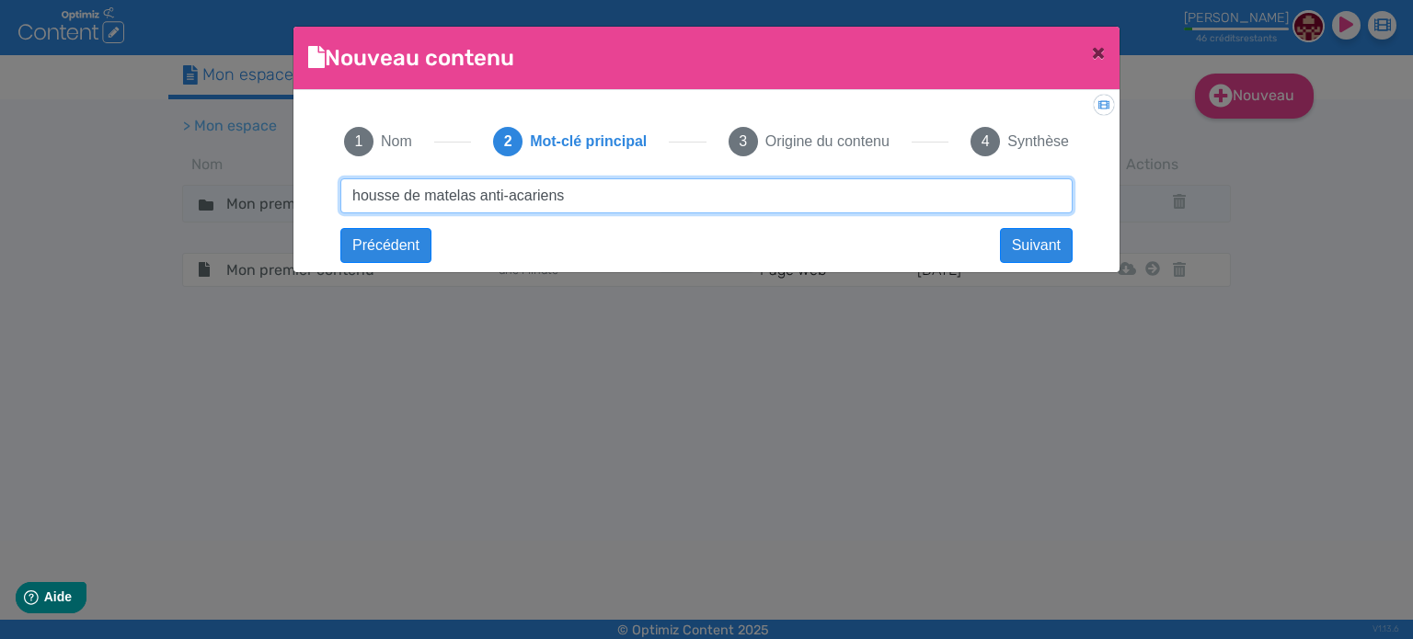
click at [456, 201] on input "housse de matelas anti-acariens" at bounding box center [706, 195] width 732 height 35
click at [438, 187] on input "housse de matelas anti-acariens" at bounding box center [706, 195] width 732 height 35
click at [361, 188] on input "housse de anti-acariens" at bounding box center [706, 195] width 732 height 35
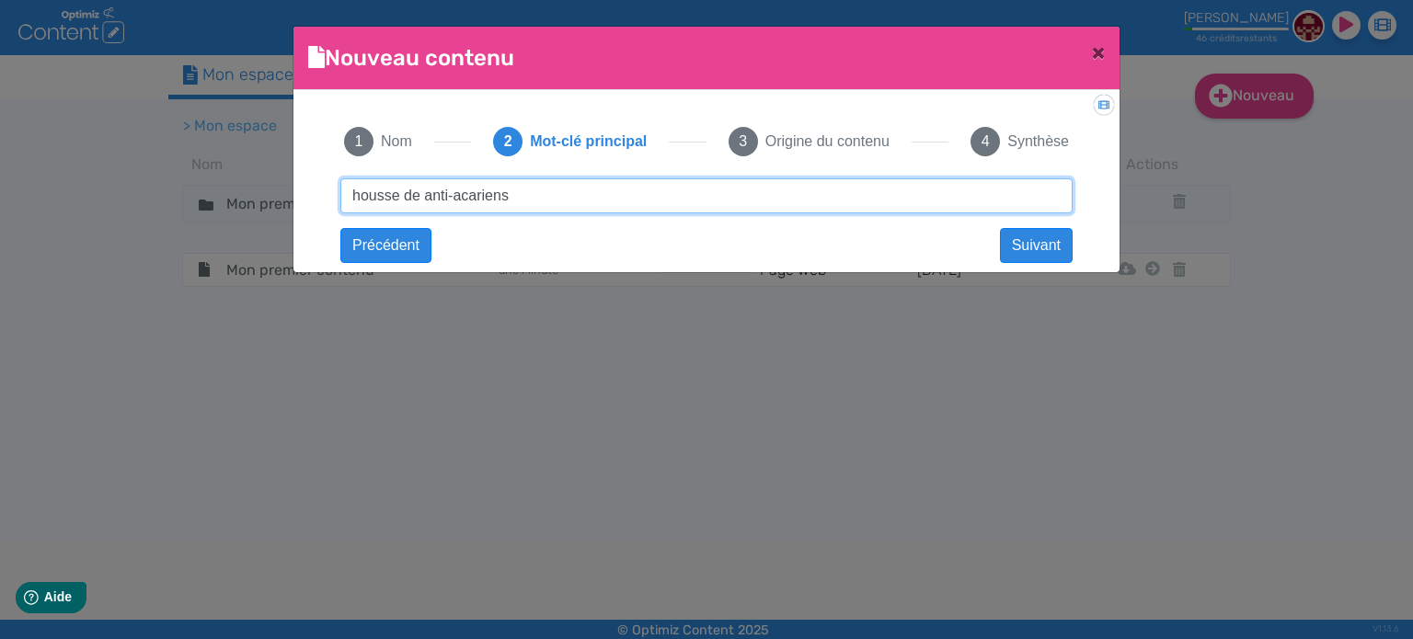
click at [361, 188] on input "housse de anti-acariens" at bounding box center [706, 195] width 732 height 35
click at [396, 198] on input "litterie de anti-acariens" at bounding box center [706, 195] width 732 height 35
drag, startPoint x: 511, startPoint y: 194, endPoint x: 290, endPoint y: 130, distance: 230.8
click at [167, 176] on ngb-modal-window "Nouveau contenu × Didacticiel: Créer un document 1 Nom 2 Mot-clé principal 3 Or…" at bounding box center [706, 319] width 1413 height 639
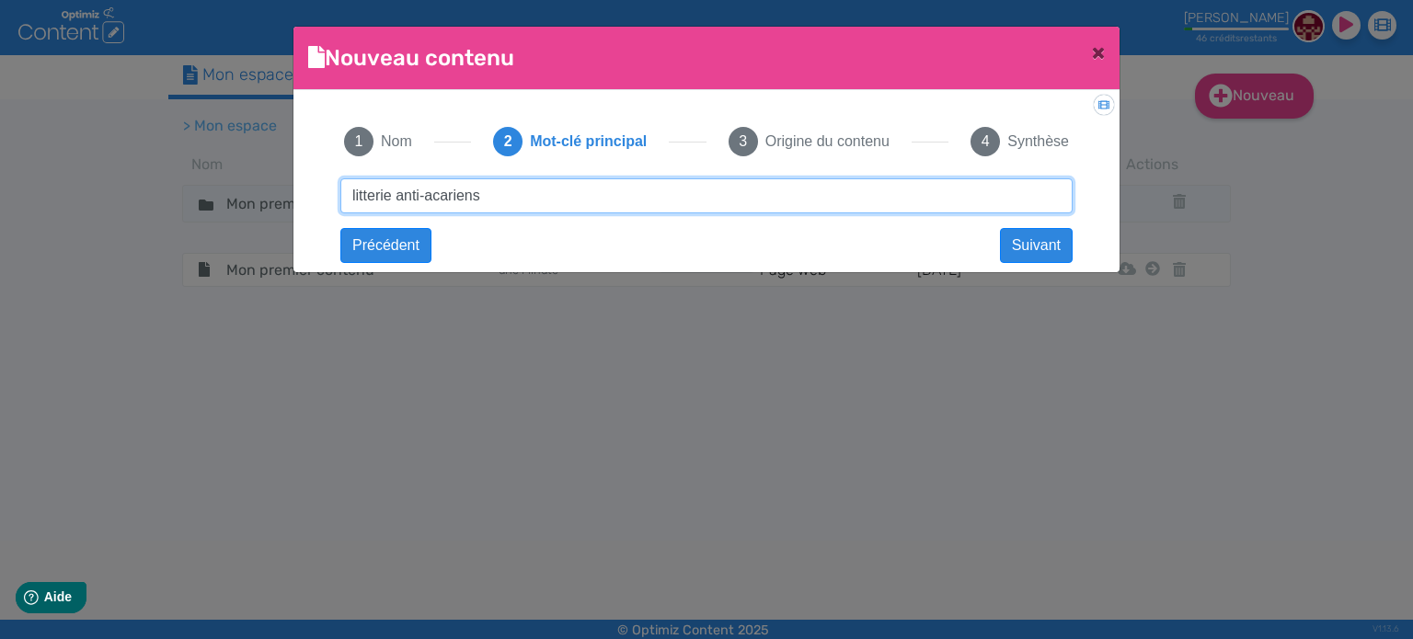
paste input "Housses anti-acariens"
click button "Suivant" at bounding box center [0, 0] width 0 height 0
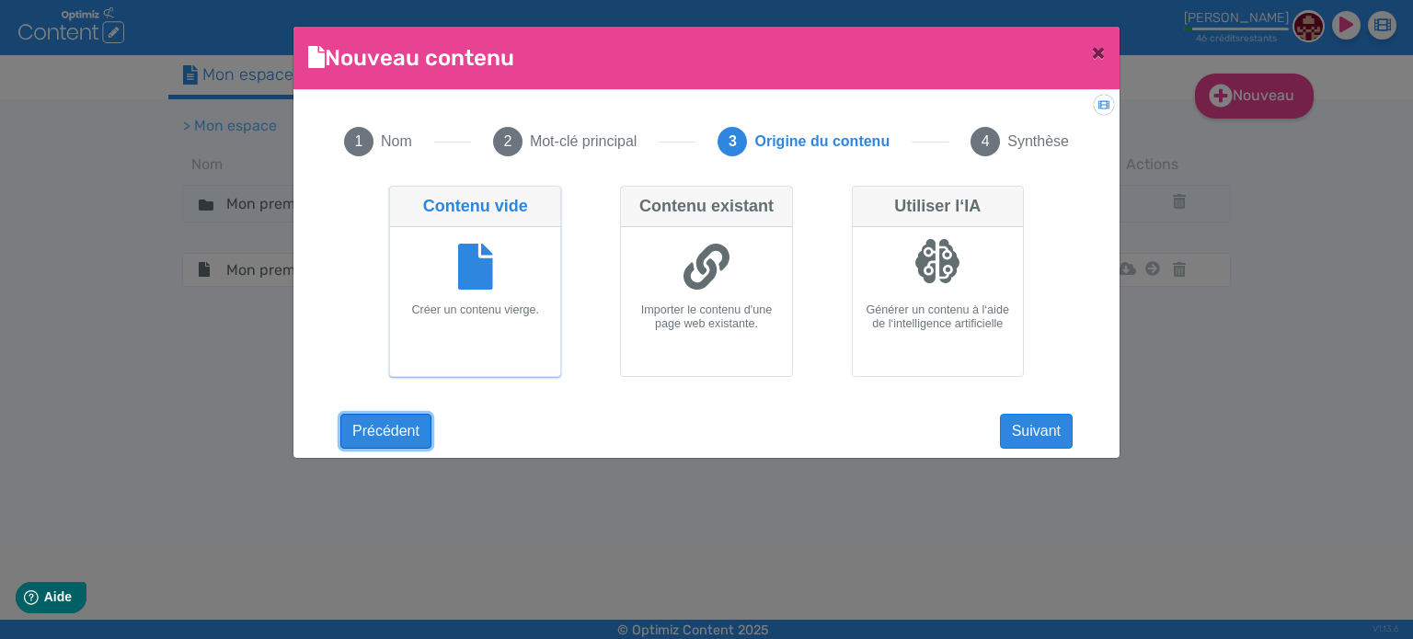
click at [383, 441] on button "Précédent" at bounding box center [385, 431] width 91 height 35
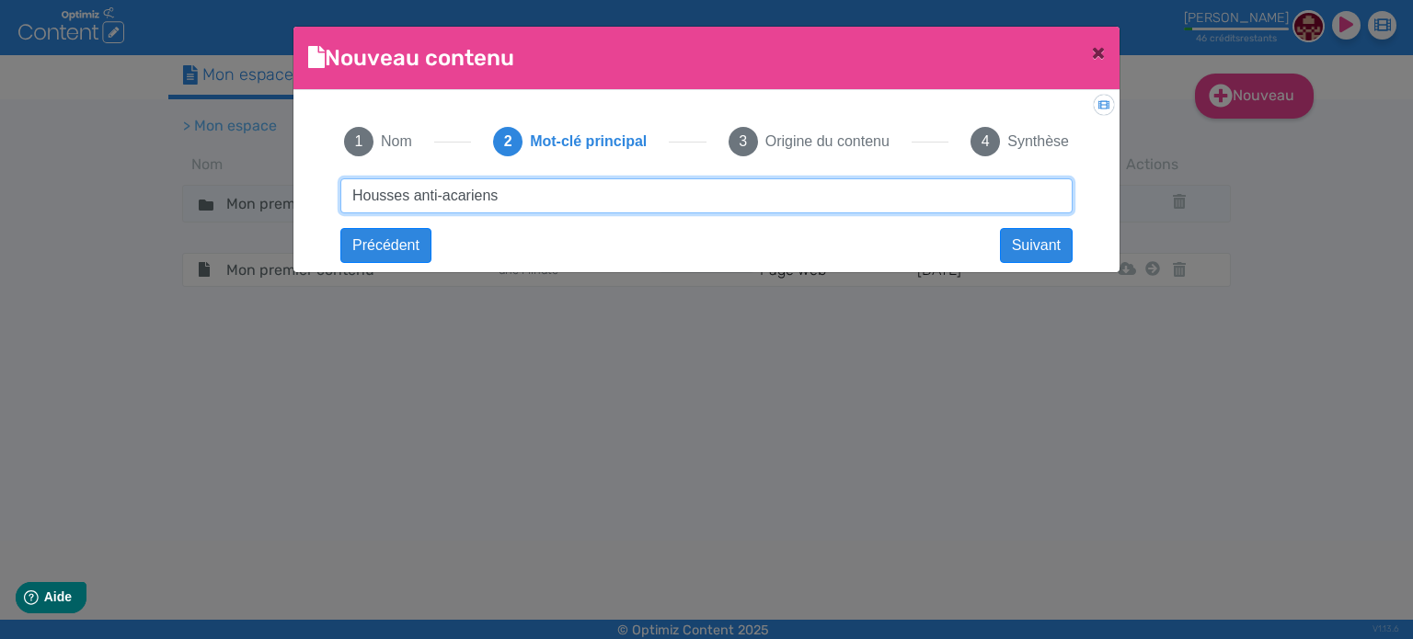
click at [408, 194] on input "Housses anti-acariens" at bounding box center [706, 195] width 732 height 35
type input "Housse anti-acariens"
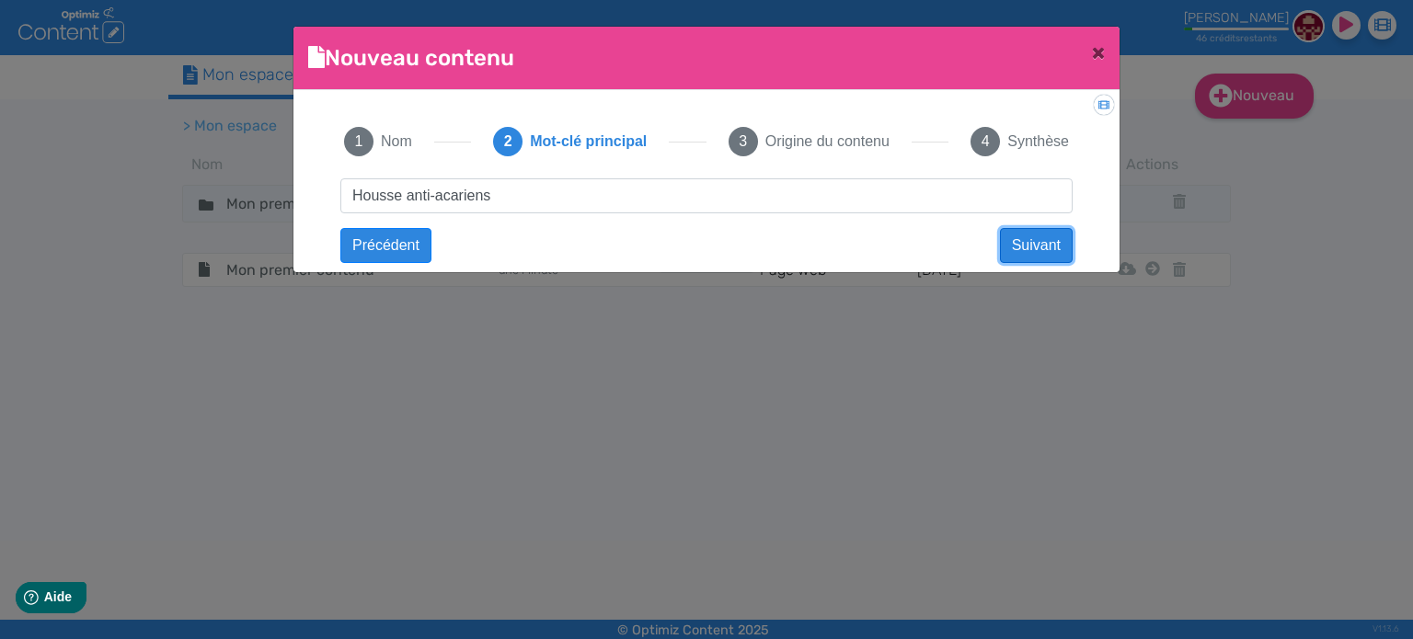
click at [1029, 242] on button "Suivant" at bounding box center [1036, 245] width 73 height 35
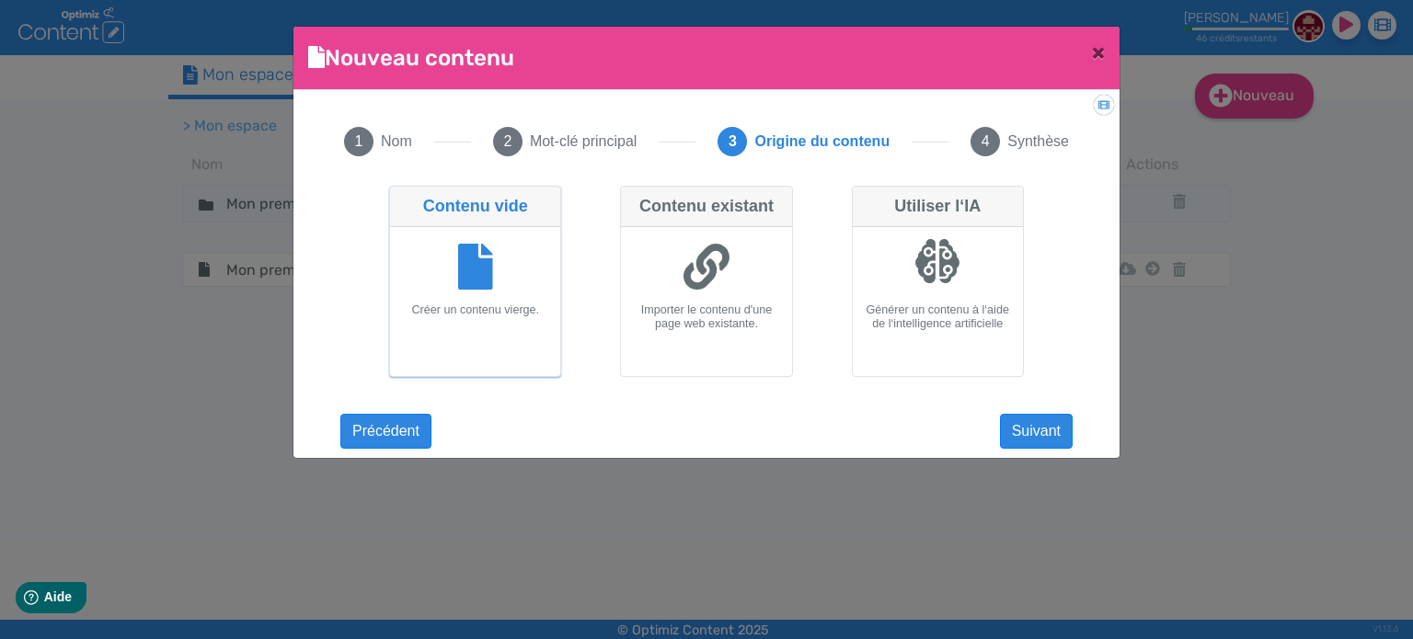
click at [703, 280] on icon at bounding box center [706, 267] width 46 height 46
click at [632, 198] on input "Contenu existant Importer le contenu d'une page web existante." at bounding box center [626, 192] width 12 height 12
radio input "true"
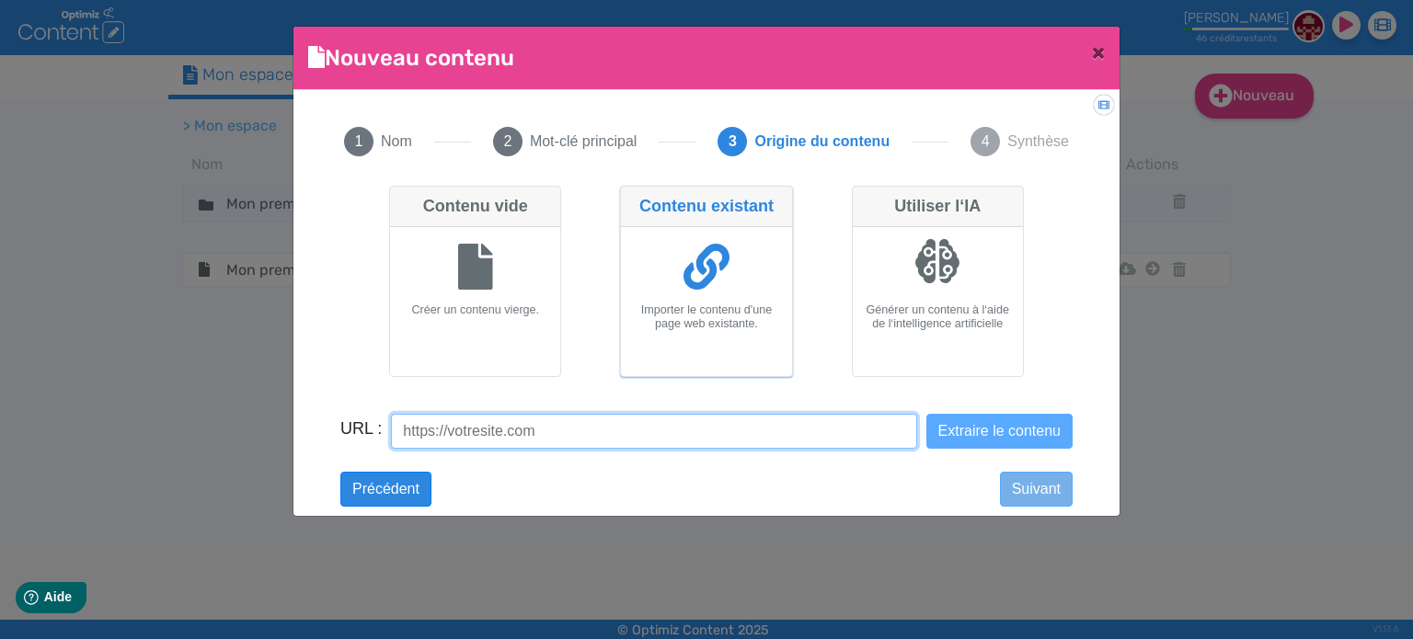
click at [541, 437] on input "URL :" at bounding box center [653, 431] width 525 height 35
paste input "[URL][DOMAIN_NAME]"
type input "[URL][DOMAIN_NAME]"
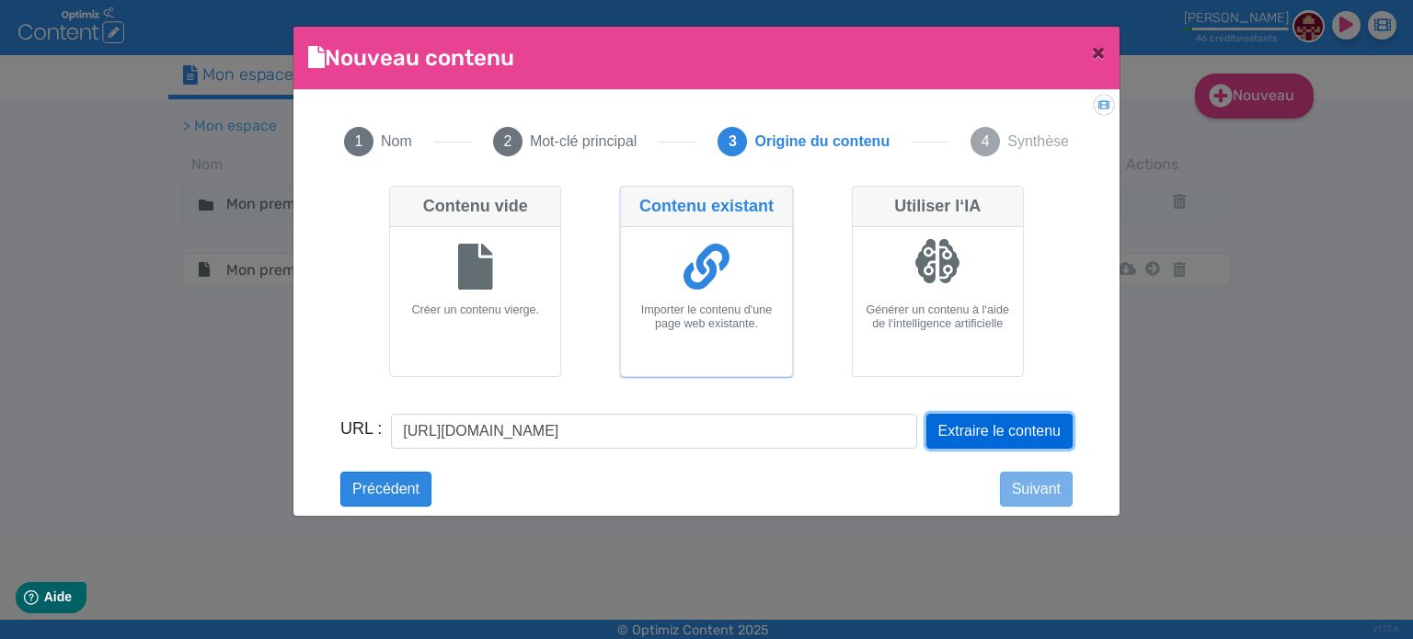
click at [992, 430] on button "Extraire le contenu" at bounding box center [999, 431] width 146 height 35
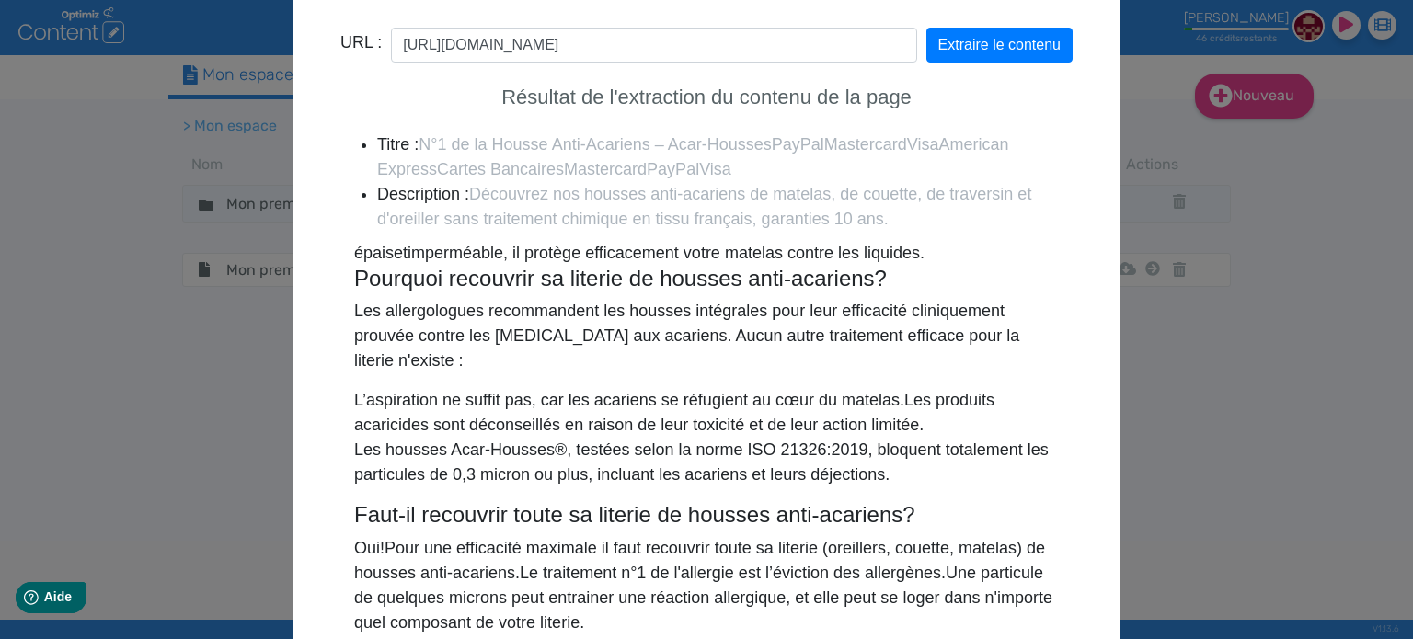
scroll to position [542, 0]
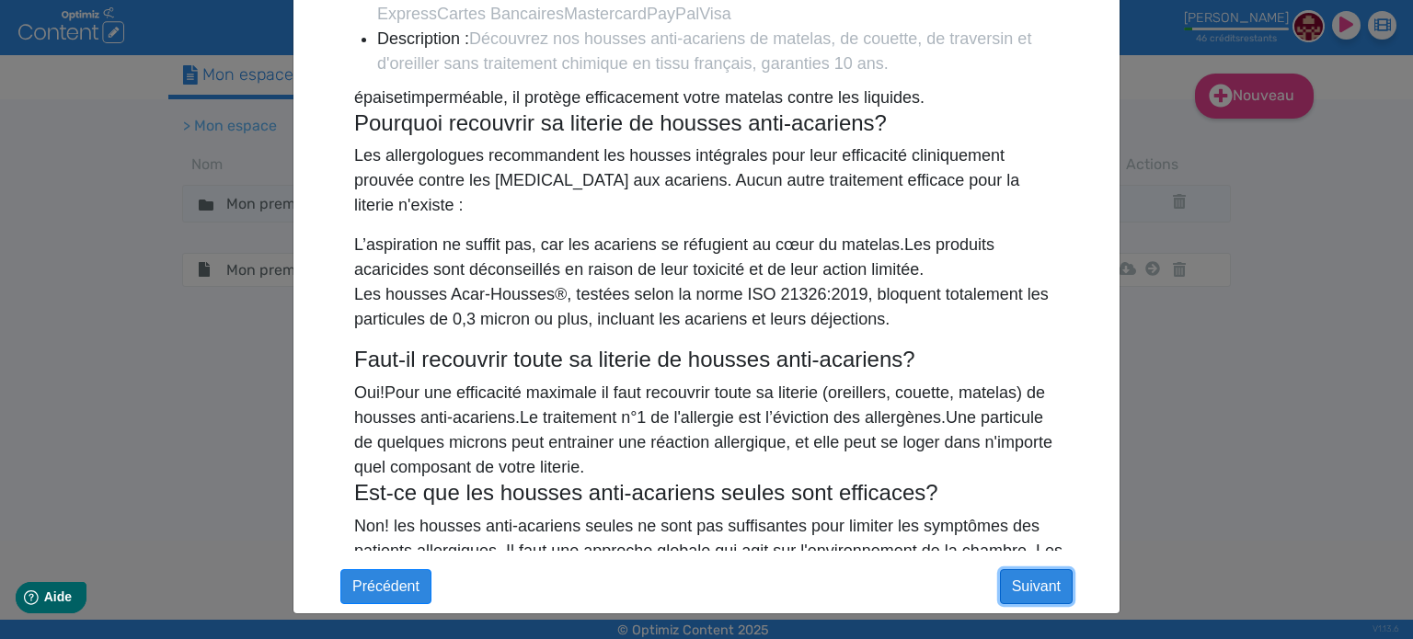
click at [1056, 582] on button "Suivant" at bounding box center [1036, 586] width 73 height 35
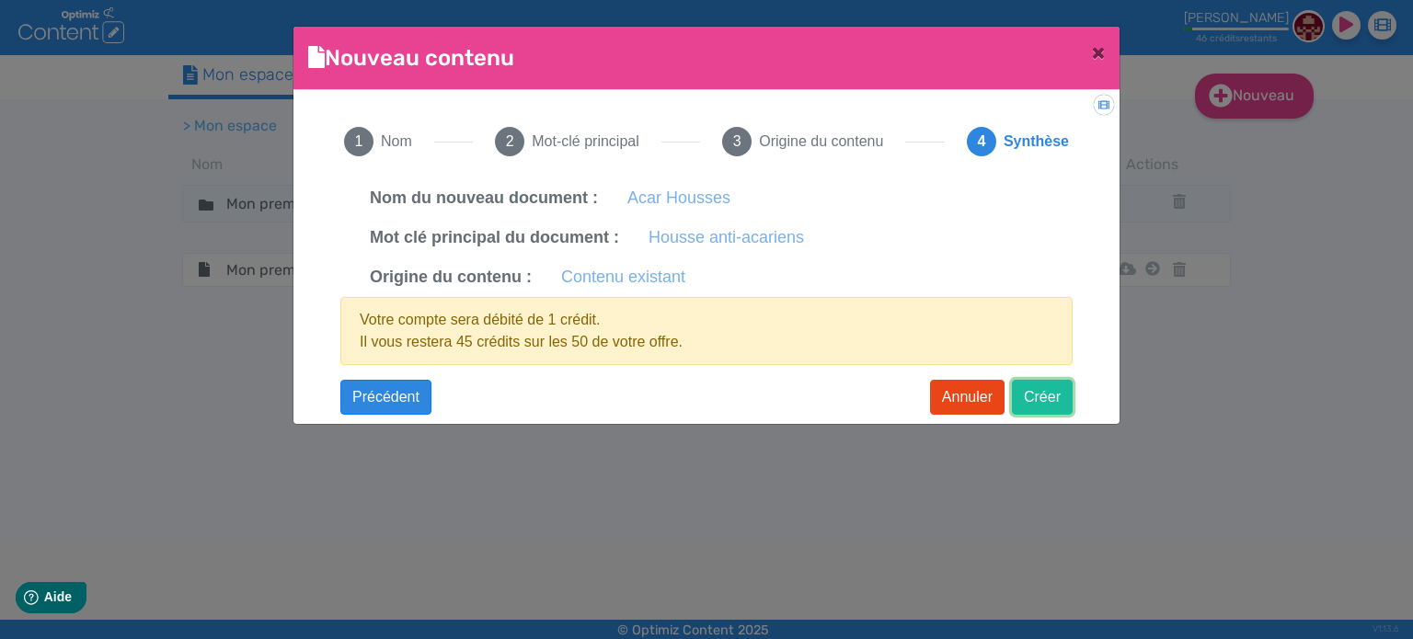
click at [1050, 411] on button "Créer" at bounding box center [1042, 397] width 61 height 35
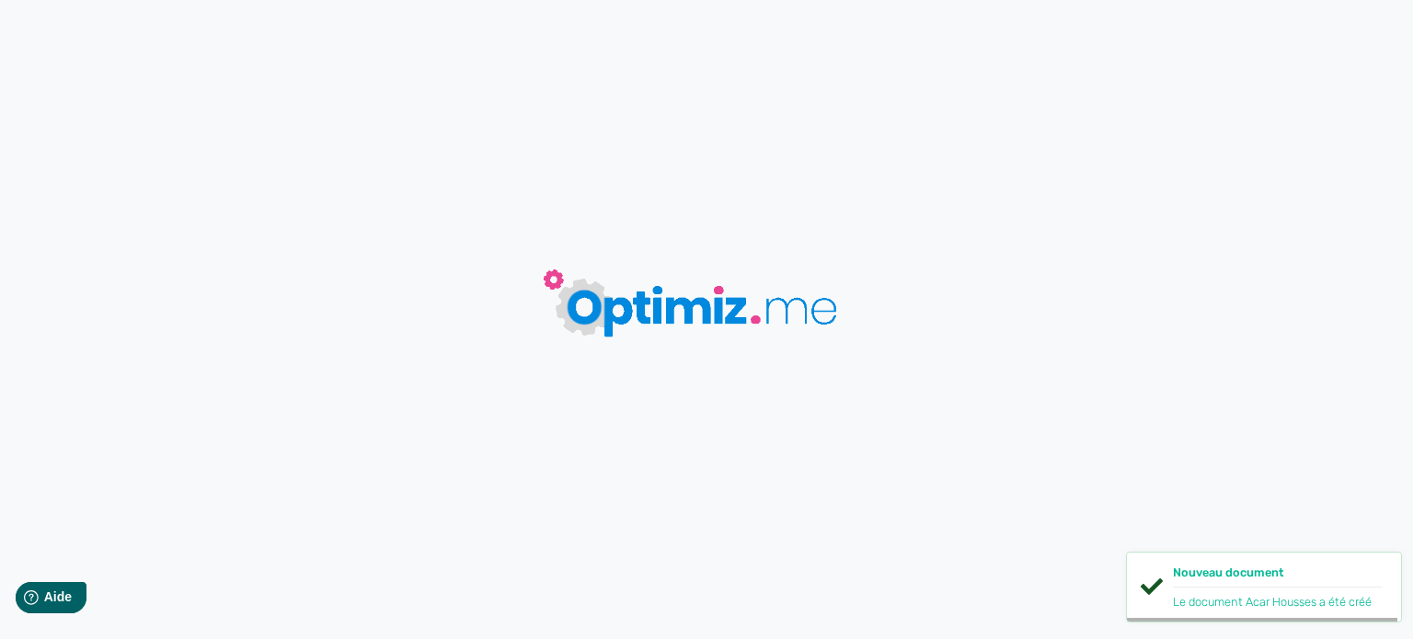
type input "Acar Housses"
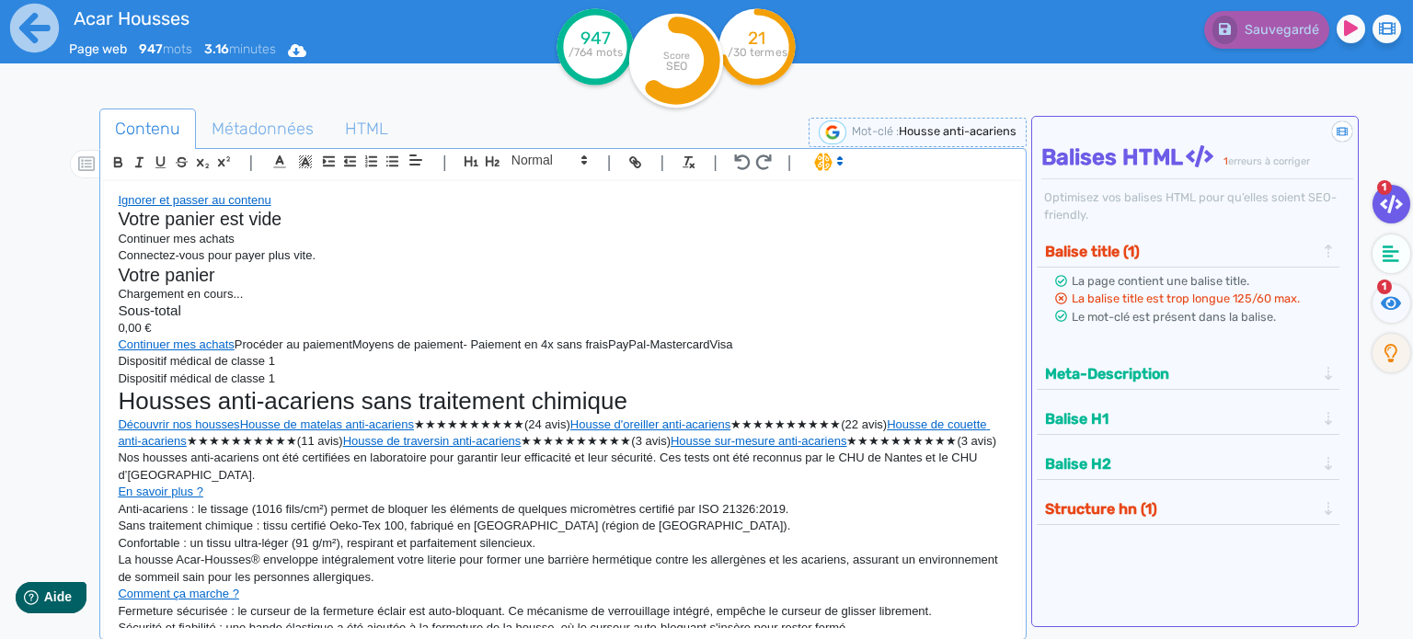
click at [962, 137] on span "Housse anti-acariens" at bounding box center [958, 131] width 118 height 14
drag, startPoint x: 877, startPoint y: 133, endPoint x: 732, endPoint y: 132, distance: 145.3
click at [732, 132] on span "Nouveau mot-clé : Housse anti-acariens" at bounding box center [838, 132] width 355 height 14
click at [659, 40] on circle at bounding box center [676, 61] width 94 height 94
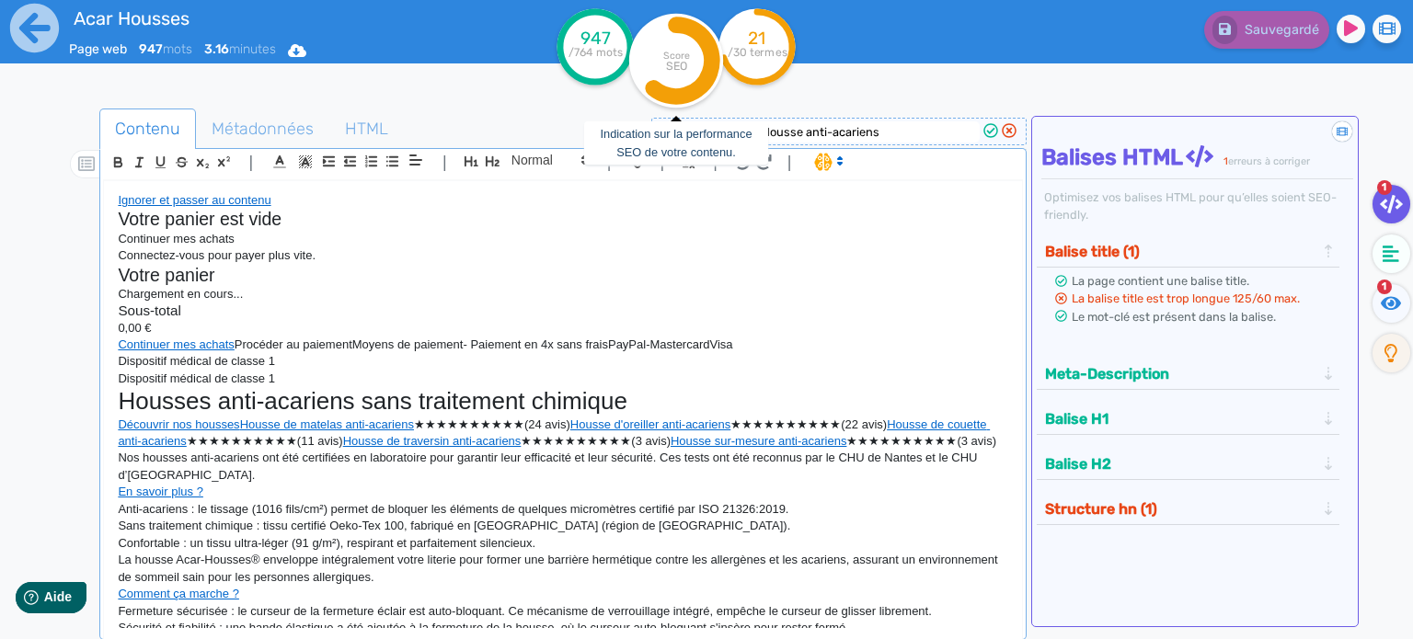
click at [677, 67] on tspan "SEO" at bounding box center [676, 66] width 21 height 14
click at [749, 56] on tspan "/30 termes" at bounding box center [758, 52] width 60 height 13
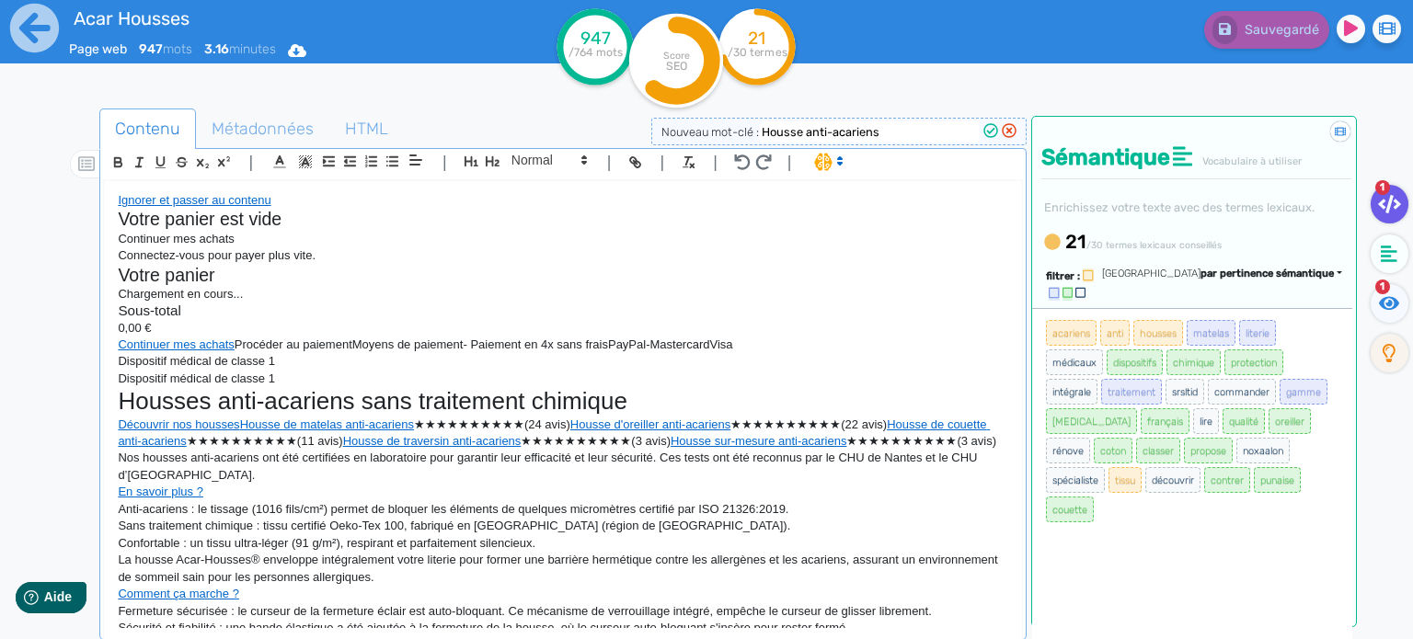
drag, startPoint x: 1044, startPoint y: 309, endPoint x: 1303, endPoint y: 470, distance: 305.3
click at [1303, 470] on div "acariens anti housses matelas literie médicaux dispositifs chimique protection …" at bounding box center [1192, 480] width 320 height 345
copy ul "acariens anti housses matelas literie médicaux dispositifs chimique protection …"
click at [1280, 523] on div "acariens anti housses matelas literie médicaux dispositifs chimique protection …" at bounding box center [1192, 480] width 320 height 345
click at [1085, 275] on icon at bounding box center [1088, 276] width 10 height 12
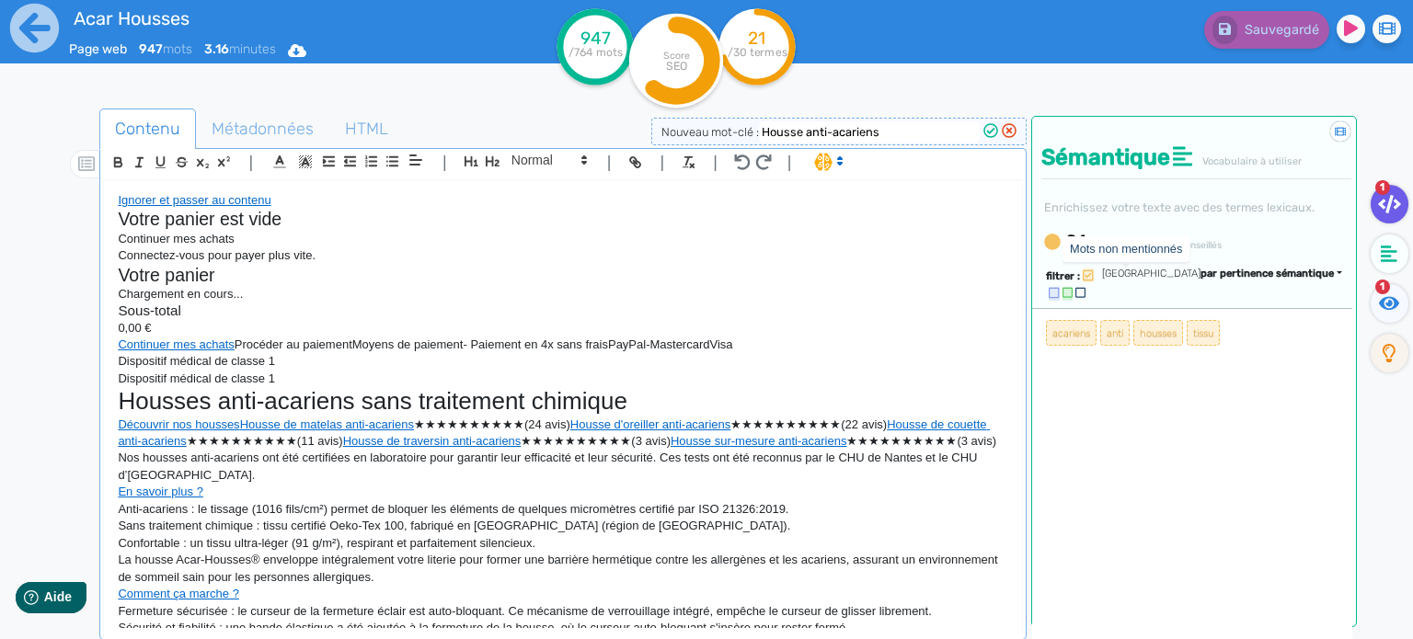
click at [1085, 287] on icon at bounding box center [1080, 293] width 10 height 12
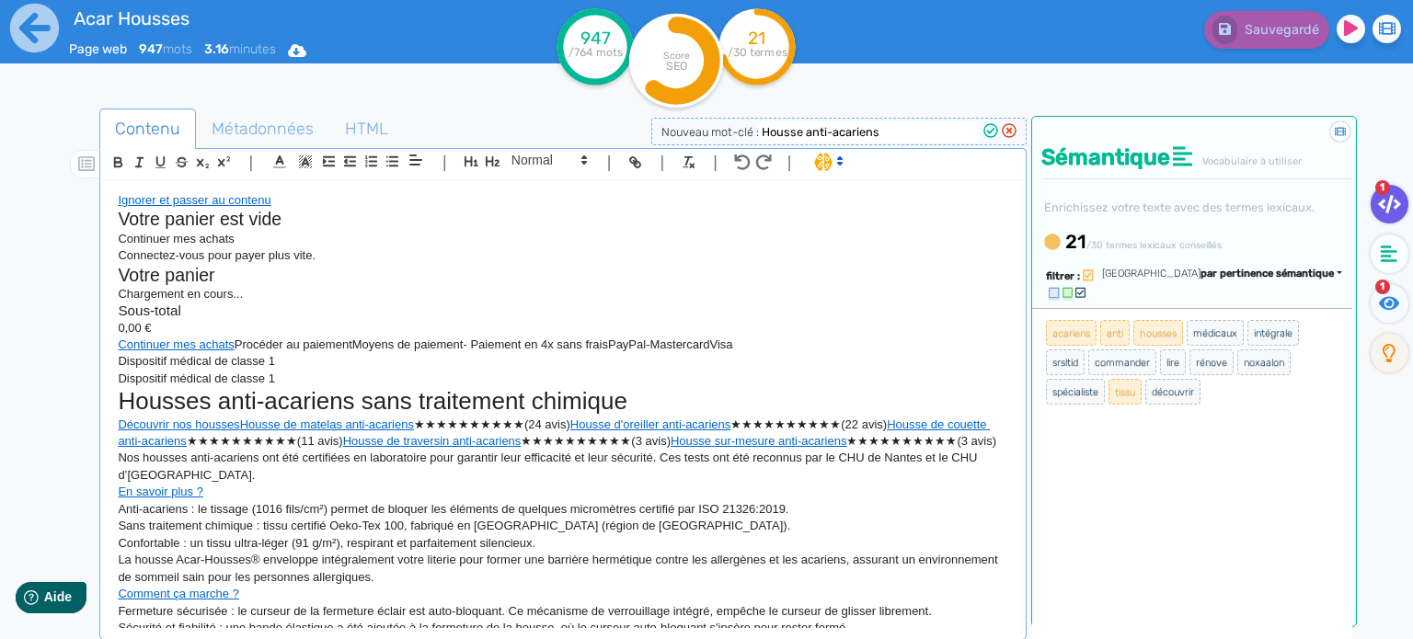
drag, startPoint x: 1251, startPoint y: 393, endPoint x: 992, endPoint y: 352, distance: 261.6
click at [1045, 318] on div "acariens anti housses matelas literie médicaux dispositifs chimique protection …" at bounding box center [1192, 480] width 320 height 345
copy ul "acariens anti housses matelas literie médicaux dispositifs chimique protection …"
click at [1295, 506] on div "acariens anti housses matelas literie médicaux dispositifs chimique protection …" at bounding box center [1192, 480] width 320 height 345
click at [1222, 525] on div "acariens anti housses matelas literie médicaux dispositifs chimique protection …" at bounding box center [1192, 480] width 320 height 345
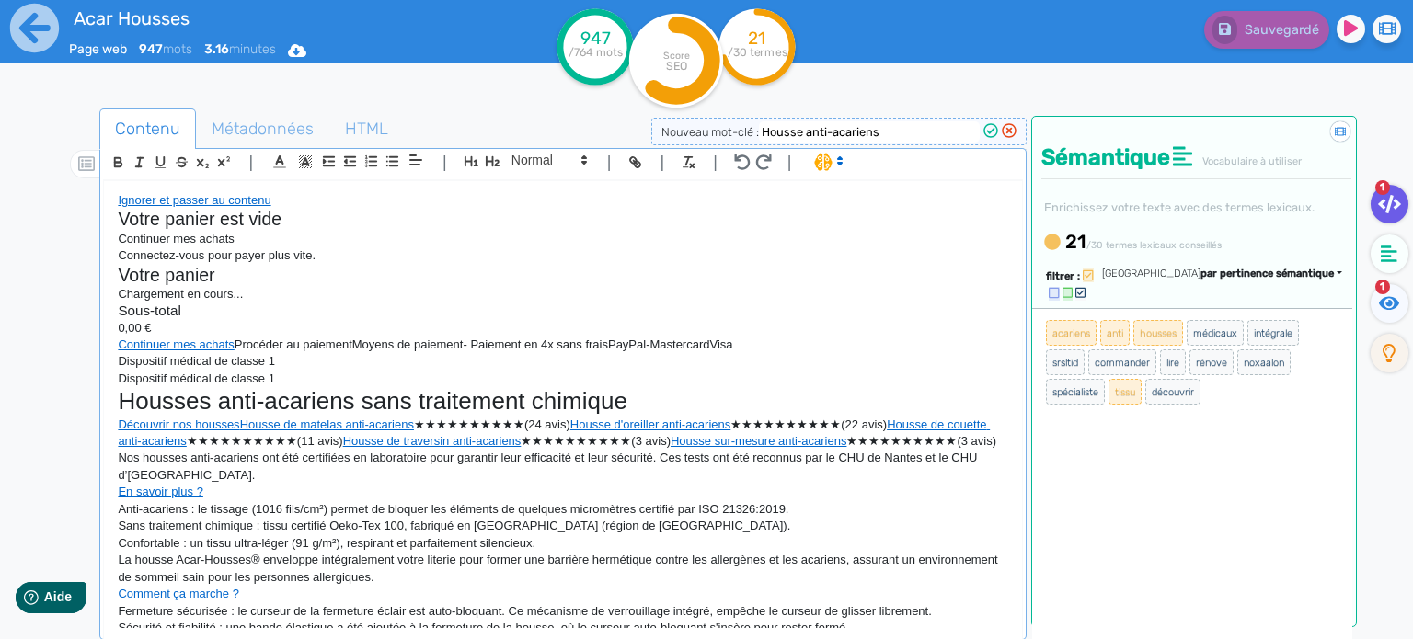
click at [1088, 270] on icon at bounding box center [1088, 276] width 10 height 12
click at [1085, 288] on icon at bounding box center [1080, 293] width 10 height 10
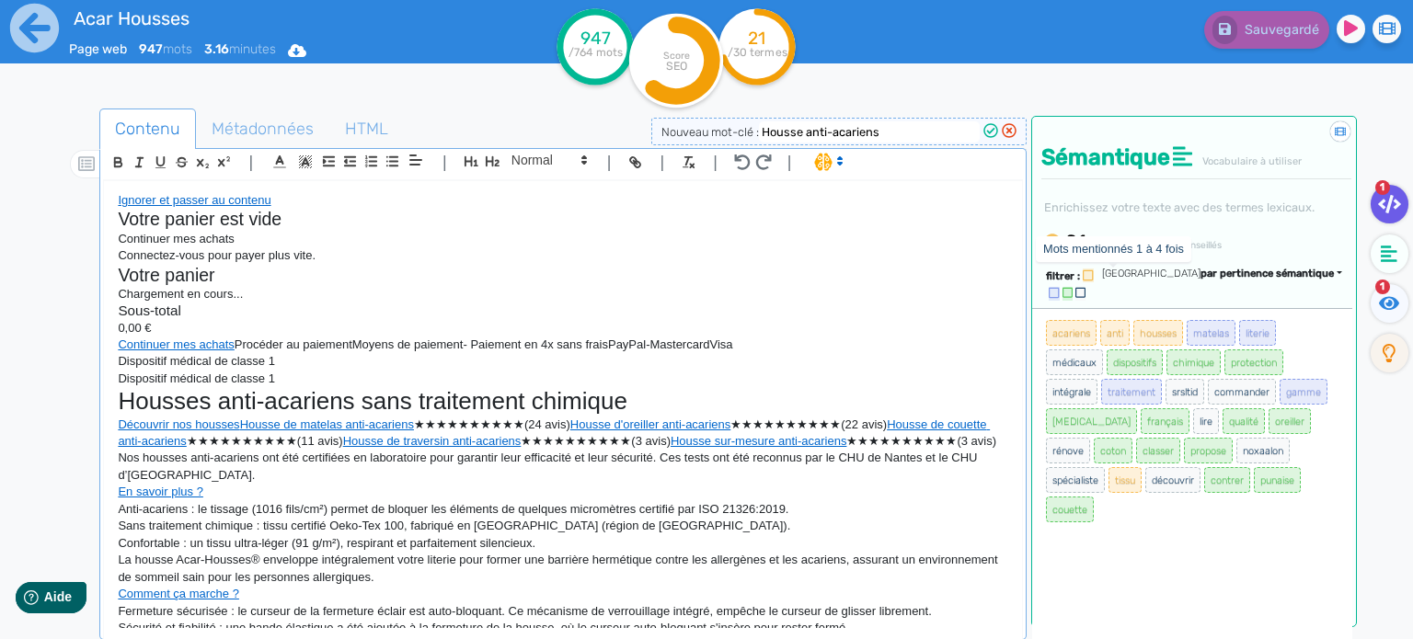
click at [1072, 287] on icon at bounding box center [1067, 293] width 10 height 12
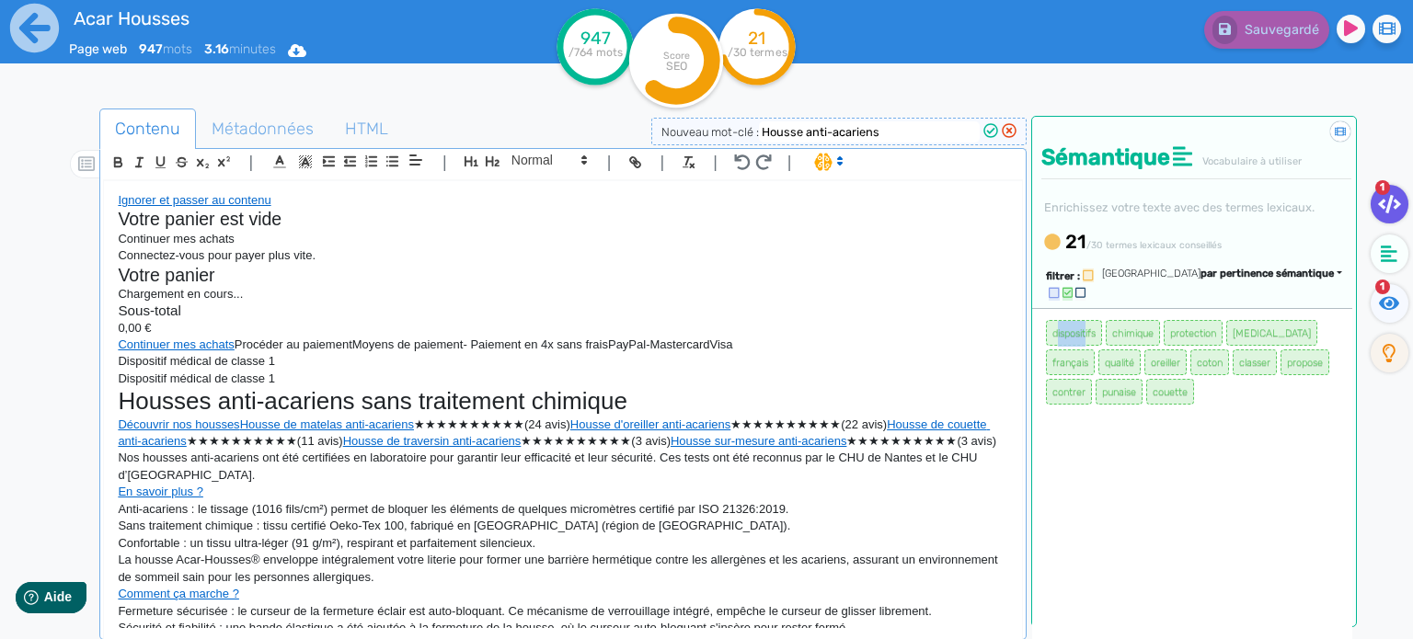
drag, startPoint x: 1041, startPoint y: 310, endPoint x: 1085, endPoint y: 311, distance: 44.2
click at [1085, 311] on div "acariens anti housses matelas literie médicaux dispositifs chimique protection …" at bounding box center [1192, 480] width 320 height 345
click at [1083, 320] on span "dispositifs" at bounding box center [1074, 333] width 56 height 26
drag, startPoint x: 1213, startPoint y: 544, endPoint x: 1159, endPoint y: 470, distance: 91.4
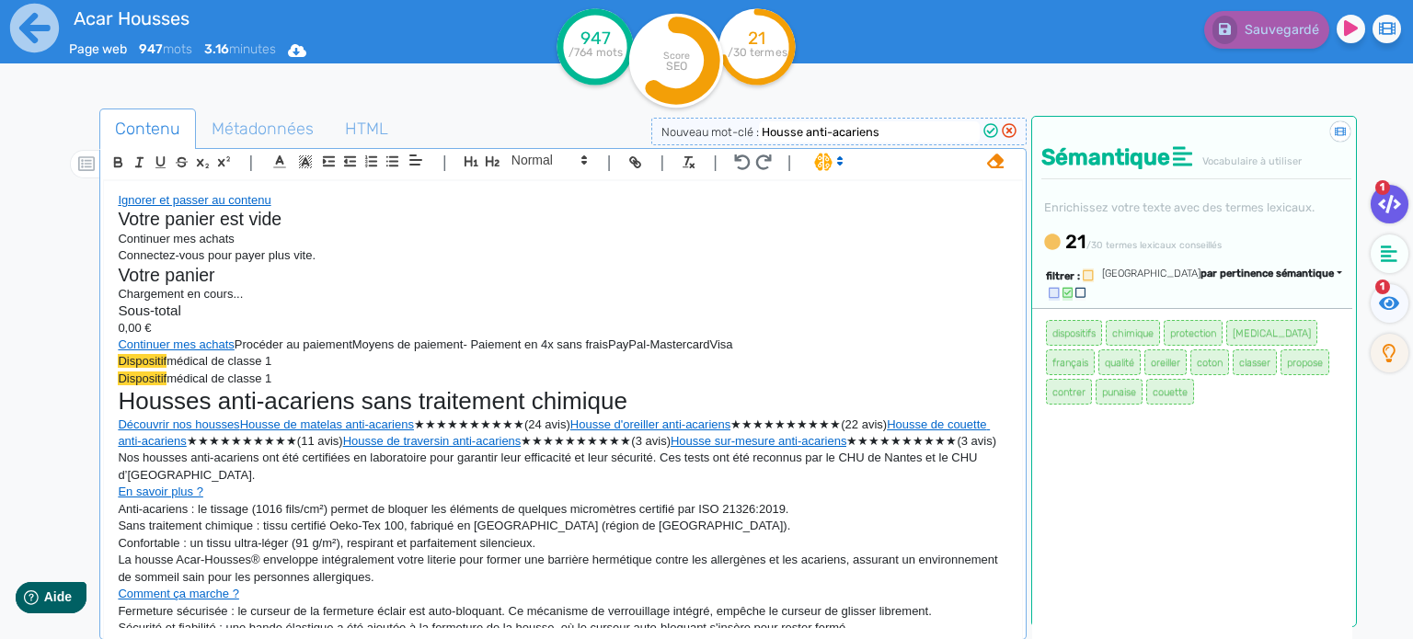
click at [1213, 544] on div "acariens anti housses matelas literie médicaux dispositifs chimique protection …" at bounding box center [1192, 480] width 320 height 345
click at [1059, 287] on icon at bounding box center [1054, 293] width 10 height 12
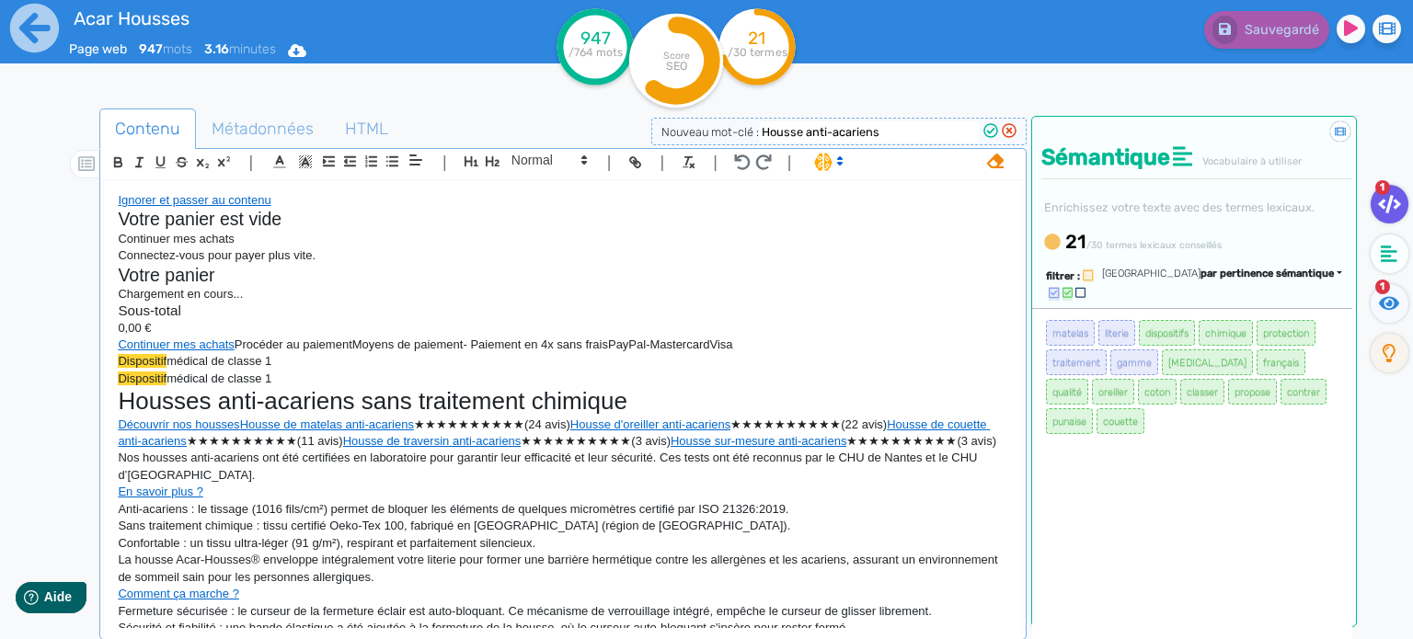
drag, startPoint x: 888, startPoint y: 130, endPoint x: 747, endPoint y: 138, distance: 141.0
click at [747, 138] on span "Nouveau mot-clé : Housse anti-acariens" at bounding box center [838, 132] width 355 height 14
